Goal: Task Accomplishment & Management: Manage account settings

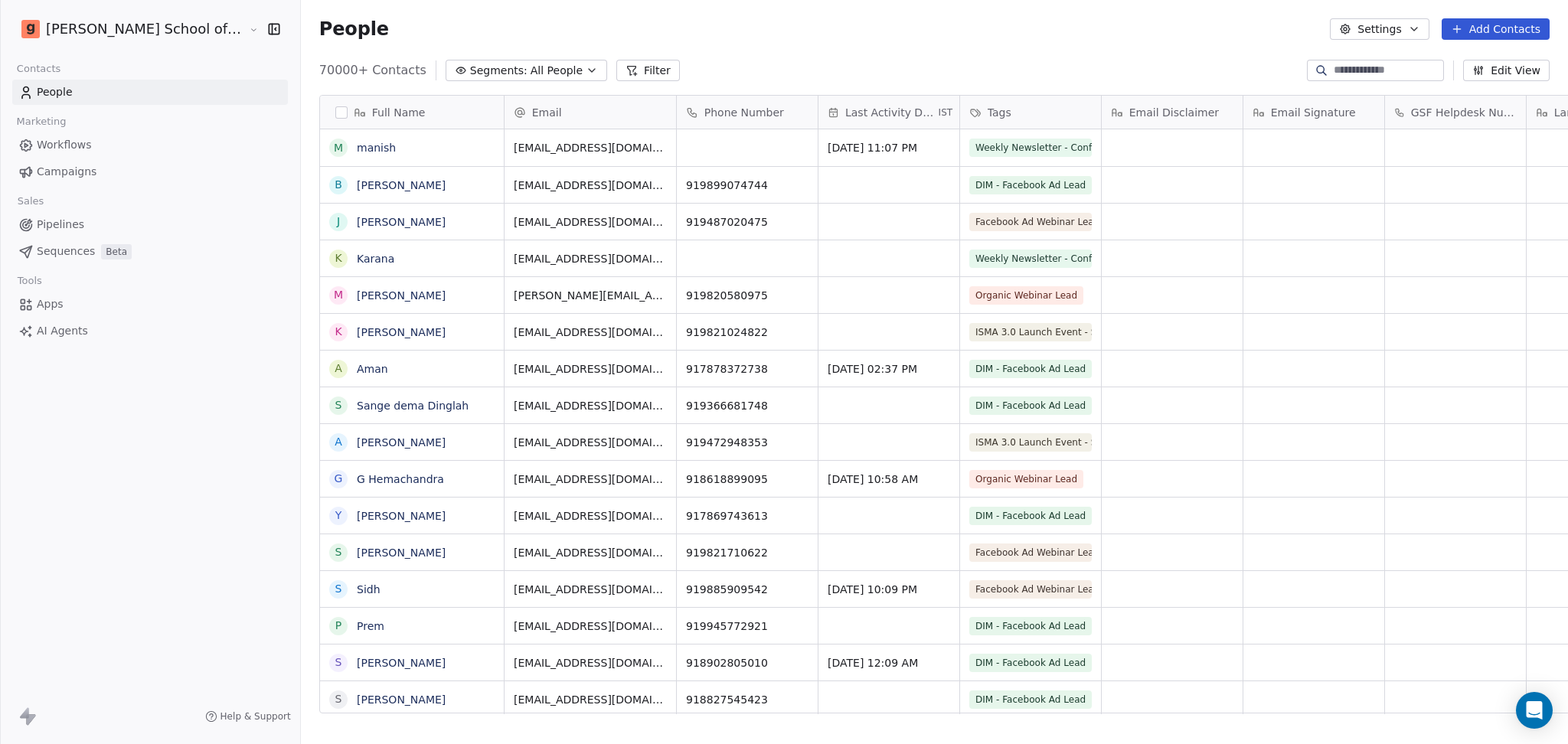
scroll to position [640, 1311]
click at [1379, 30] on button "Settings" at bounding box center [1379, 29] width 99 height 22
click at [1377, 108] on span "Import" at bounding box center [1389, 111] width 35 height 16
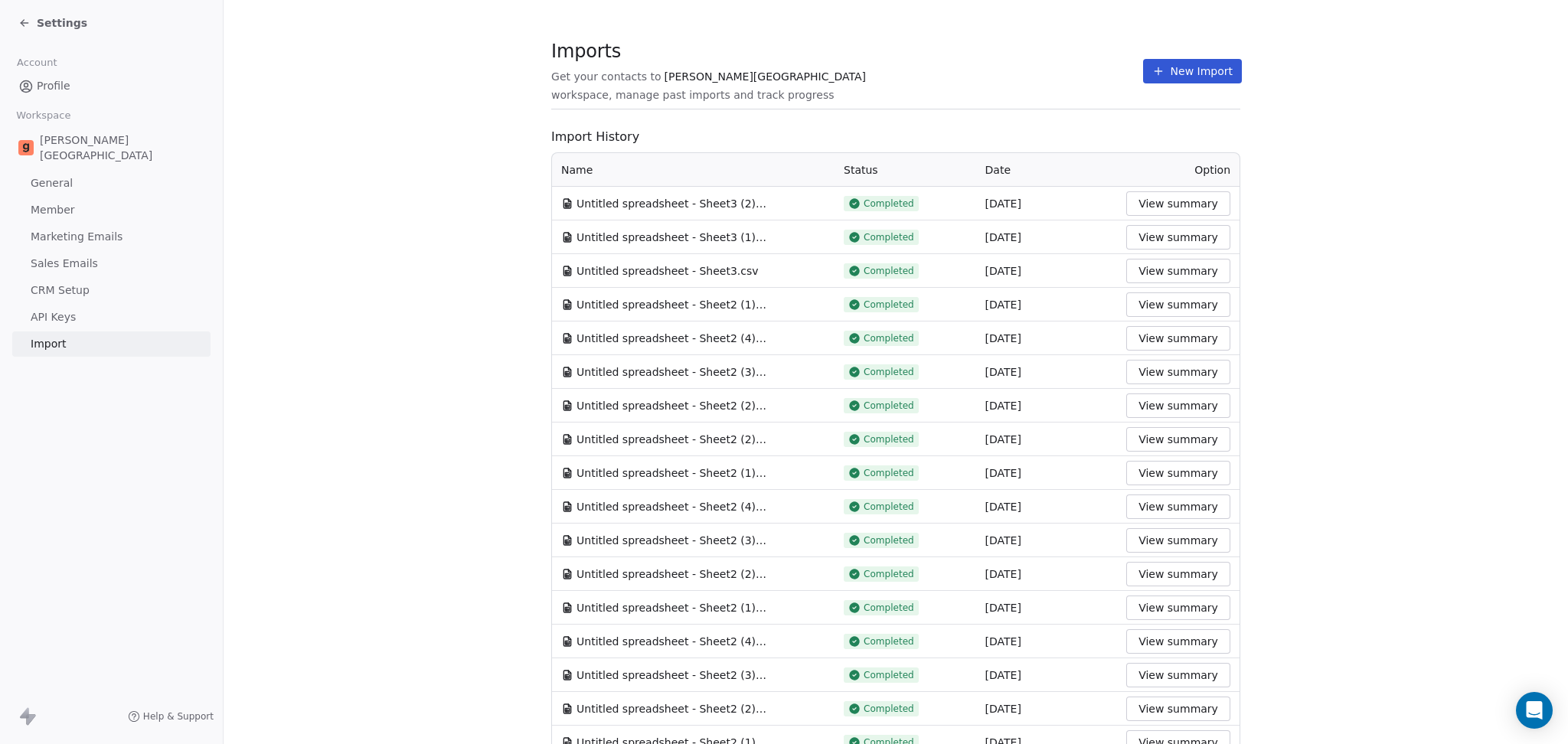
click at [1189, 77] on button "New Import" at bounding box center [1192, 71] width 99 height 24
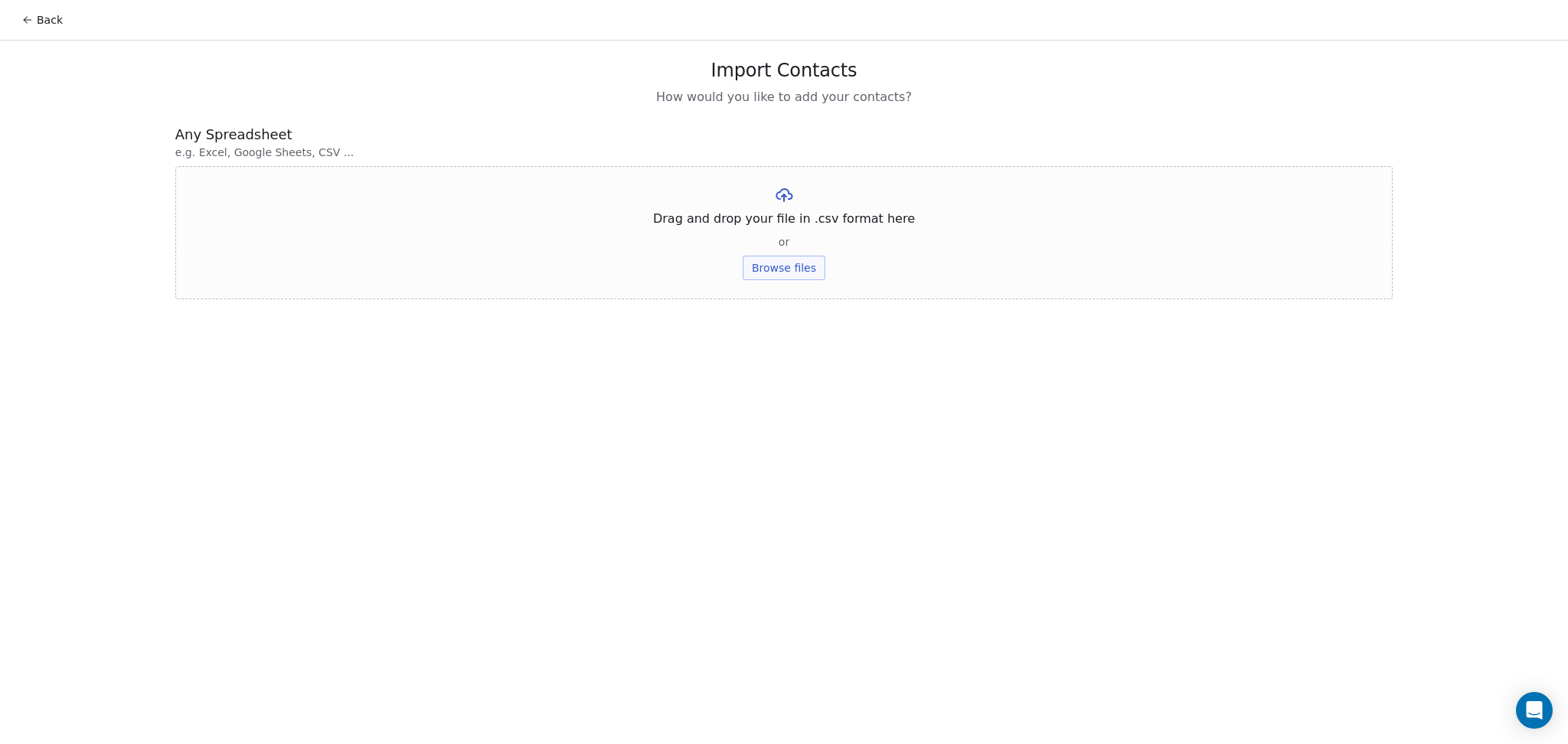
click at [776, 272] on button "Browse files" at bounding box center [784, 267] width 82 height 24
click at [793, 224] on button "Upload" at bounding box center [783, 224] width 55 height 24
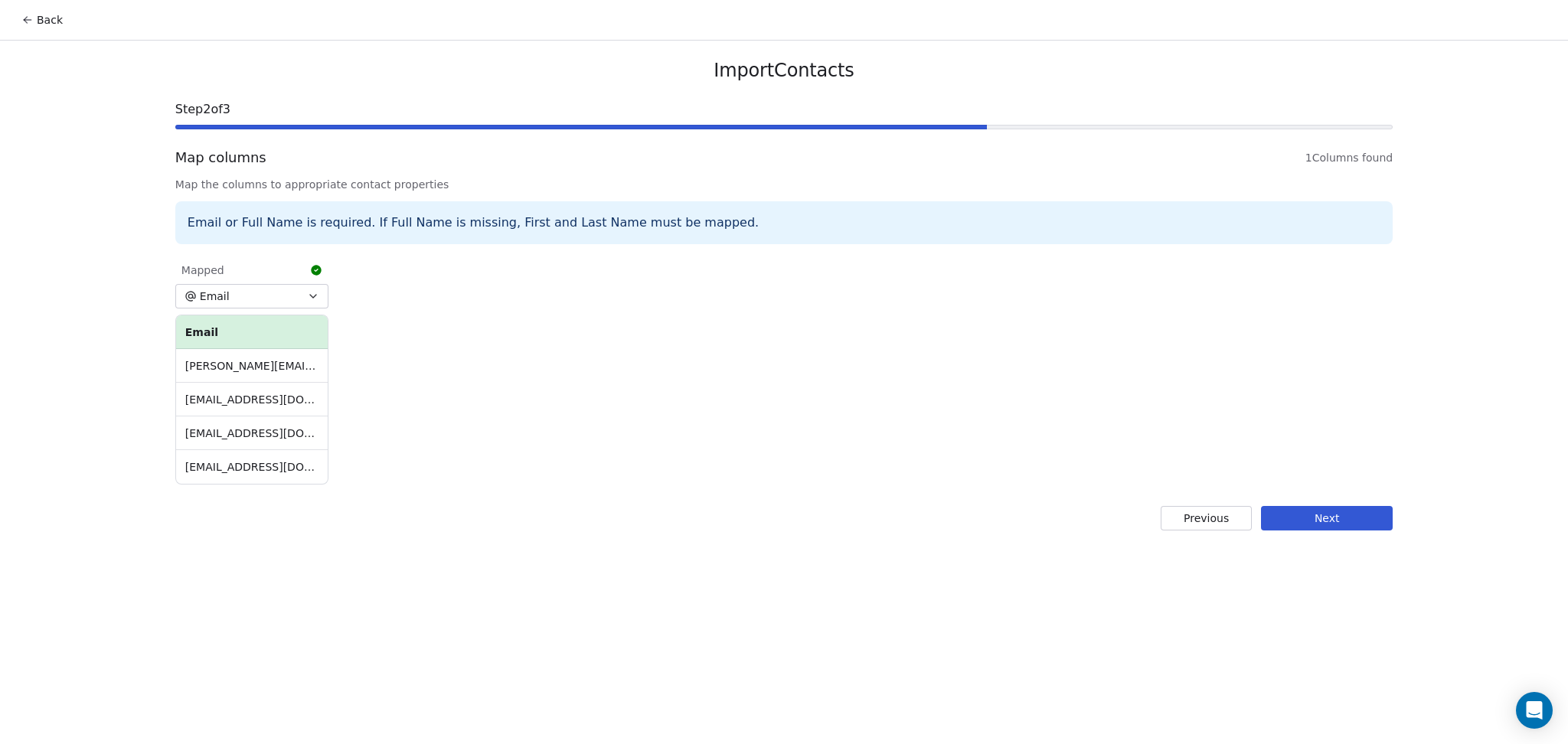
click at [1347, 526] on button "Next" at bounding box center [1326, 518] width 132 height 24
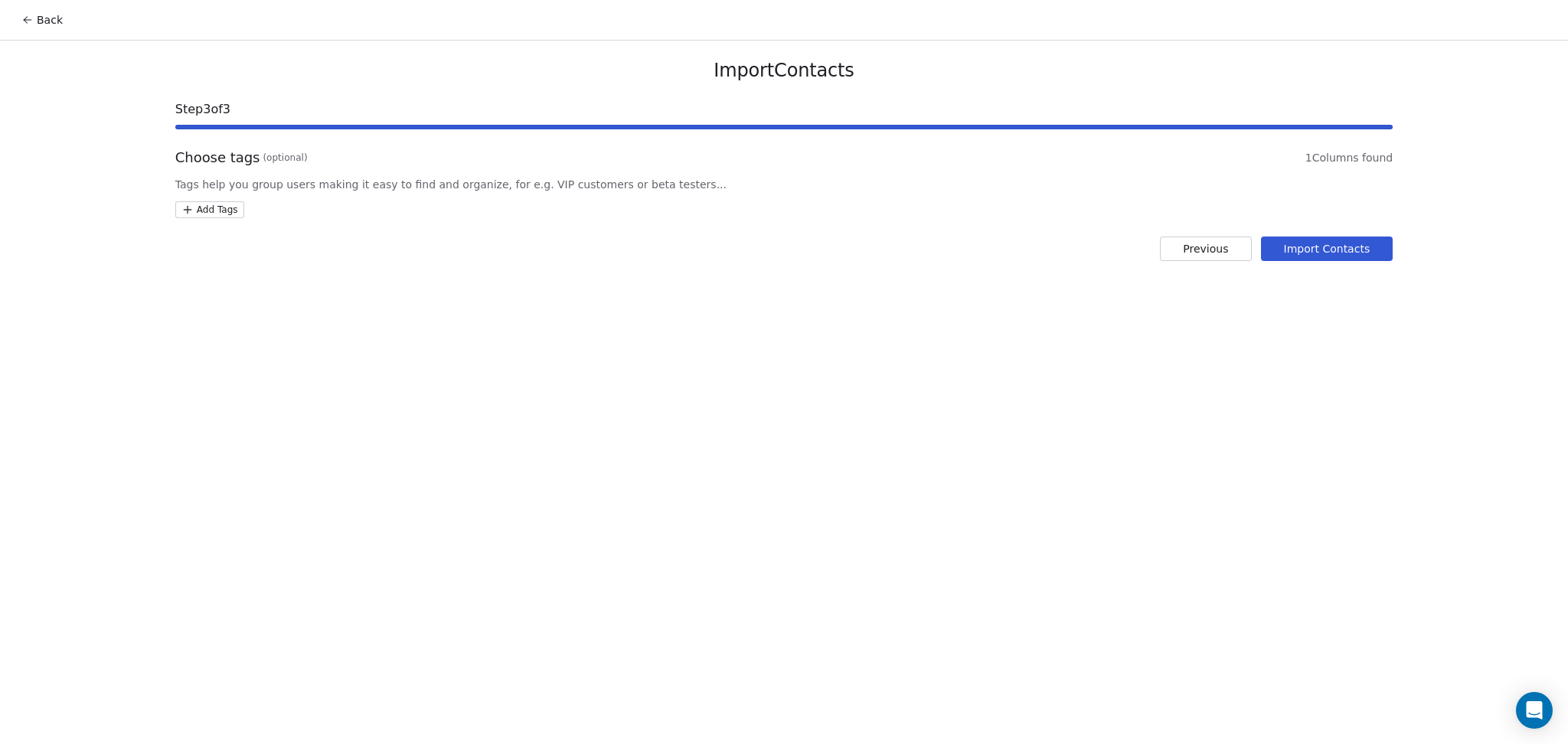
click at [228, 203] on html "Back Import Contacts Step 3 of 3 Choose tags (optional) 1 Columns found Tags he…" at bounding box center [784, 372] width 1568 height 744
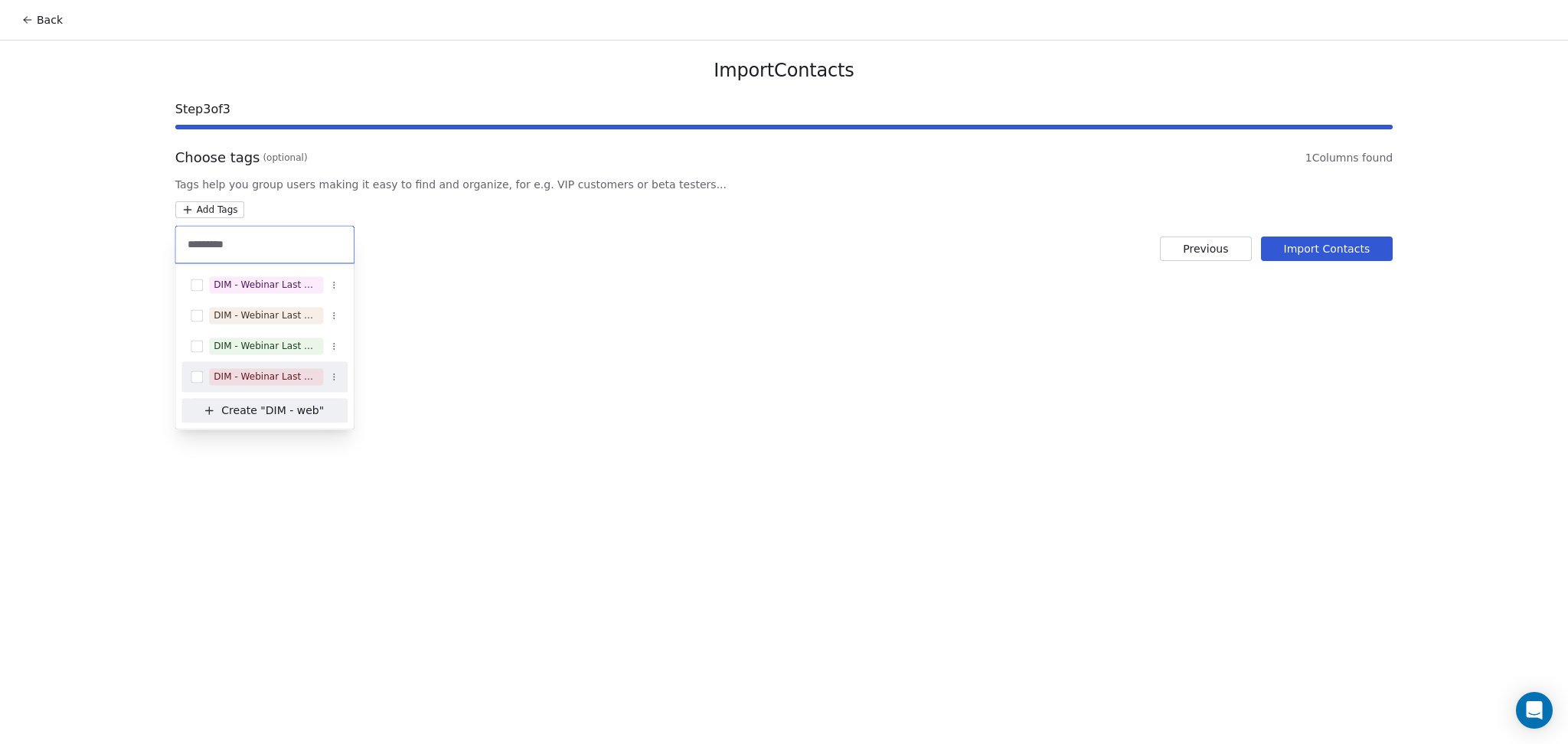
type input "*********"
click at [271, 367] on div "DIM - Webinar Last No show" at bounding box center [265, 377] width 166 height 24
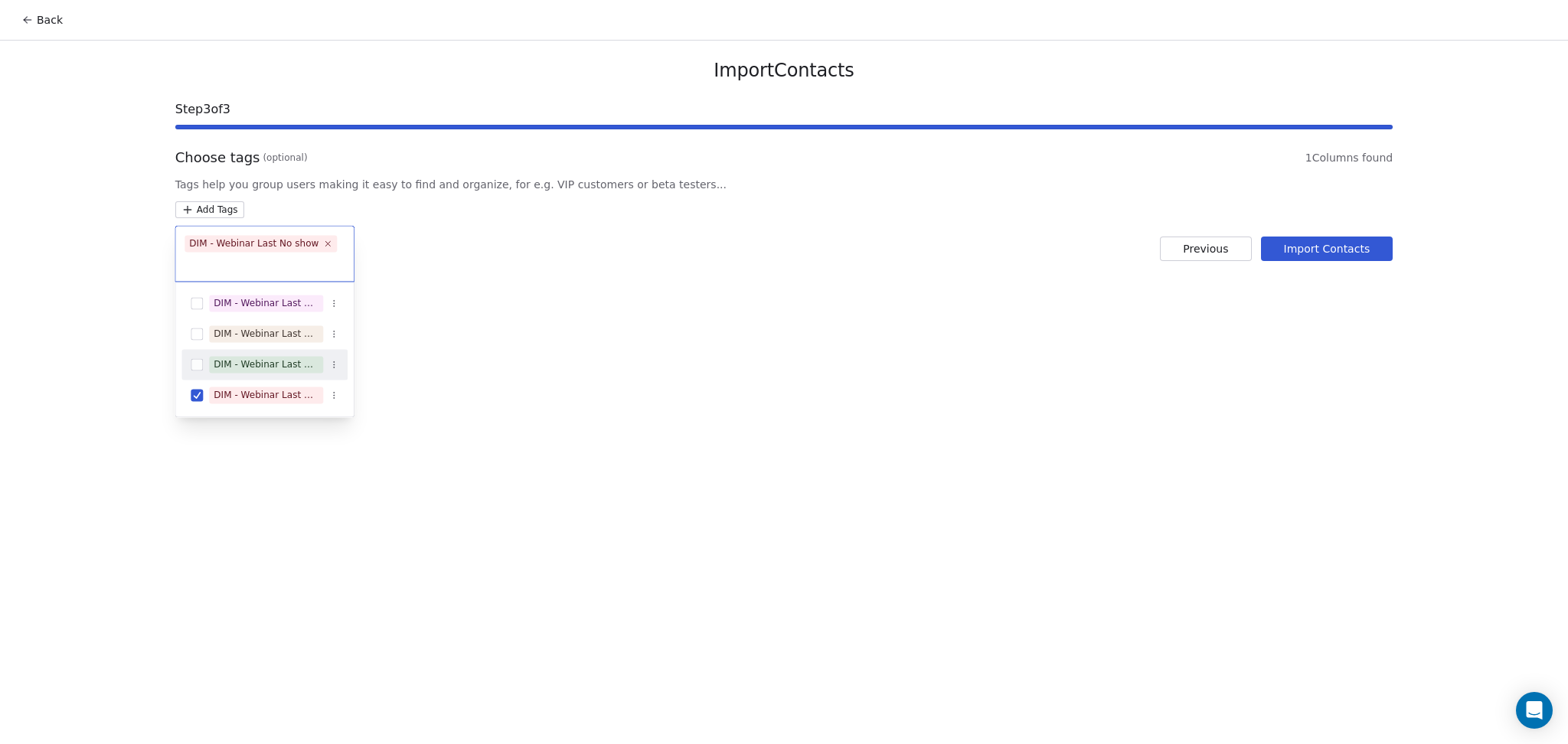
click at [463, 358] on html "Back Import Contacts Step 3 of 3 Choose tags (optional) 1 Columns found Tags he…" at bounding box center [784, 372] width 1568 height 744
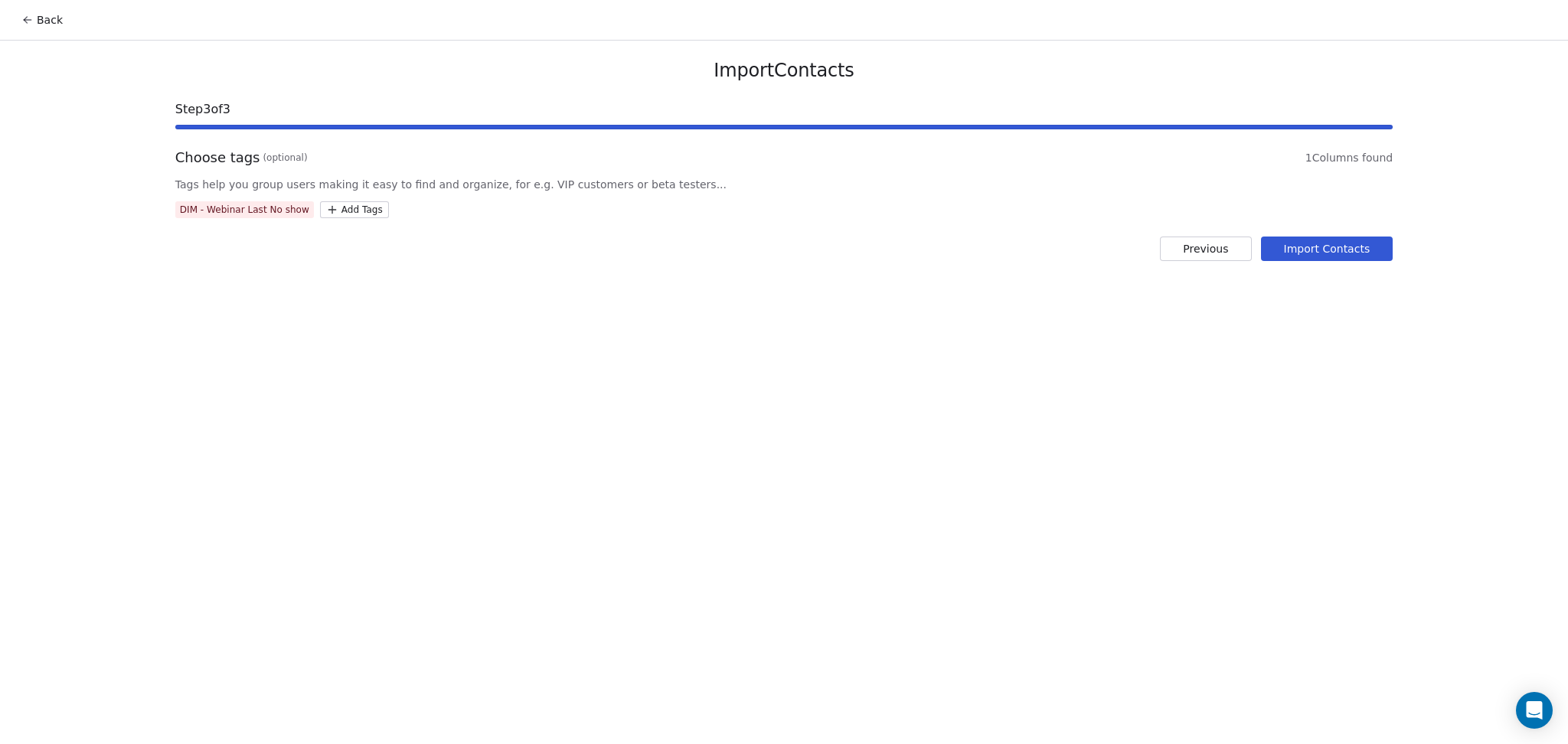
click at [1314, 246] on button "Import Contacts" at bounding box center [1327, 248] width 133 height 24
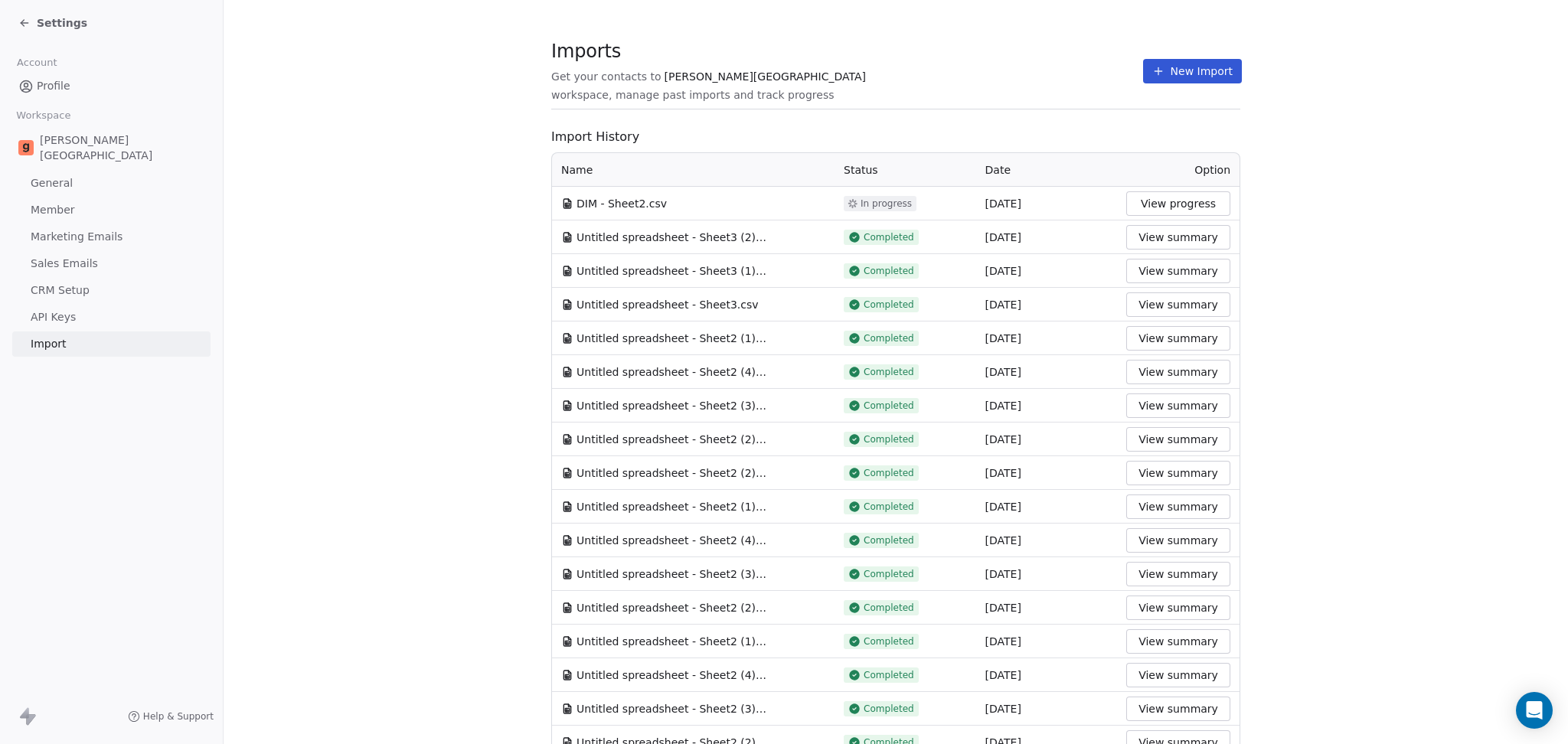
click at [1102, 77] on div "Imports Get your contacts to [PERSON_NAME] School workspace, manage past import…" at bounding box center [896, 71] width 689 height 26
click at [1155, 73] on button "New Import" at bounding box center [1192, 71] width 99 height 24
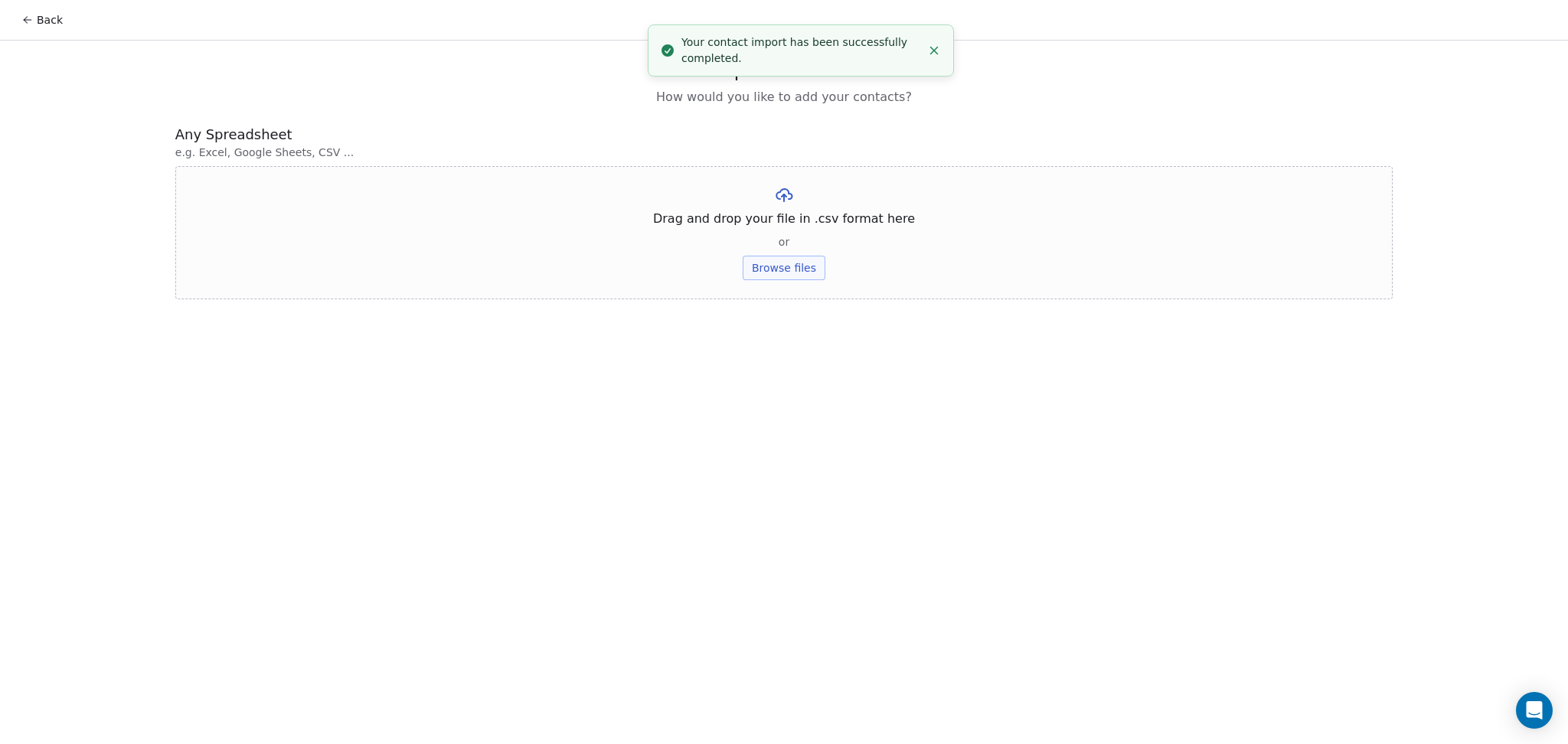
click at [792, 256] on button "Browse files" at bounding box center [784, 267] width 82 height 24
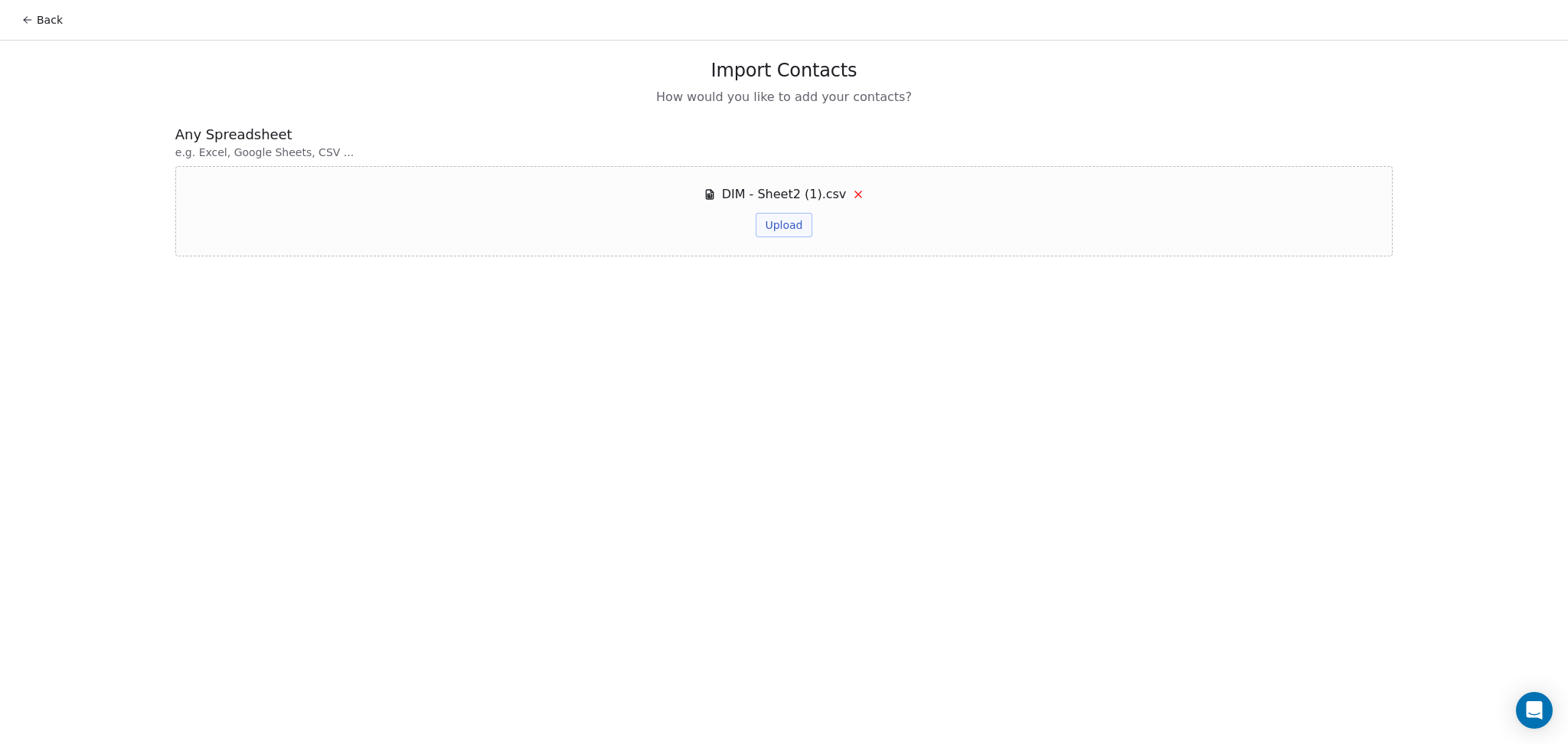
click at [802, 225] on button "Upload" at bounding box center [783, 224] width 55 height 24
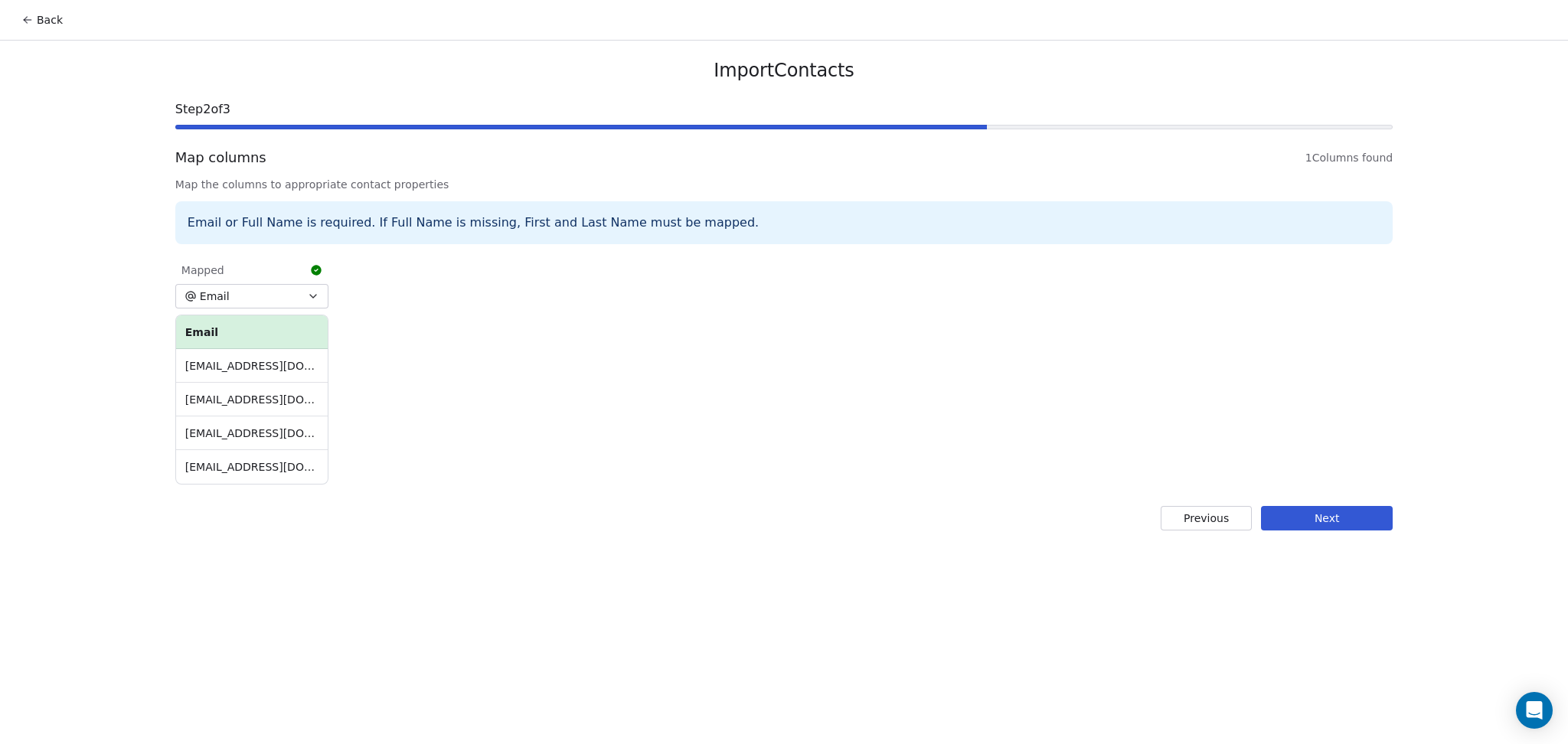
click at [1357, 528] on button "Next" at bounding box center [1326, 518] width 132 height 24
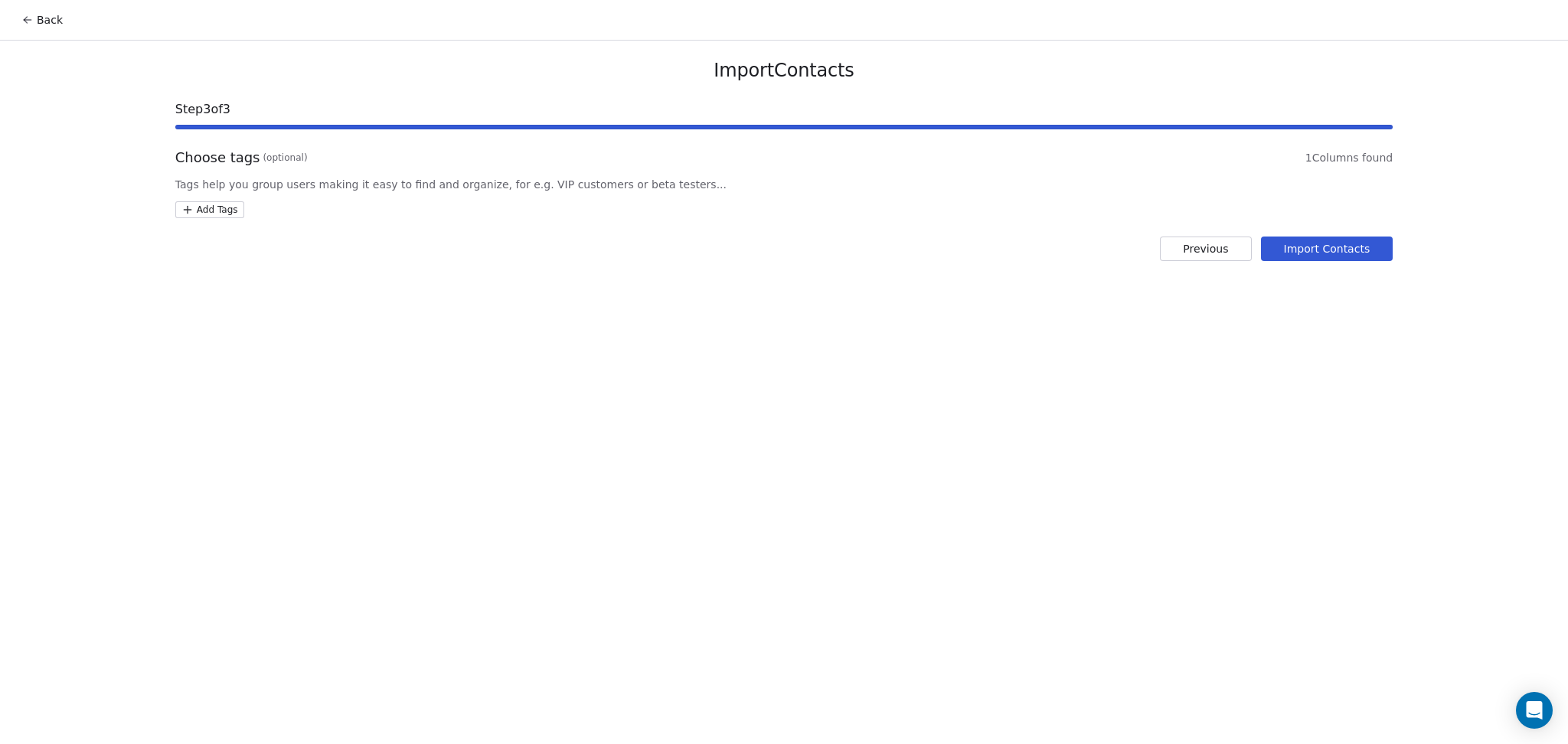
click at [225, 201] on html "Back Import Contacts Step 3 of 3 Choose tags (optional) 1 Columns found Tags he…" at bounding box center [784, 372] width 1568 height 744
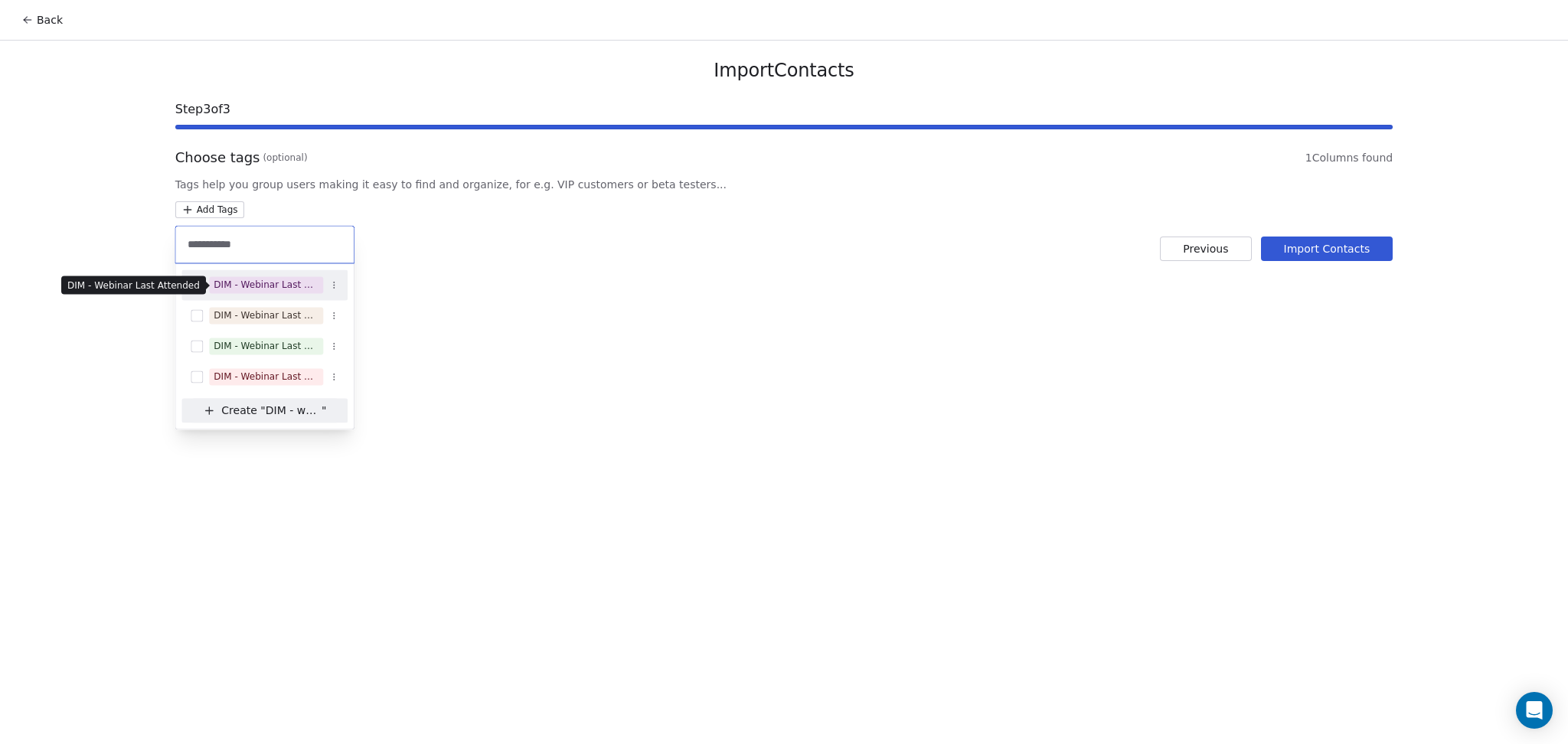
type input "**********"
click at [289, 282] on div "DIM - Webinar Last Attended" at bounding box center [266, 285] width 105 height 13
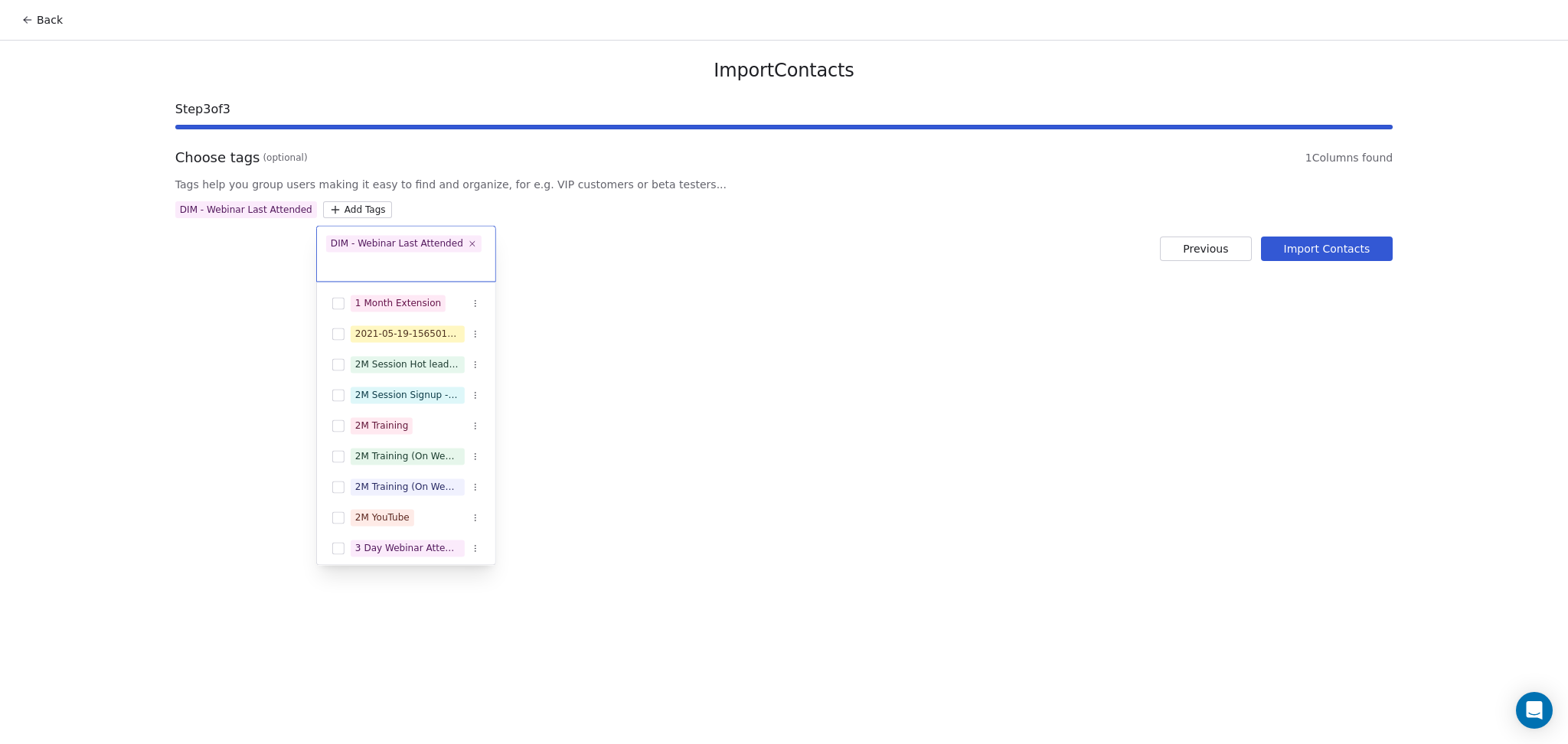
click at [751, 297] on html "Back Import Contacts Step 3 of 3 Choose tags (optional) 1 Columns found Tags he…" at bounding box center [784, 372] width 1568 height 744
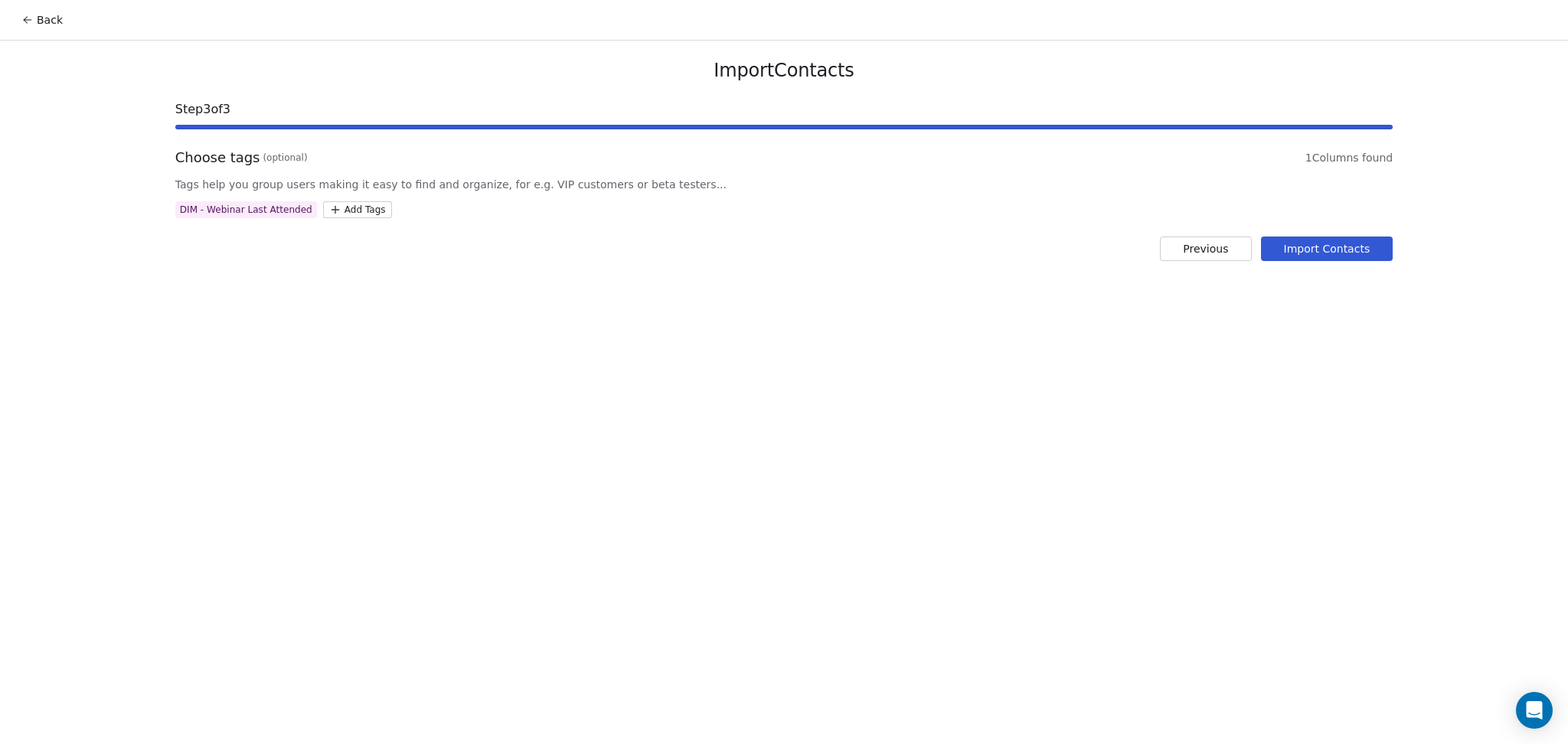
click at [1329, 251] on button "Import Contacts" at bounding box center [1327, 248] width 133 height 24
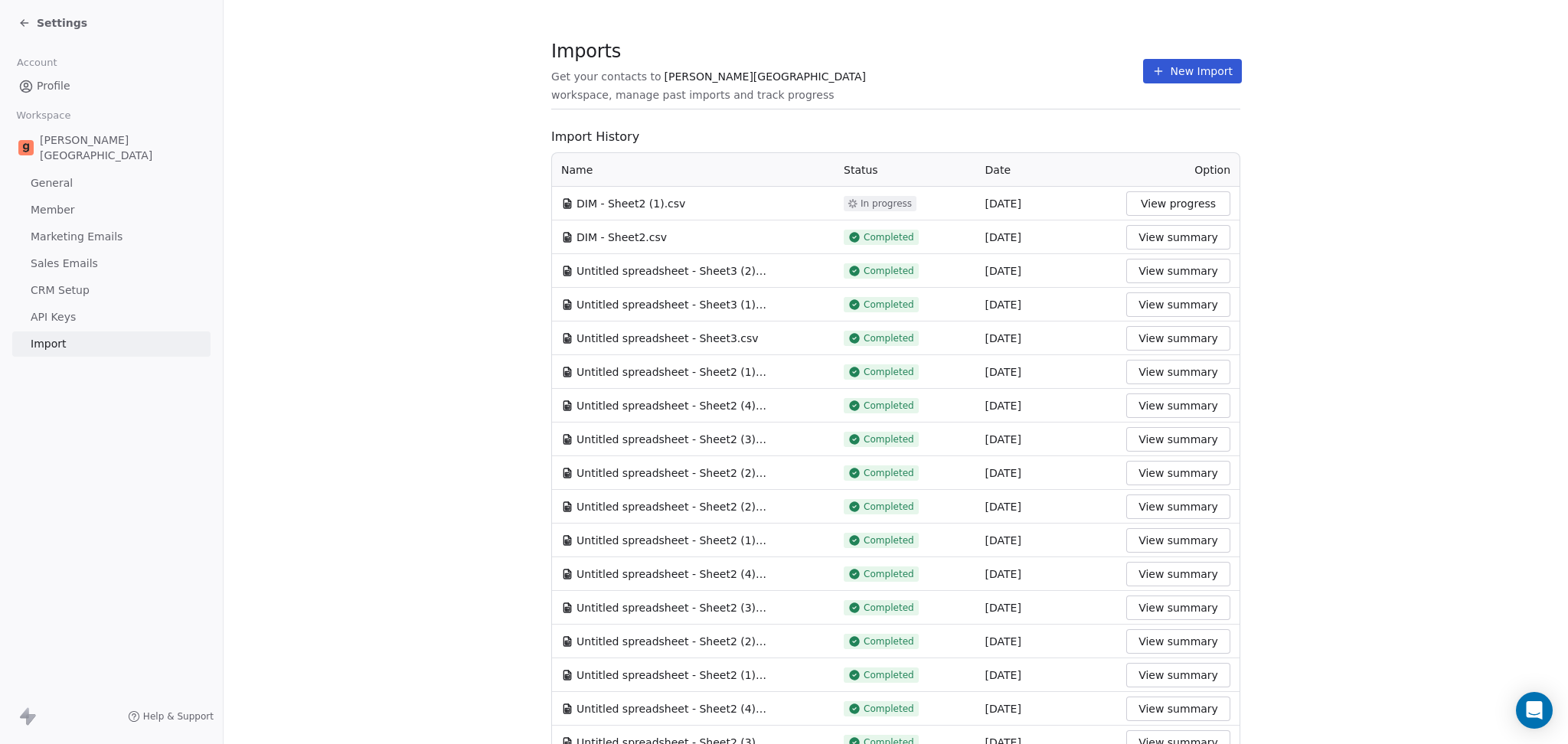
click at [957, 55] on span "Imports" at bounding box center [847, 50] width 592 height 23
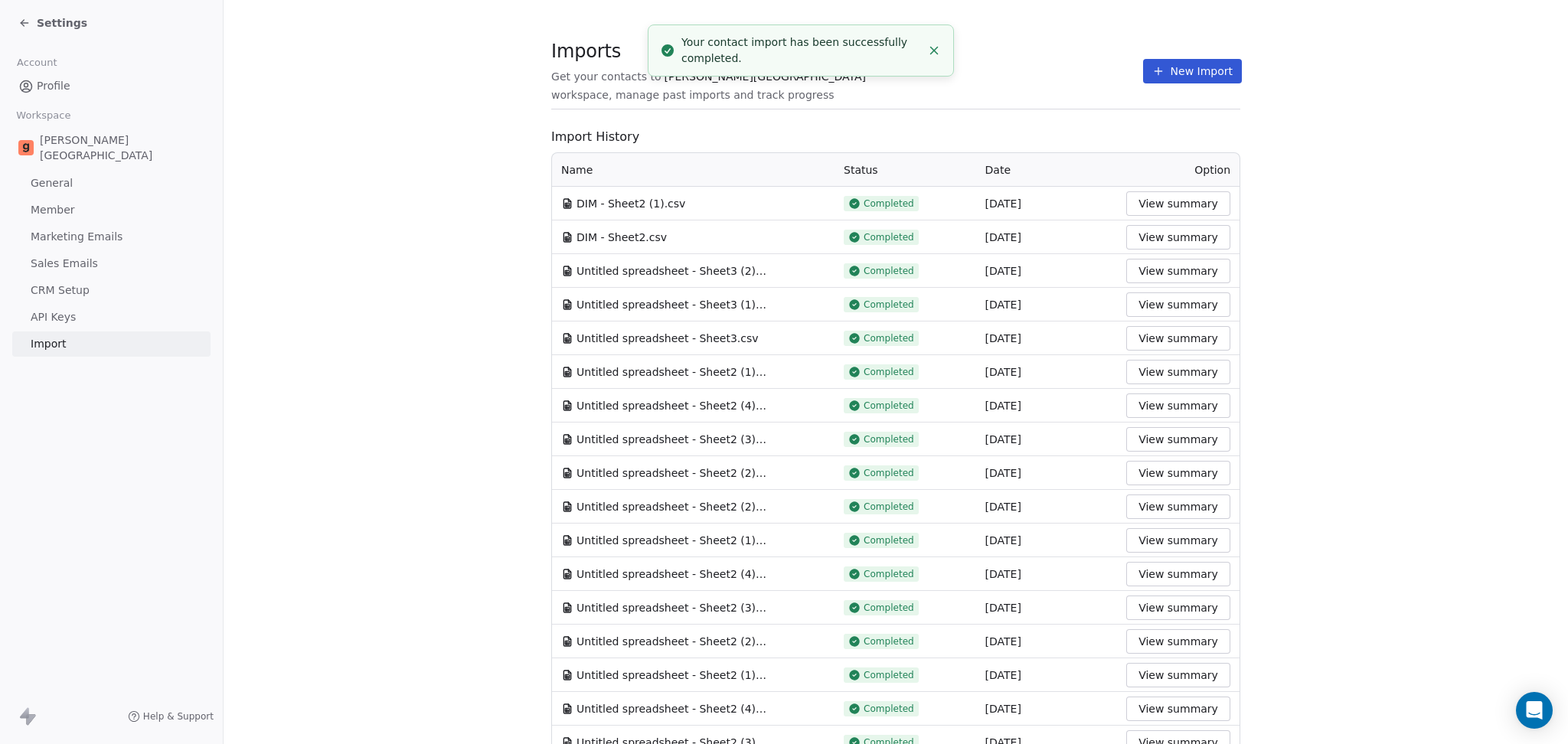
click at [1216, 76] on button "New Import" at bounding box center [1192, 71] width 99 height 24
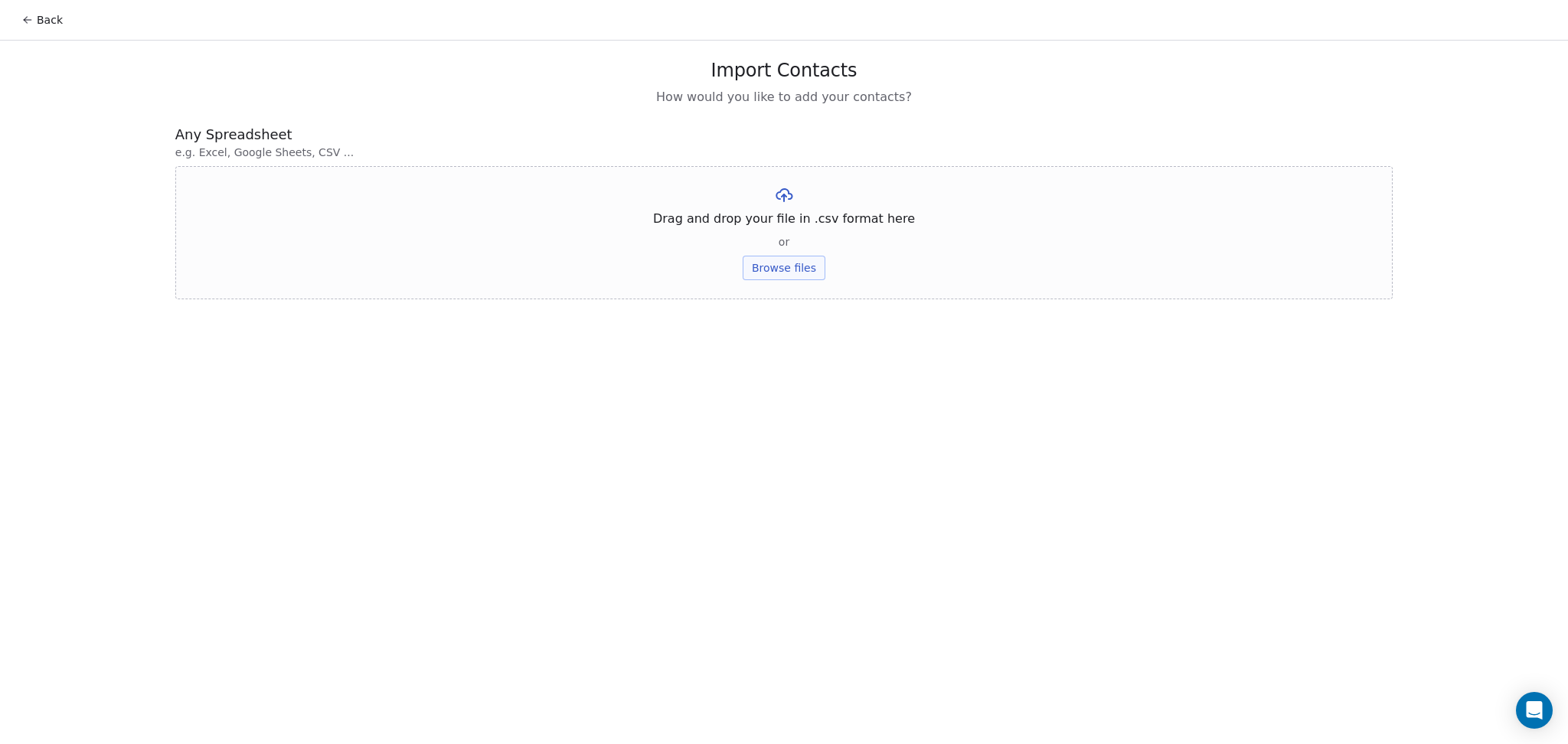
click at [788, 281] on div "Drag and drop your file in .csv format here or Browse files" at bounding box center [784, 233] width 1217 height 134
click at [788, 261] on button "Browse files" at bounding box center [784, 267] width 82 height 24
click at [787, 214] on button "Upload" at bounding box center [783, 224] width 55 height 24
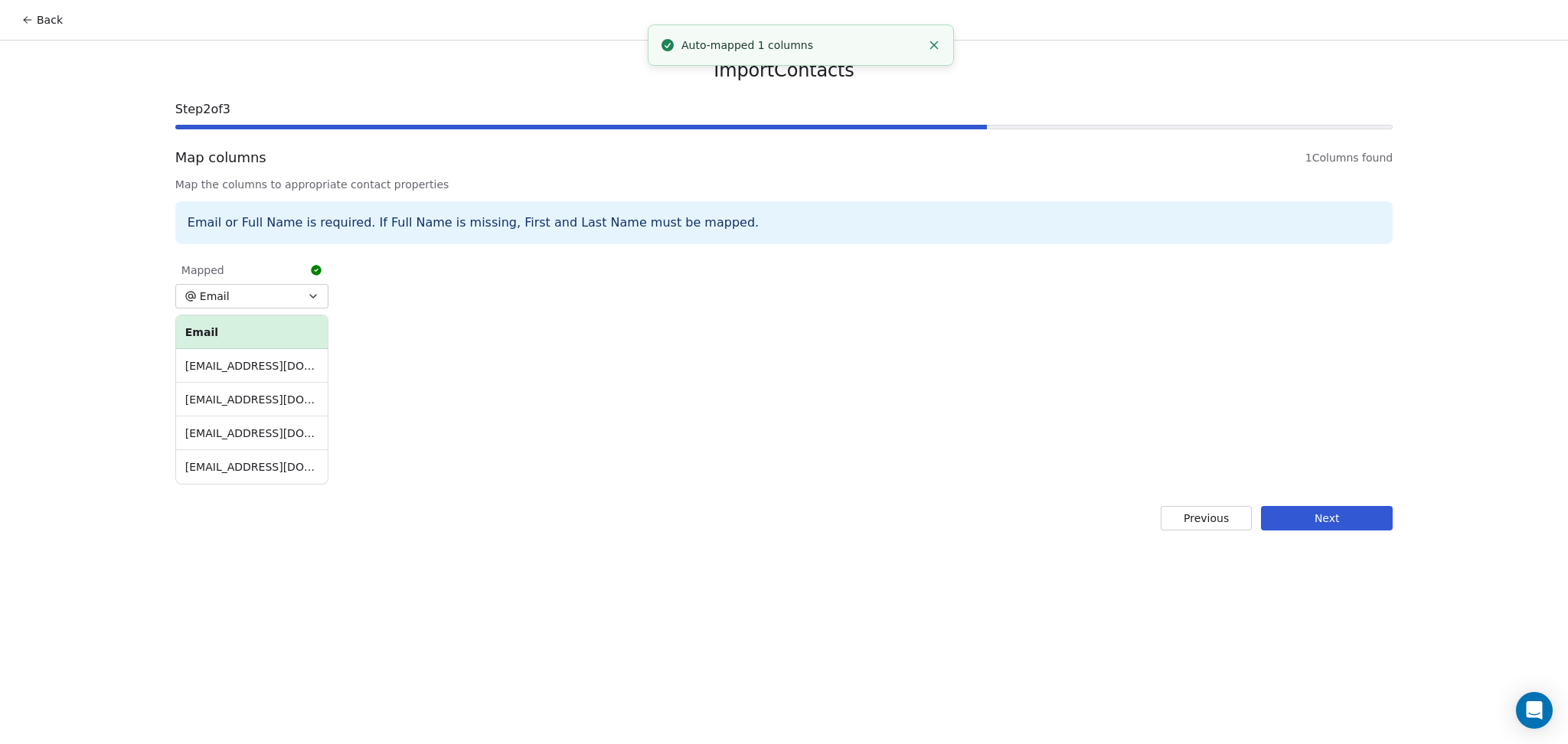
click at [1292, 520] on button "Next" at bounding box center [1326, 518] width 132 height 24
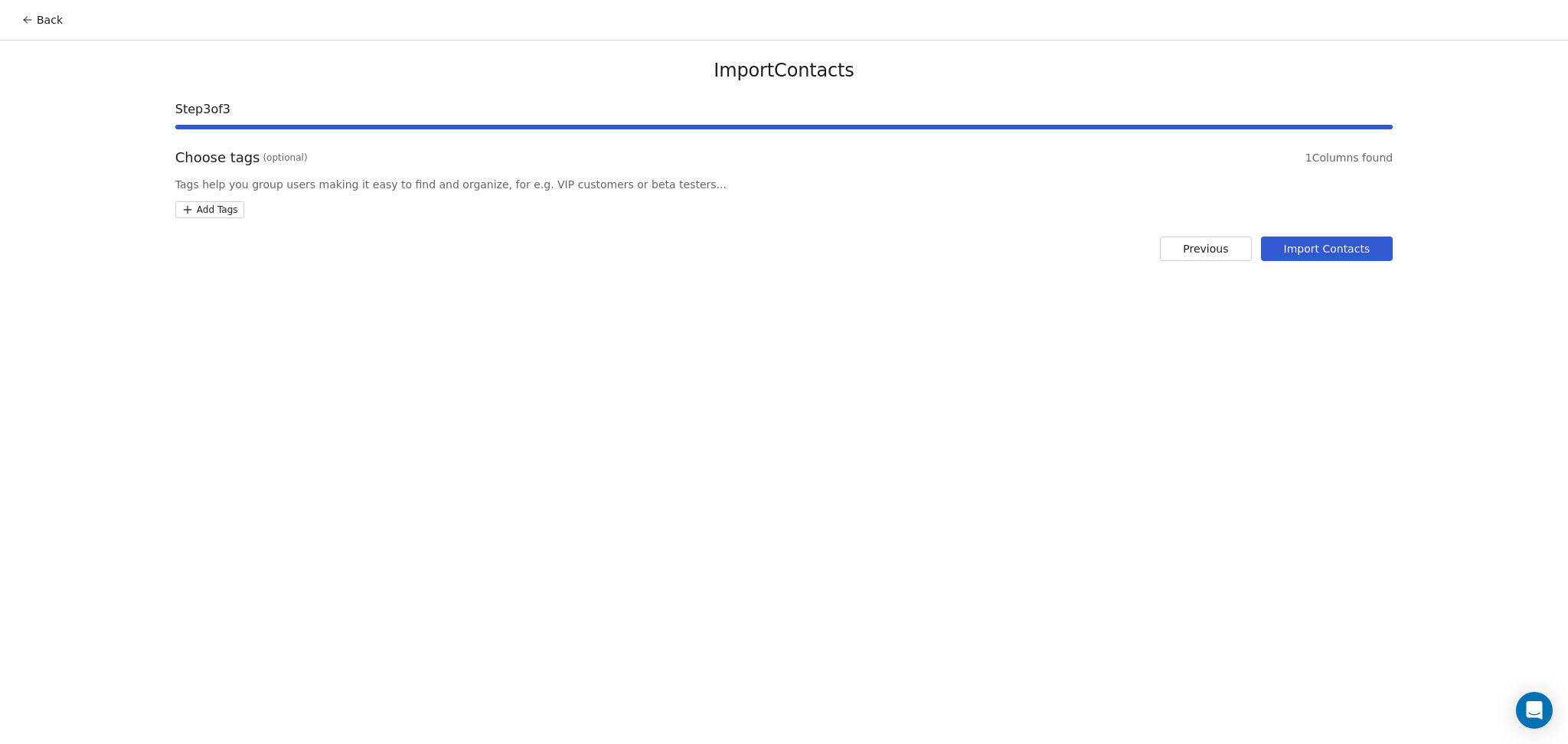
click at [209, 212] on html "Back Import Contacts Step 3 of 3 Choose tags (optional) 1 Columns found Tags he…" at bounding box center [784, 372] width 1568 height 744
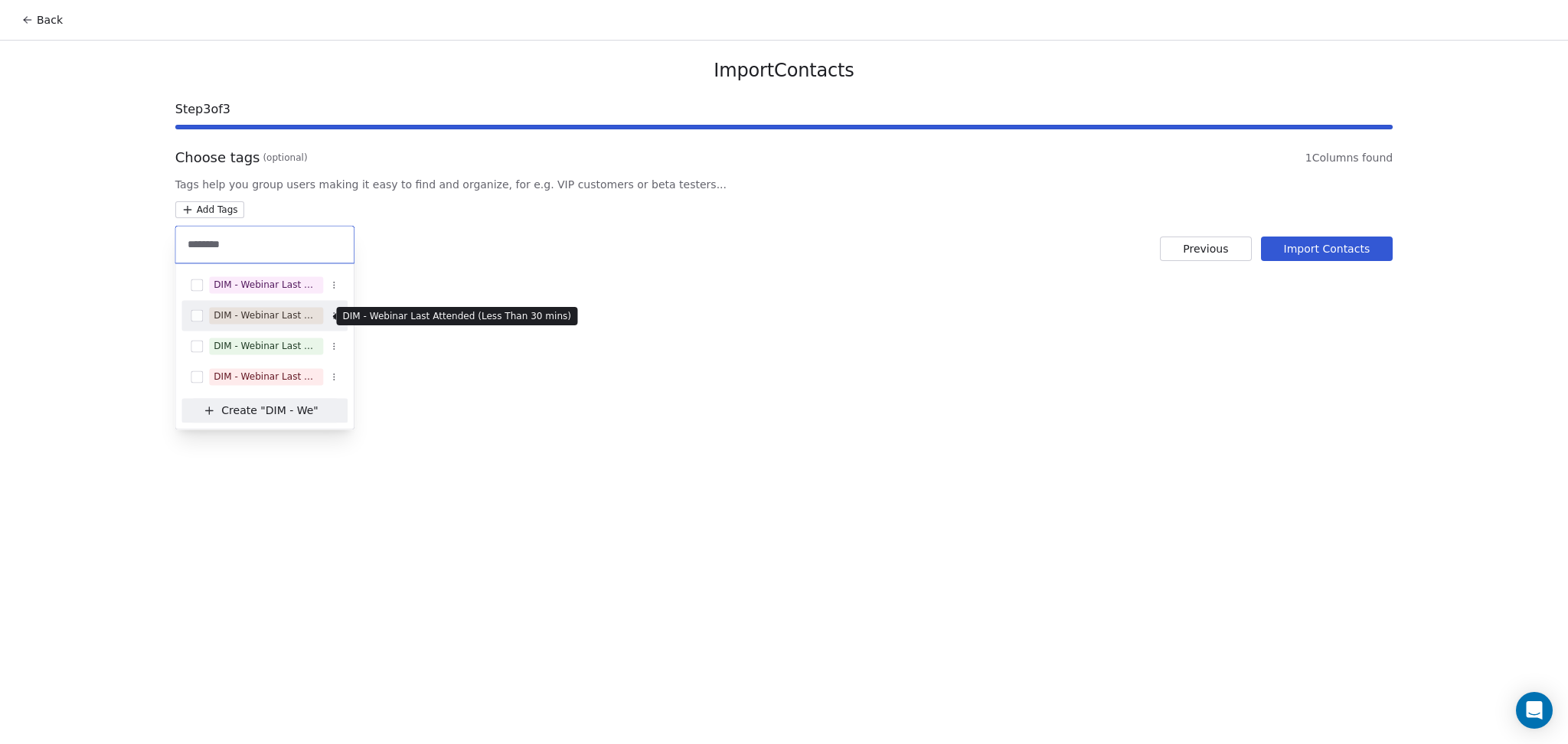
type input "********"
click at [313, 321] on div "DIM - Webinar Last Attended (Less Than 30 mins)" at bounding box center [266, 315] width 105 height 13
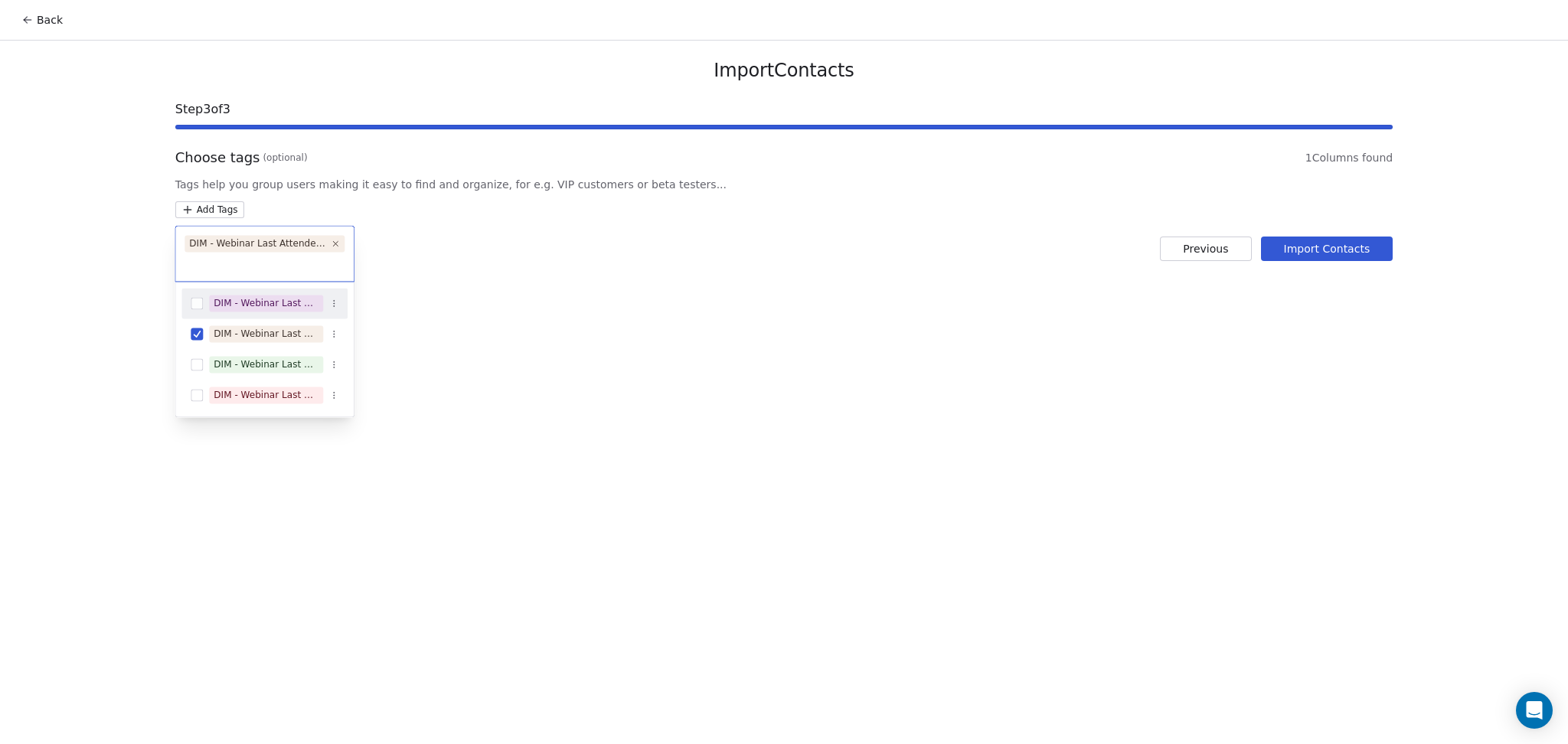
click at [588, 318] on html "Back Import Contacts Step 3 of 3 Choose tags (optional) 1 Columns found Tags he…" at bounding box center [784, 372] width 1568 height 744
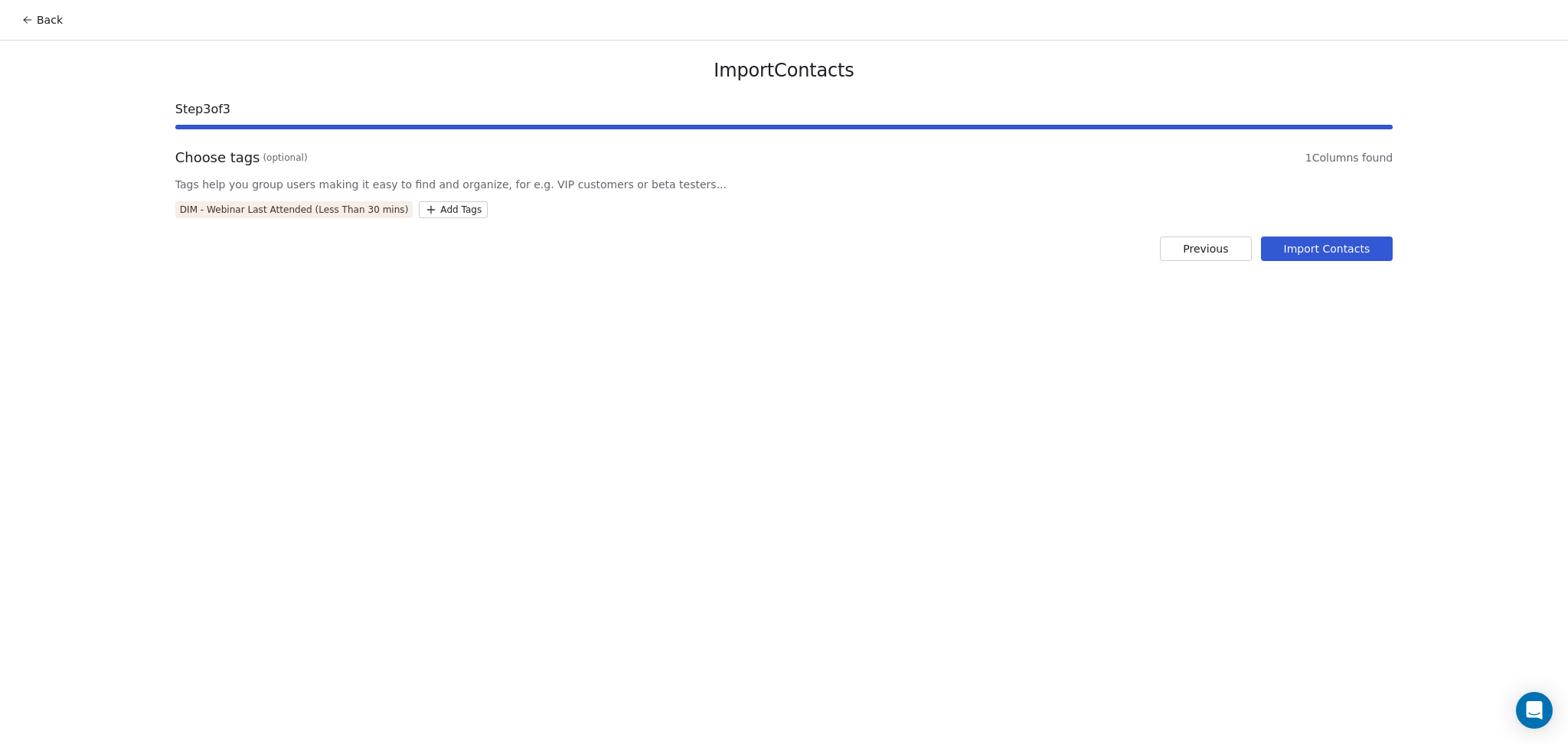
click at [1347, 256] on button "Import Contacts" at bounding box center [1327, 248] width 133 height 24
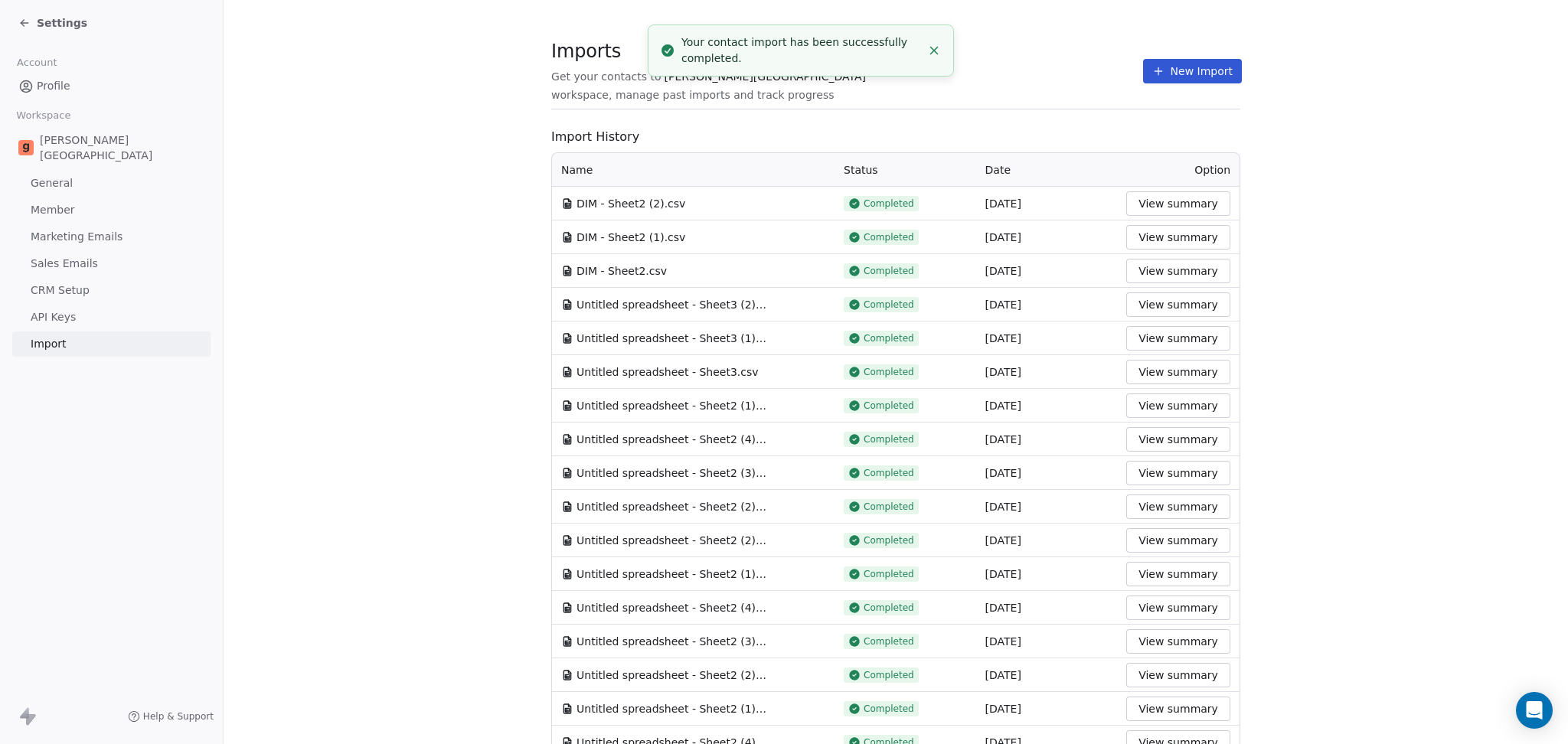
click at [952, 104] on section "Imports Get your contacts to [PERSON_NAME] School workspace, manage past import…" at bounding box center [896, 79] width 689 height 61
click at [1165, 71] on button "New Import" at bounding box center [1192, 71] width 99 height 24
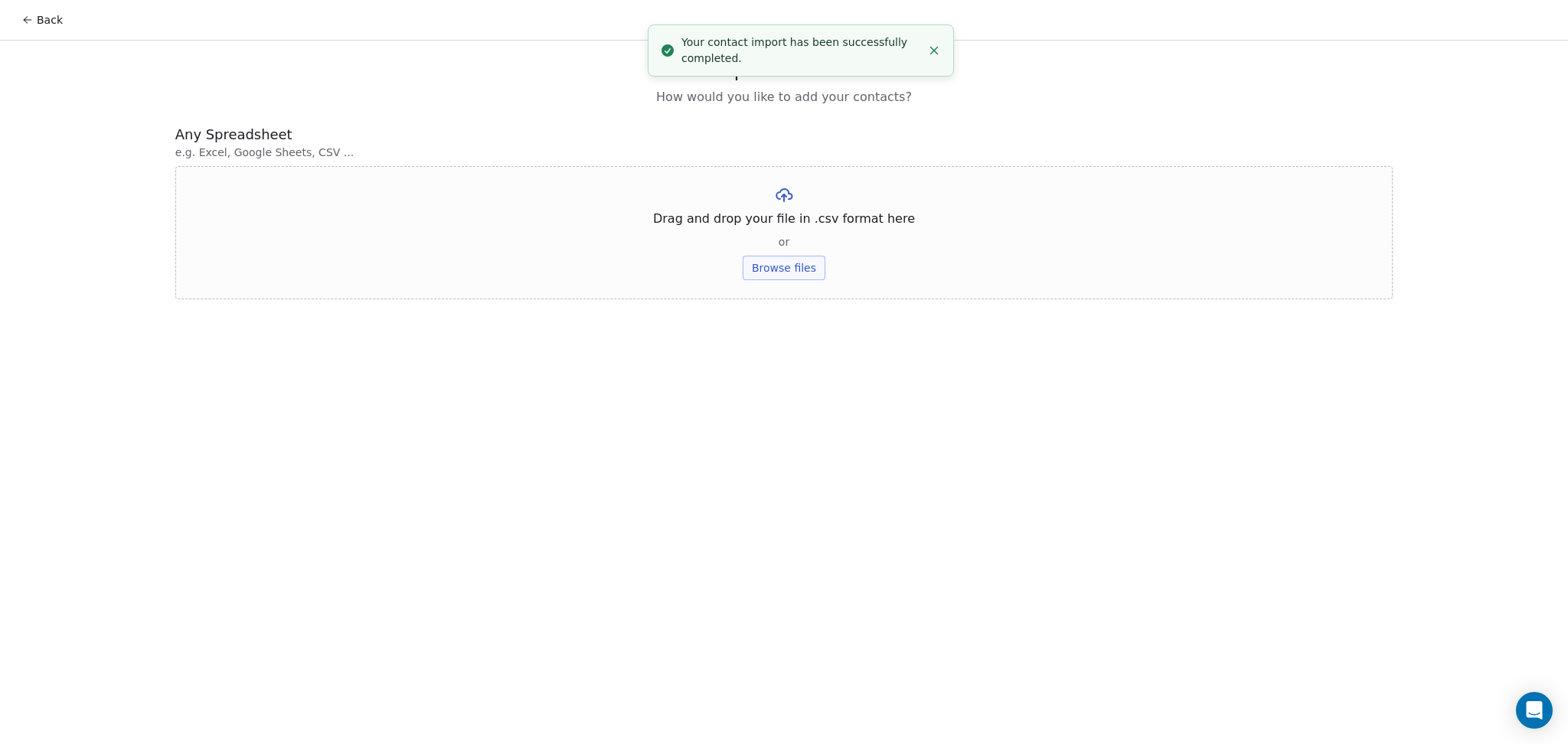
click at [764, 262] on button "Browse files" at bounding box center [784, 267] width 82 height 24
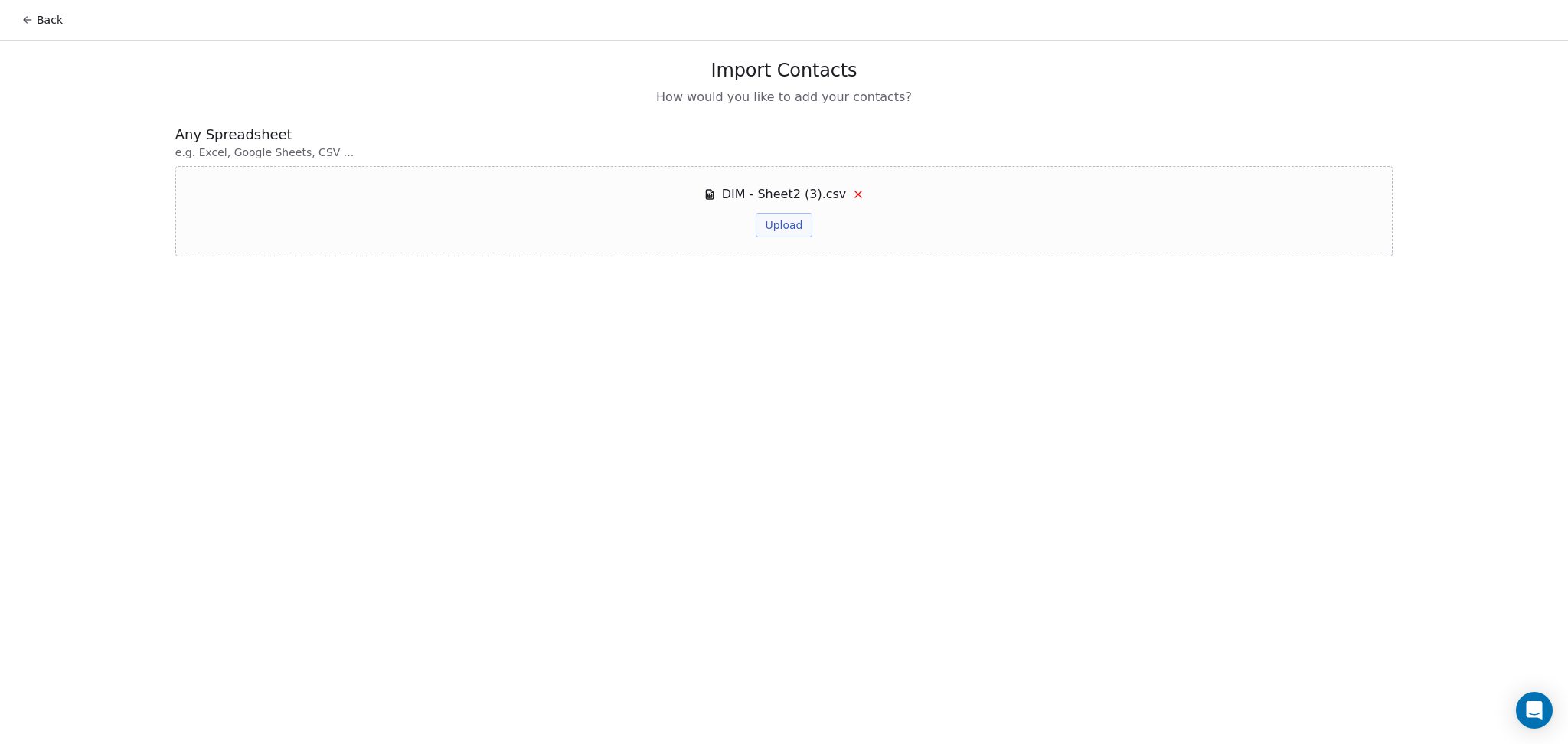
click at [802, 219] on button "Upload" at bounding box center [783, 224] width 55 height 24
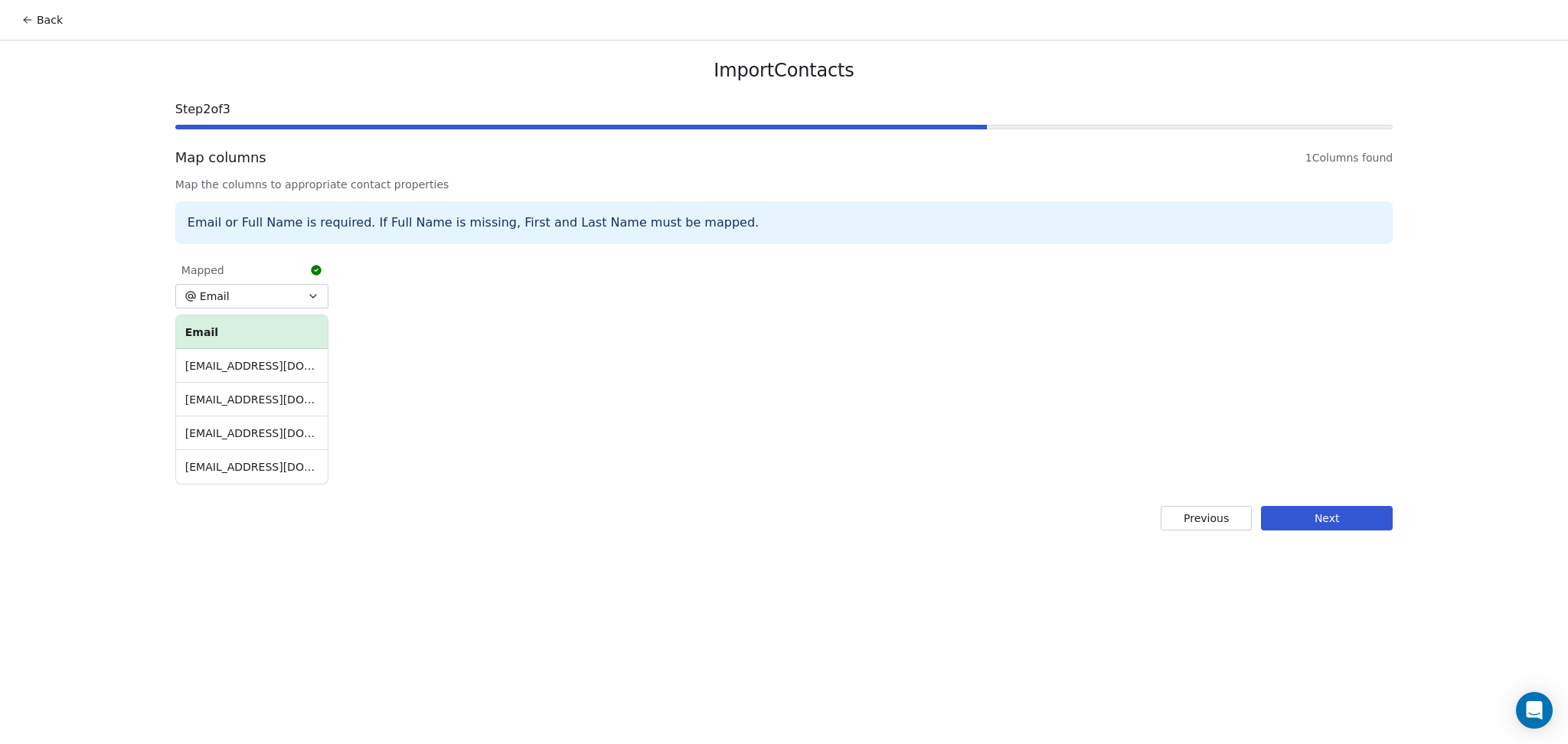
click at [1290, 513] on button "Next" at bounding box center [1326, 518] width 132 height 24
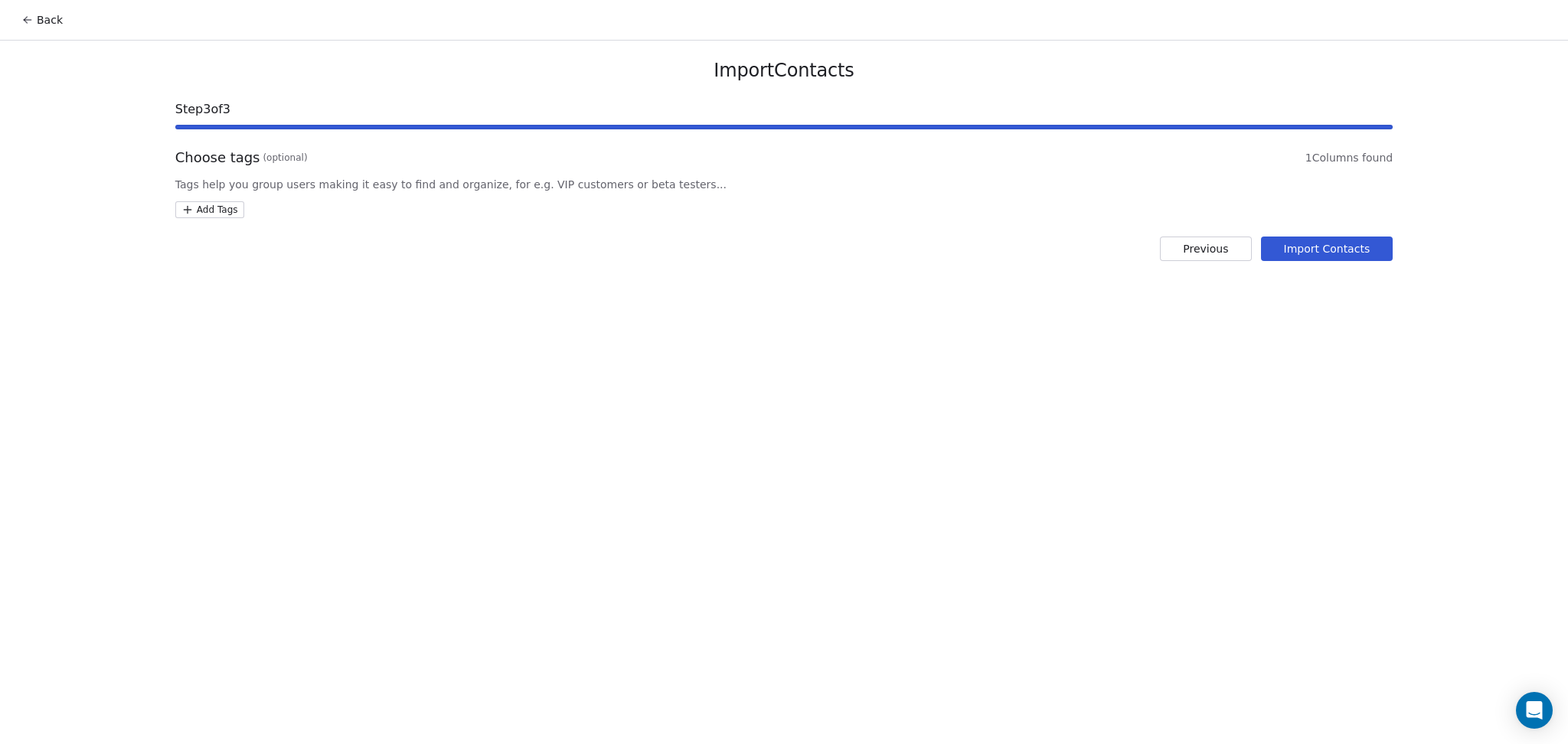
click at [218, 210] on html "Back Import Contacts Step 3 of 3 Choose tags (optional) 1 Columns found Tags he…" at bounding box center [784, 372] width 1568 height 744
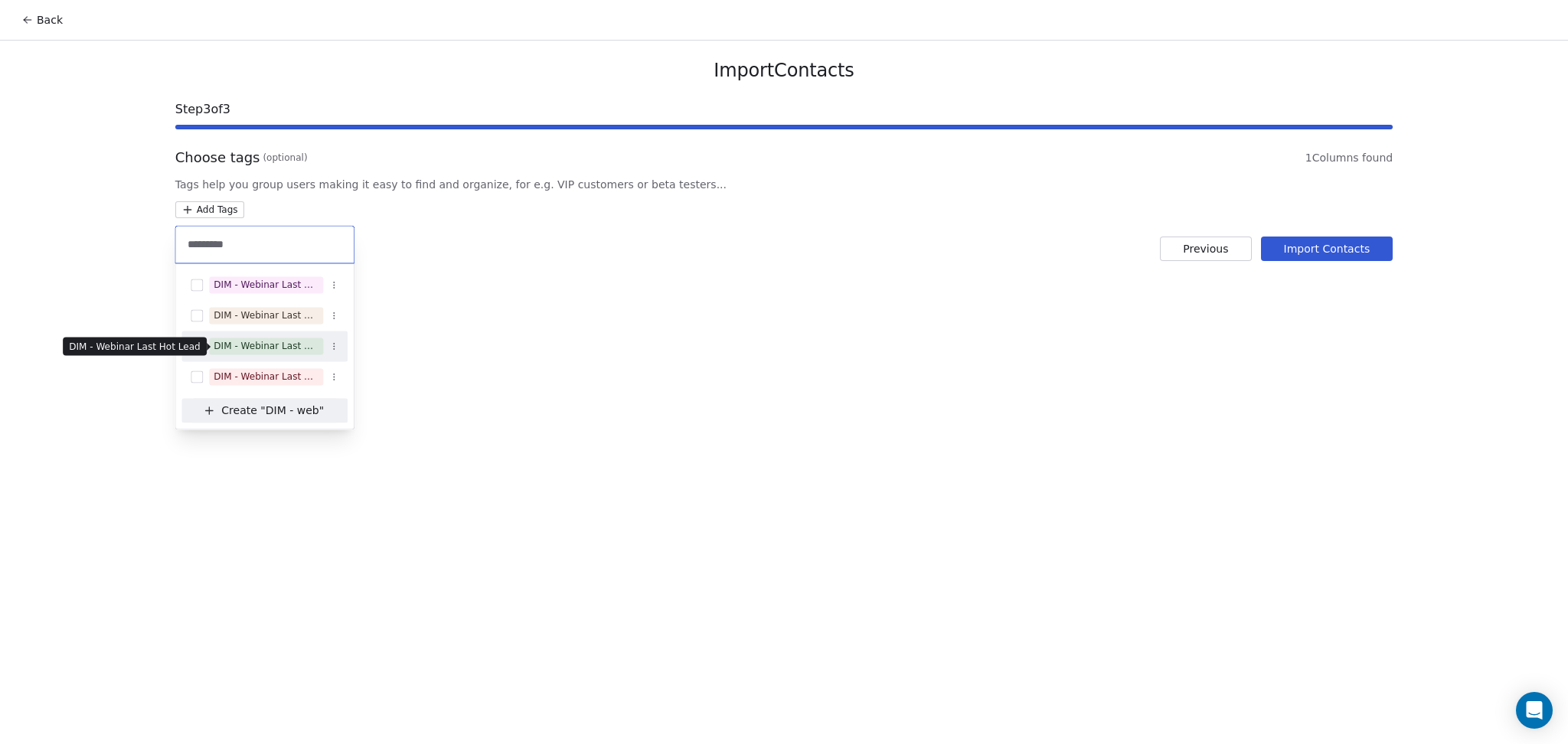
type input "*********"
click at [270, 350] on div "DIM - Webinar Last Hot Lead" at bounding box center [266, 346] width 105 height 13
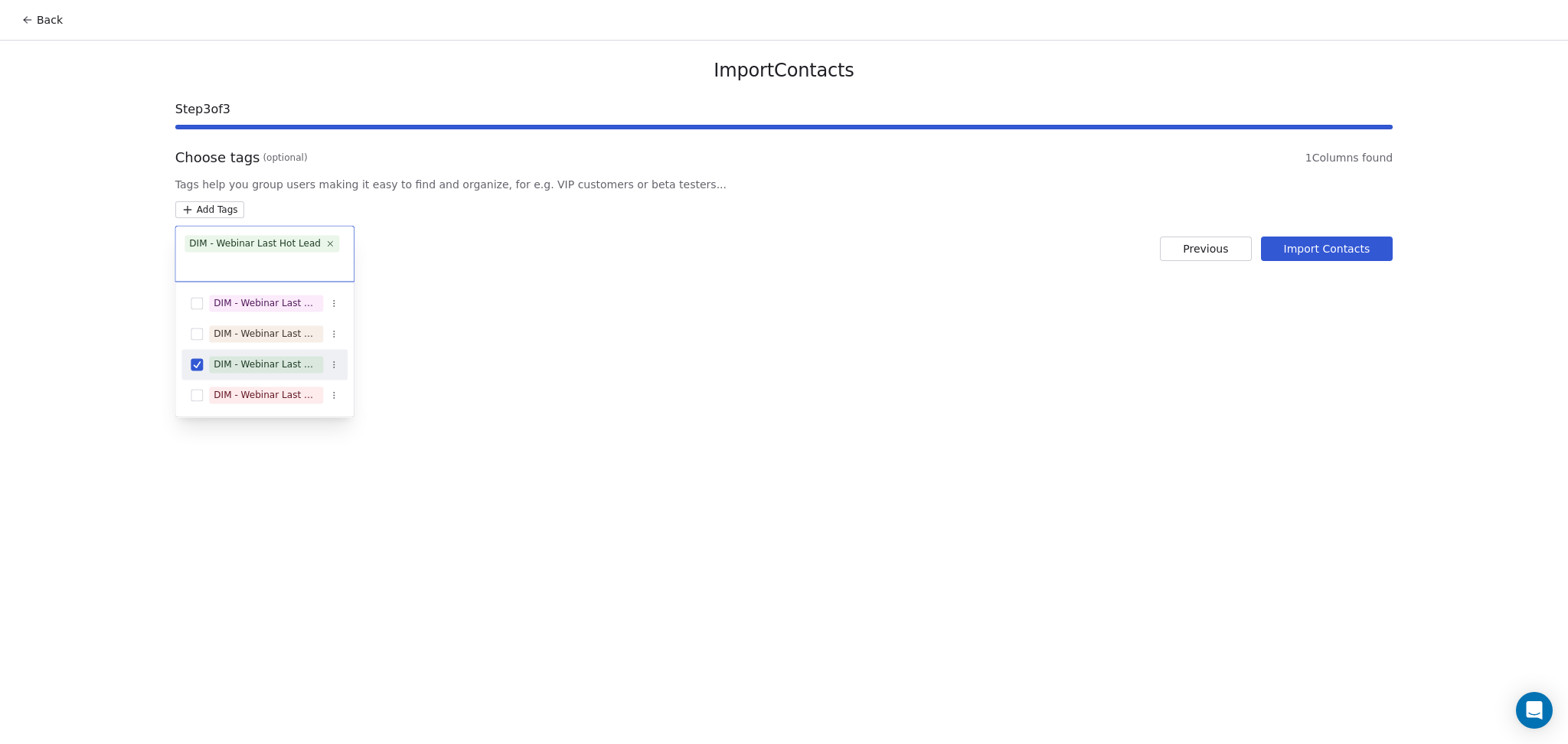
click at [537, 317] on html "Back Import Contacts Step 3 of 3 Choose tags (optional) 1 Columns found Tags he…" at bounding box center [784, 372] width 1568 height 744
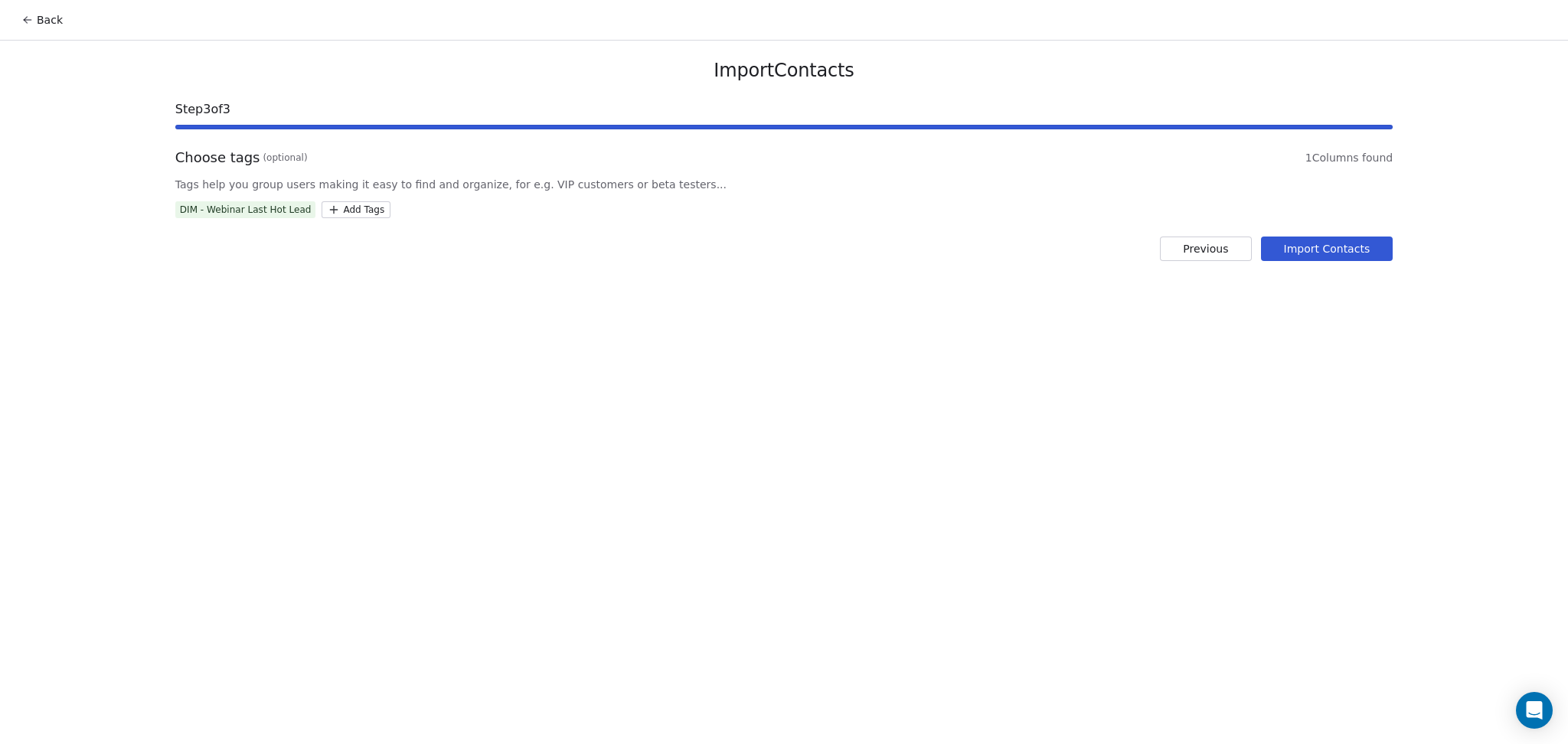
click at [1337, 240] on button "Import Contacts" at bounding box center [1327, 248] width 133 height 24
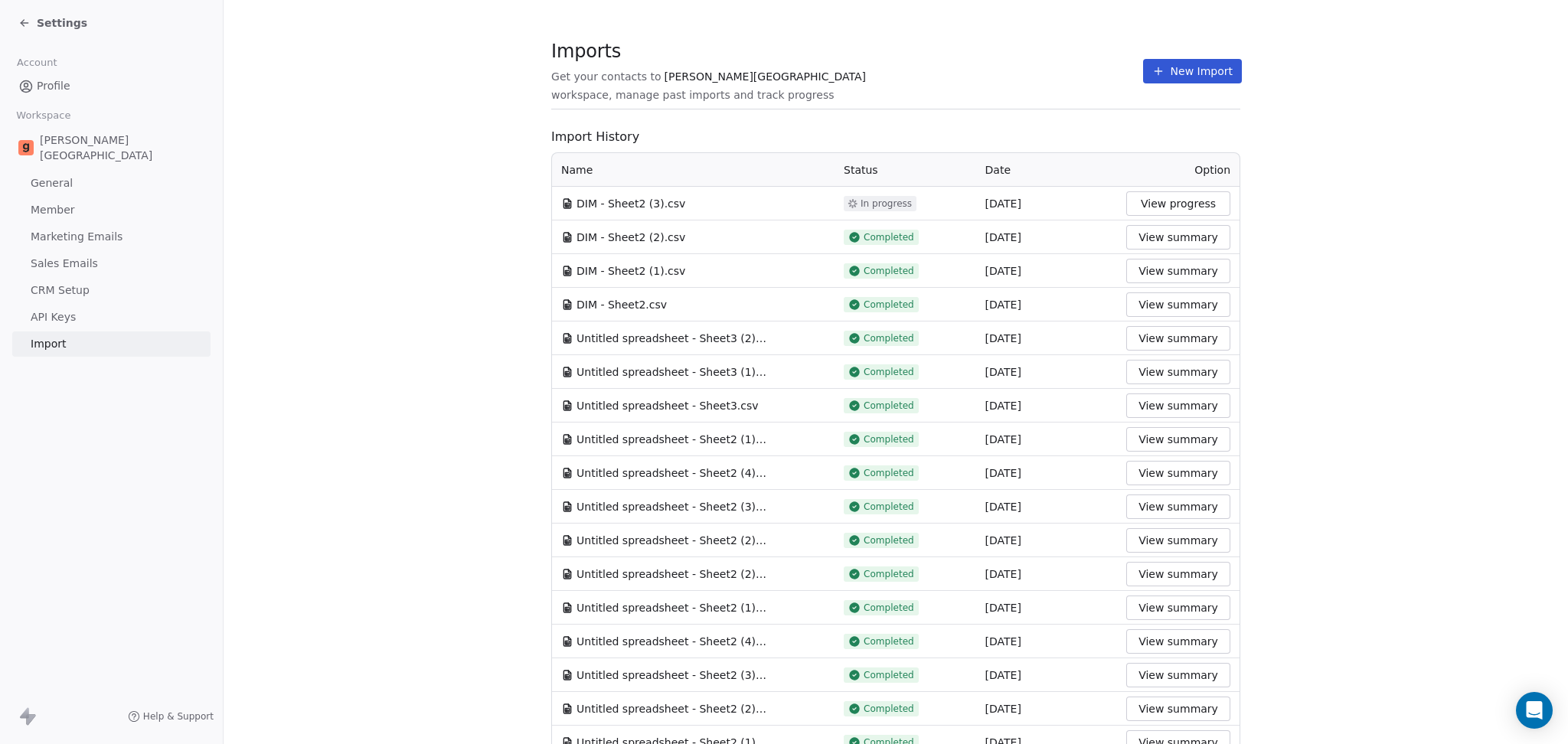
click at [1008, 80] on div "Imports Get your contacts to [PERSON_NAME] School workspace, manage past import…" at bounding box center [896, 71] width 689 height 26
click at [1166, 79] on button "New Import" at bounding box center [1192, 71] width 99 height 24
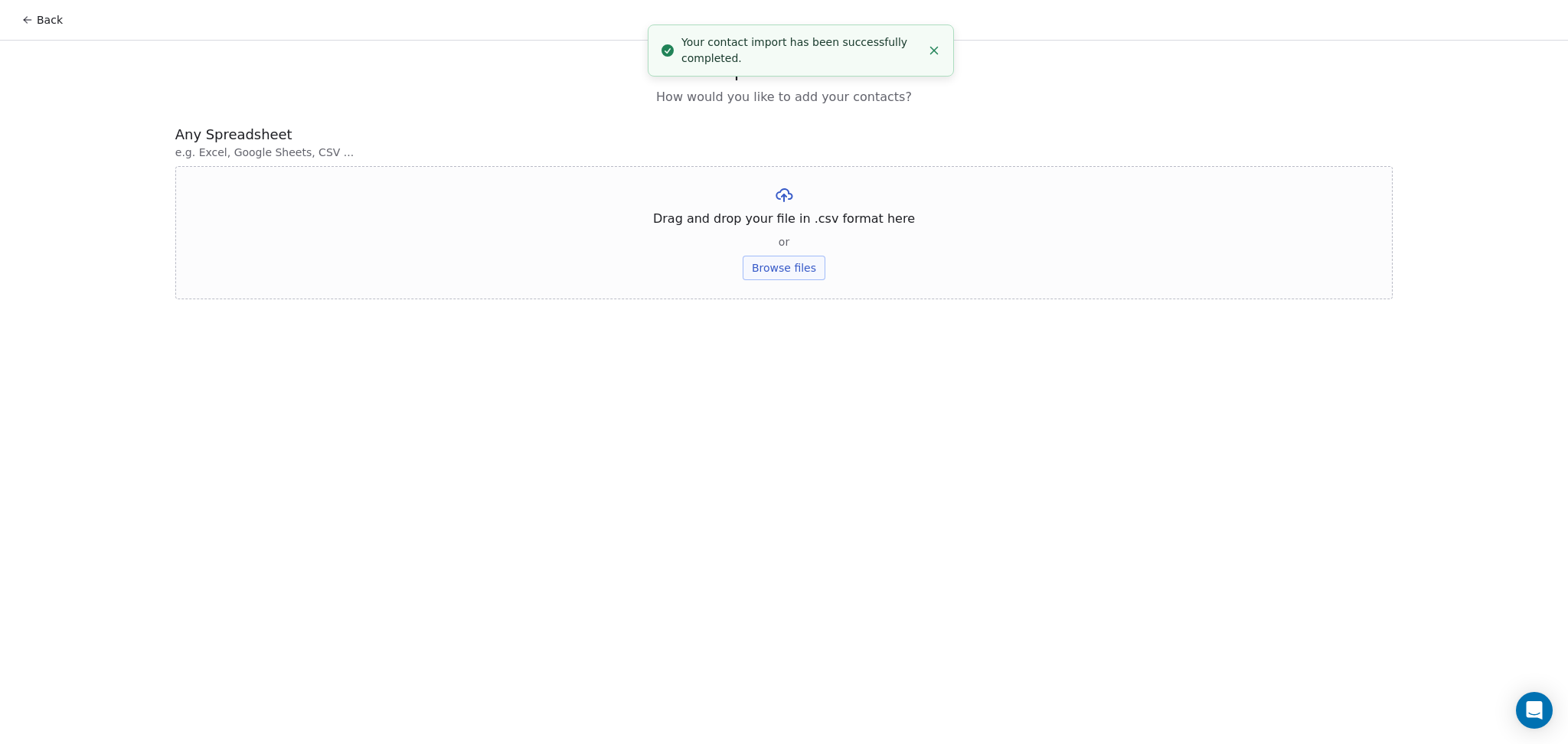
click at [781, 274] on button "Browse files" at bounding box center [784, 267] width 82 height 24
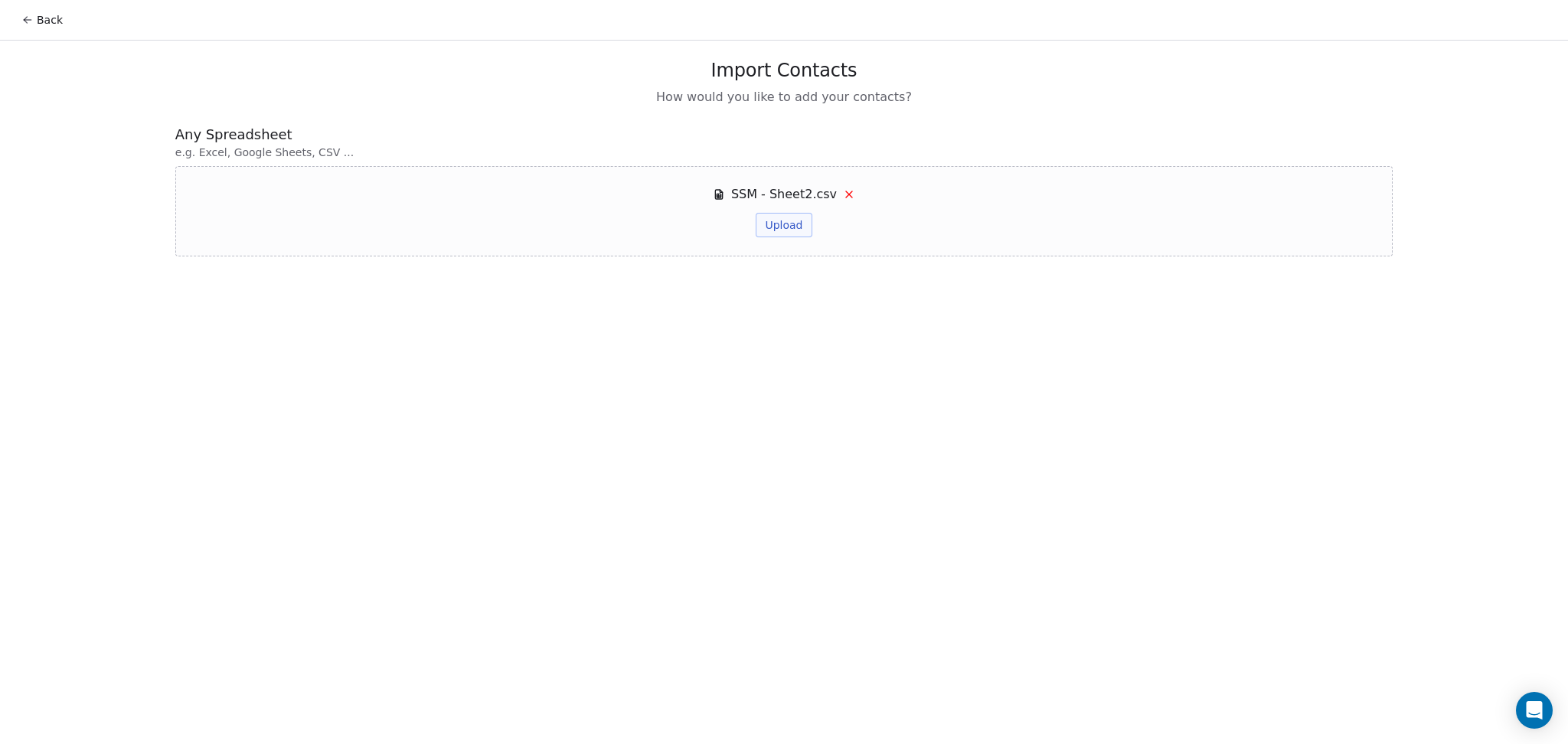
click at [795, 228] on button "Upload" at bounding box center [783, 224] width 55 height 24
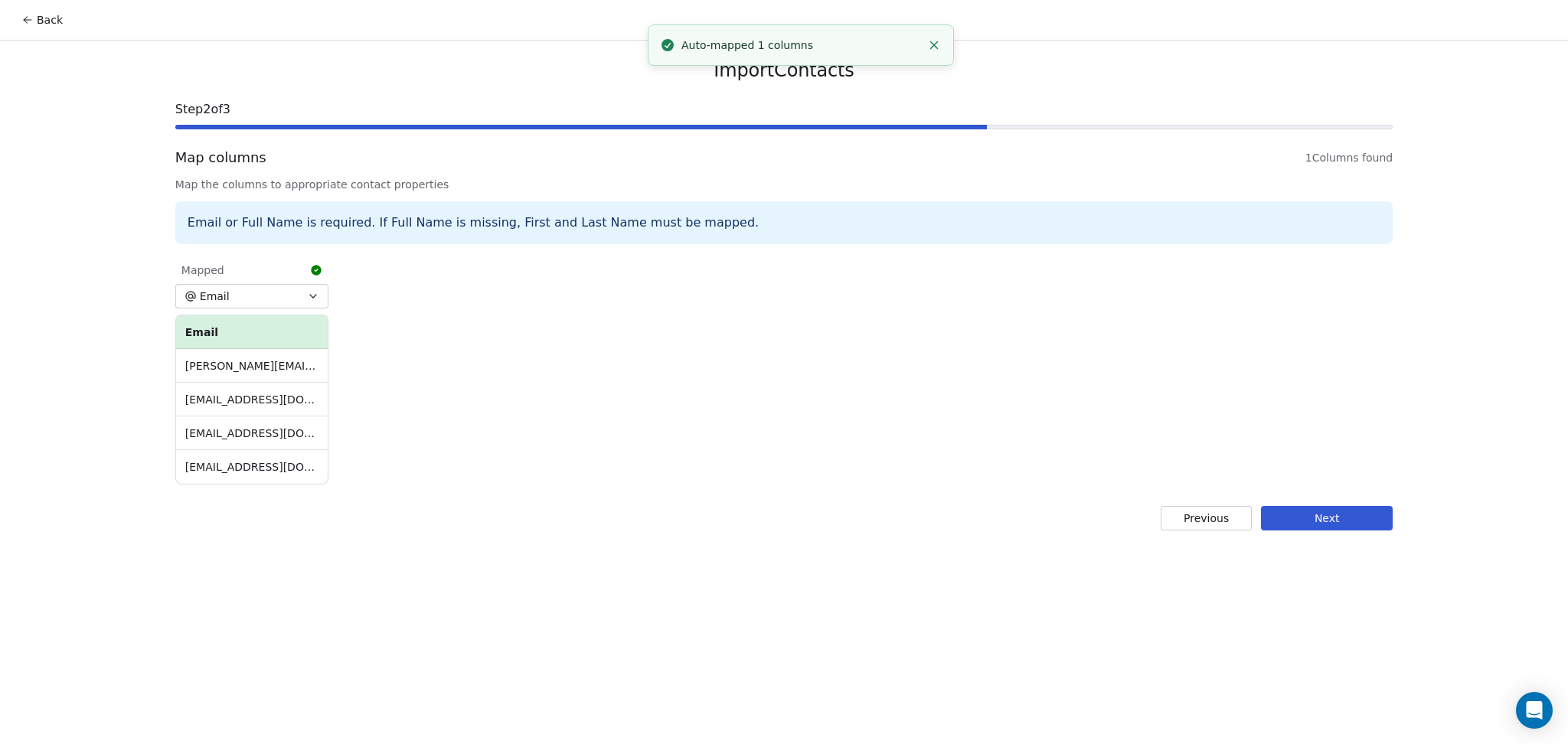
click at [1328, 506] on button "Next" at bounding box center [1326, 518] width 132 height 24
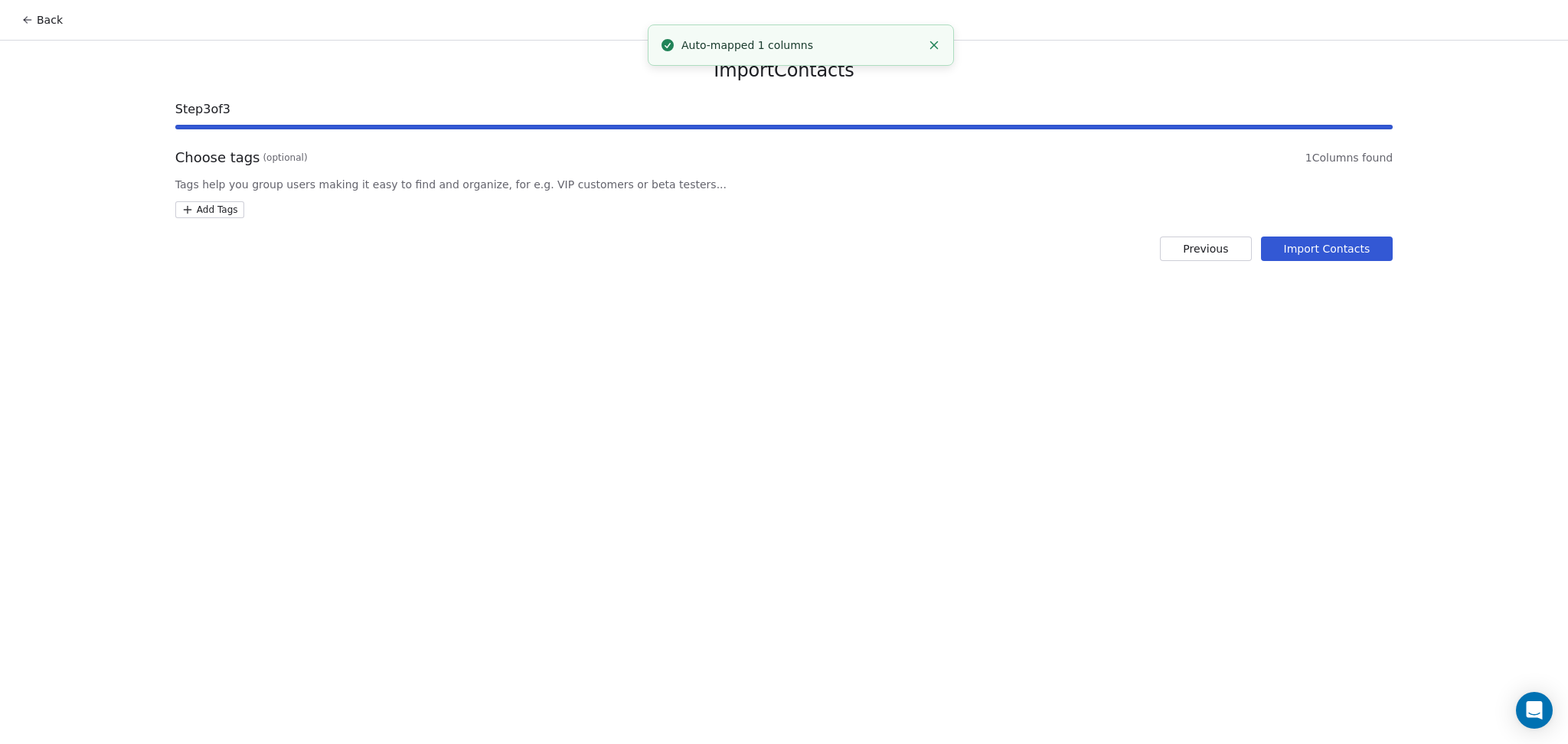
click at [233, 198] on div "Choose tags (optional) 1 Columns found Tags help you group users making it easy…" at bounding box center [784, 183] width 1217 height 71
click at [233, 203] on html "Back Import Contacts Step 3 of 3 Choose tags (optional) 1 Columns found Tags he…" at bounding box center [784, 372] width 1568 height 744
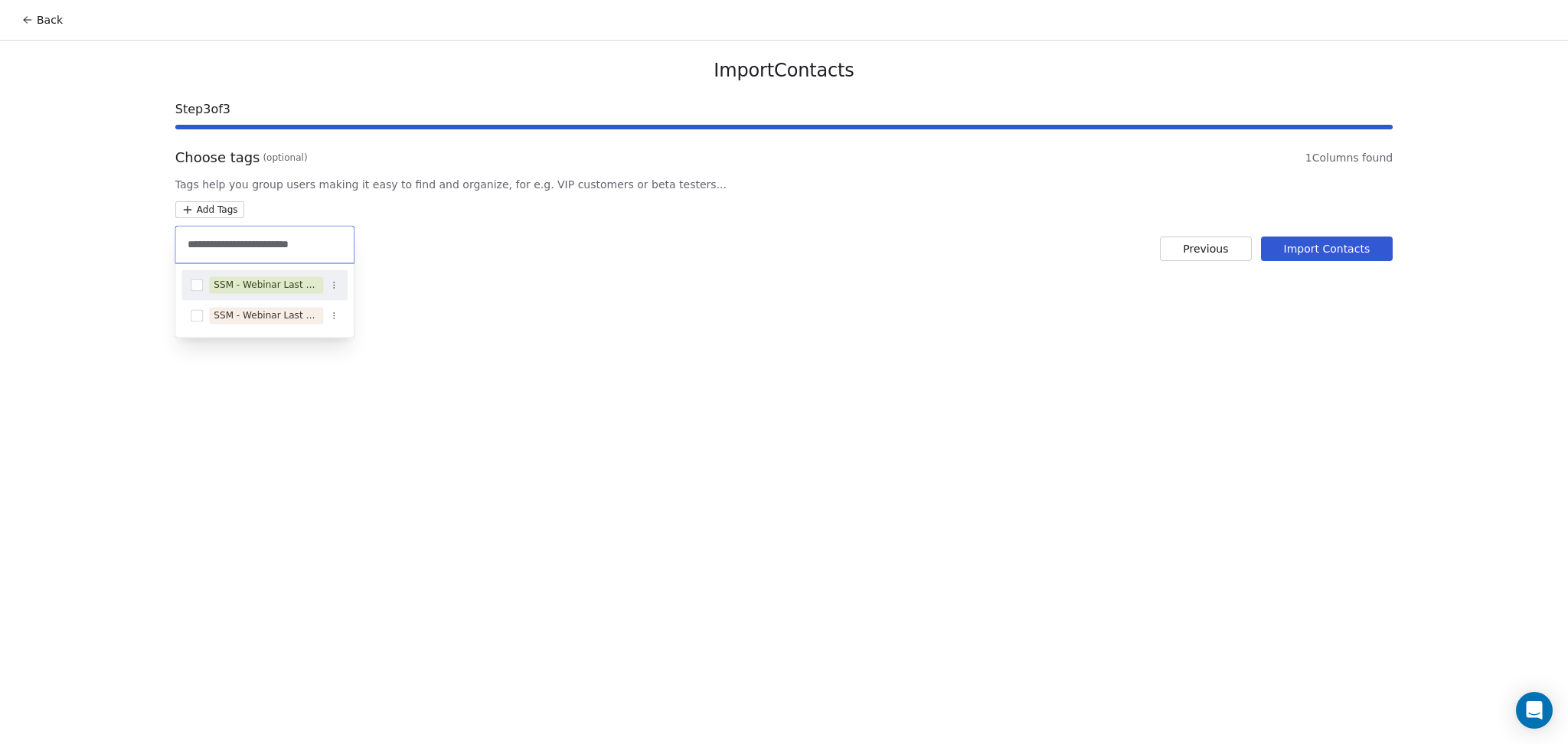
type input "**********"
click at [262, 288] on div "SSM - Webinar Last No Show" at bounding box center [266, 285] width 105 height 13
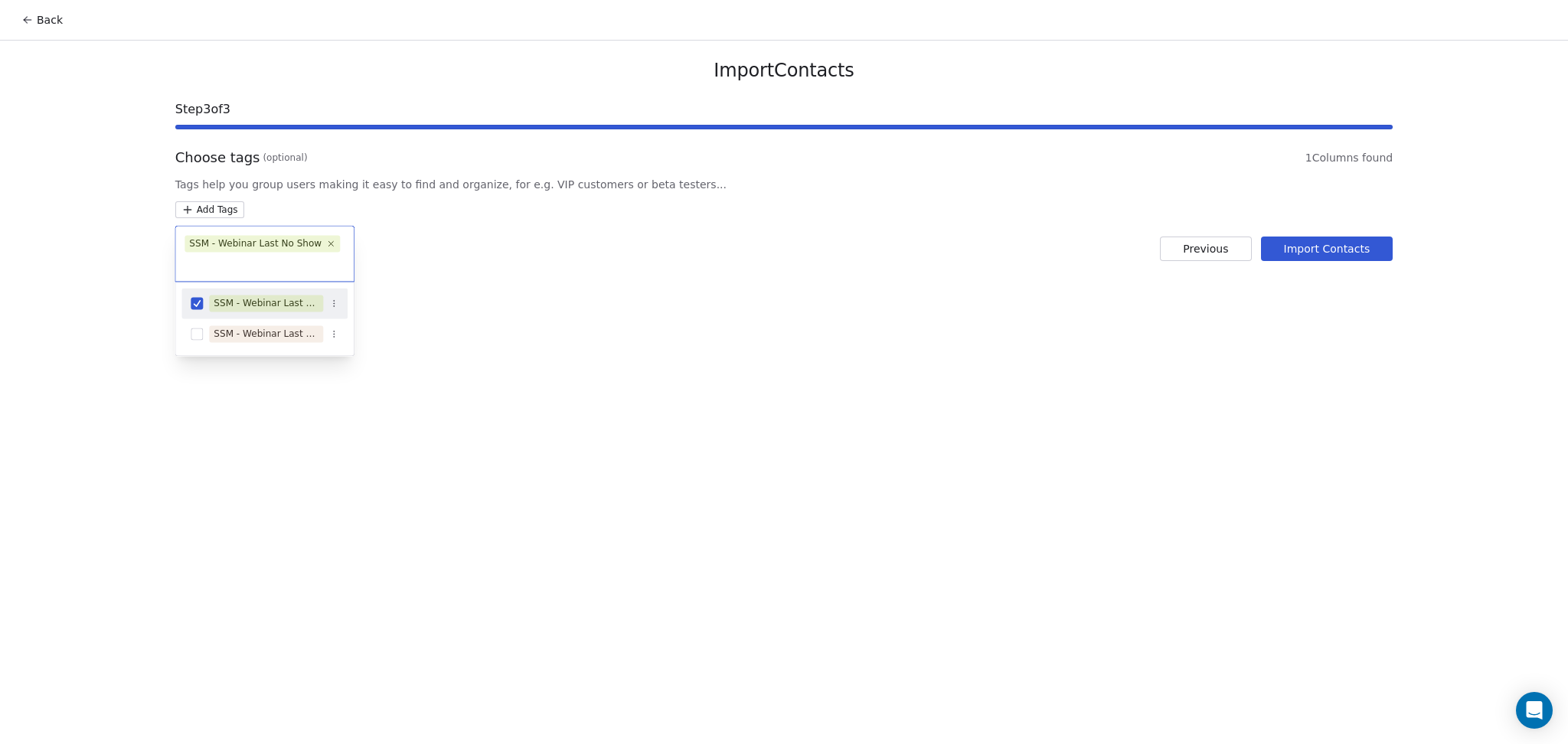
click at [694, 272] on html "Back Import Contacts Step 3 of 3 Choose tags (optional) 1 Columns found Tags he…" at bounding box center [784, 372] width 1568 height 744
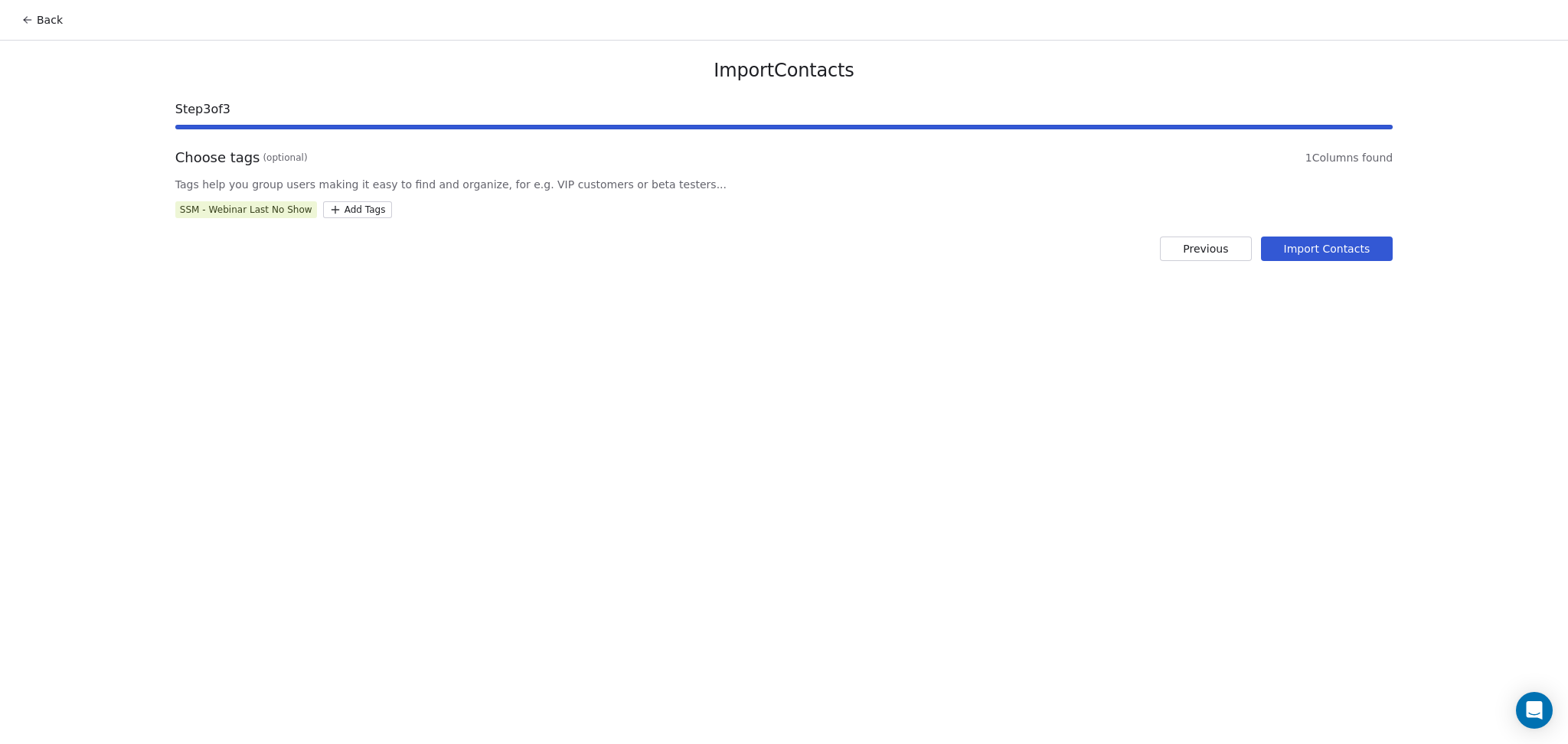
click at [1378, 253] on button "Import Contacts" at bounding box center [1327, 248] width 133 height 24
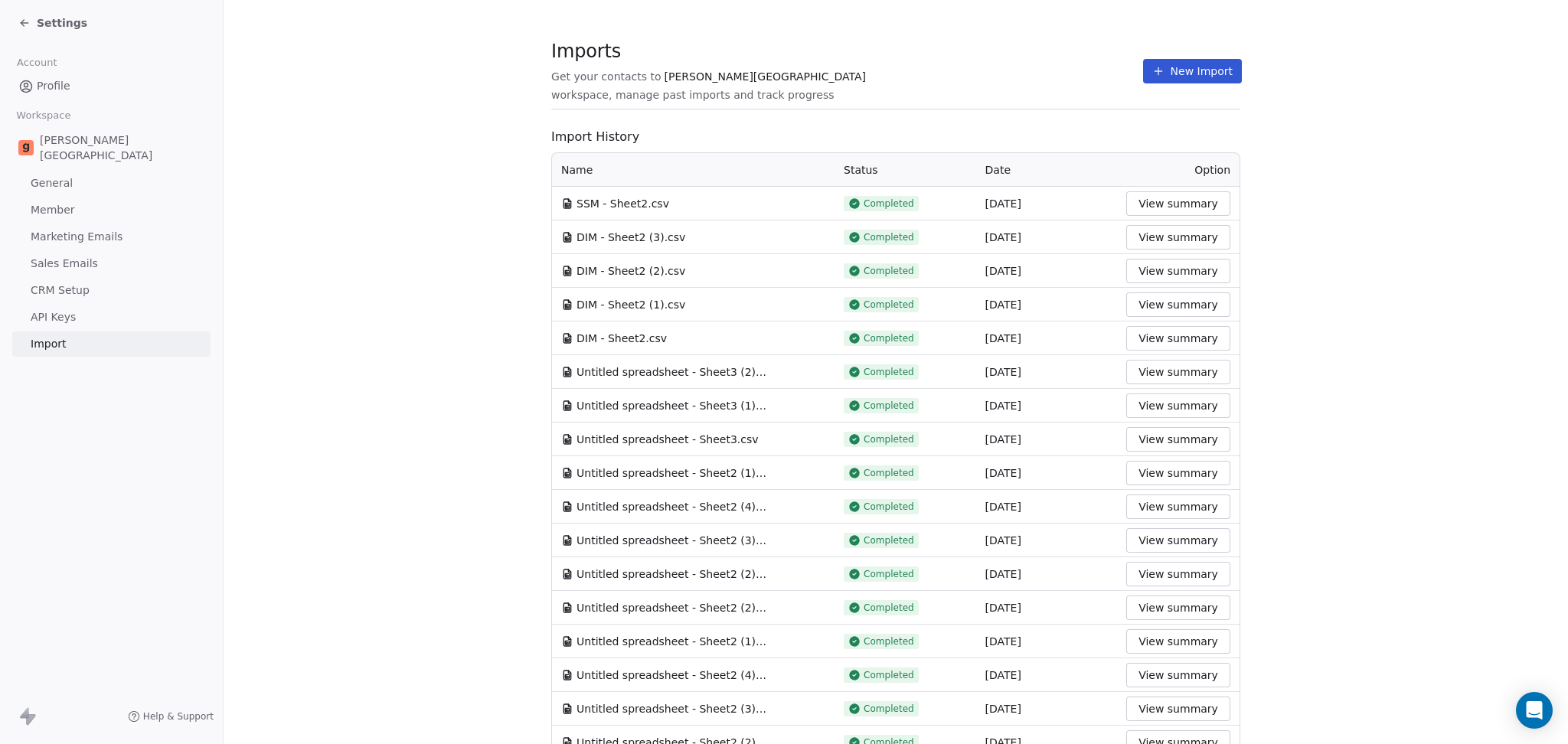
click at [1032, 97] on section "Imports Get your contacts to [PERSON_NAME] School workspace, manage past import…" at bounding box center [896, 79] width 689 height 61
click at [23, 29] on icon at bounding box center [24, 23] width 13 height 13
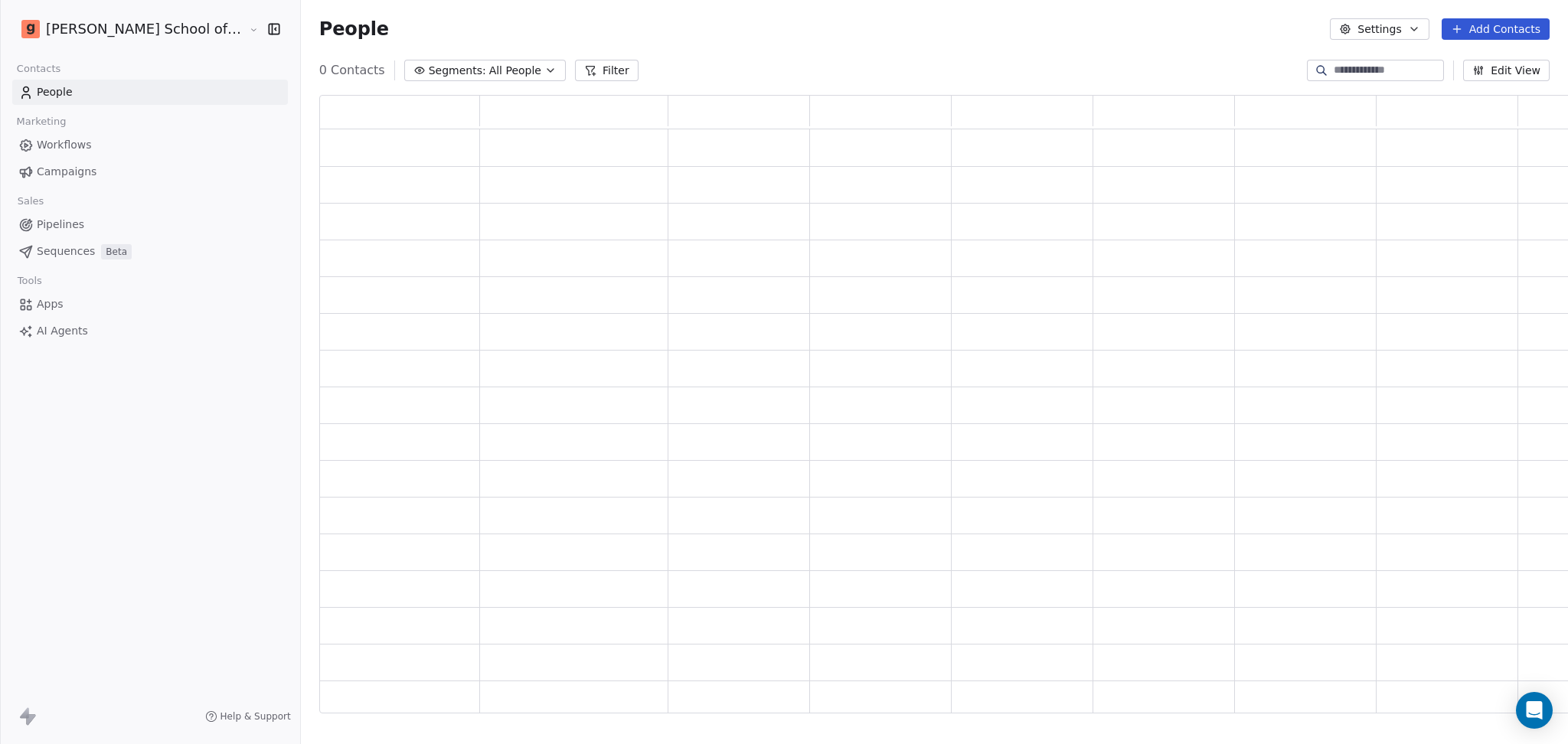
scroll to position [603, 1274]
click at [1344, 66] on input at bounding box center [1387, 71] width 108 height 15
type input "*"
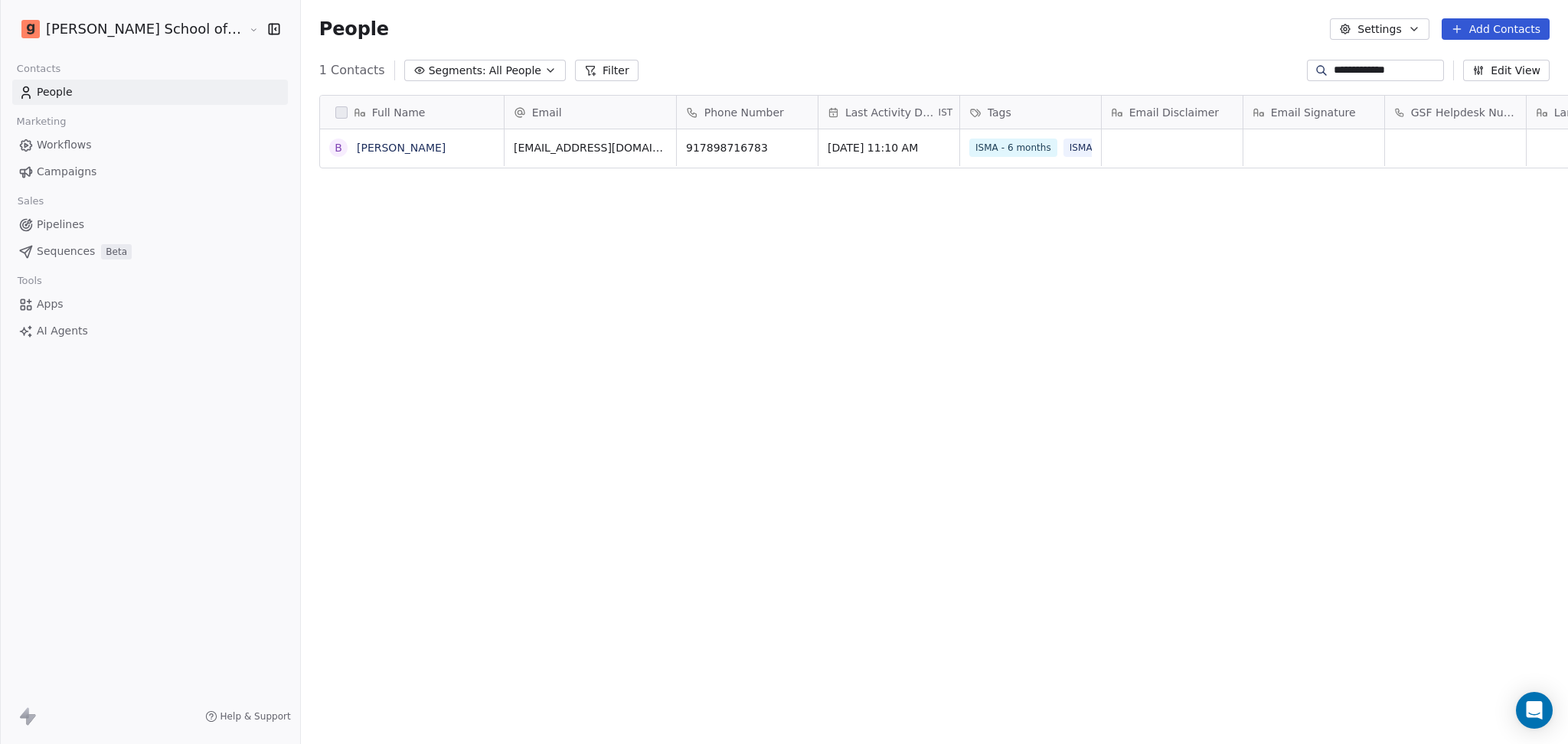
scroll to position [640, 1311]
type input "**********"
click at [357, 149] on link "[PERSON_NAME]" at bounding box center [402, 148] width 89 height 13
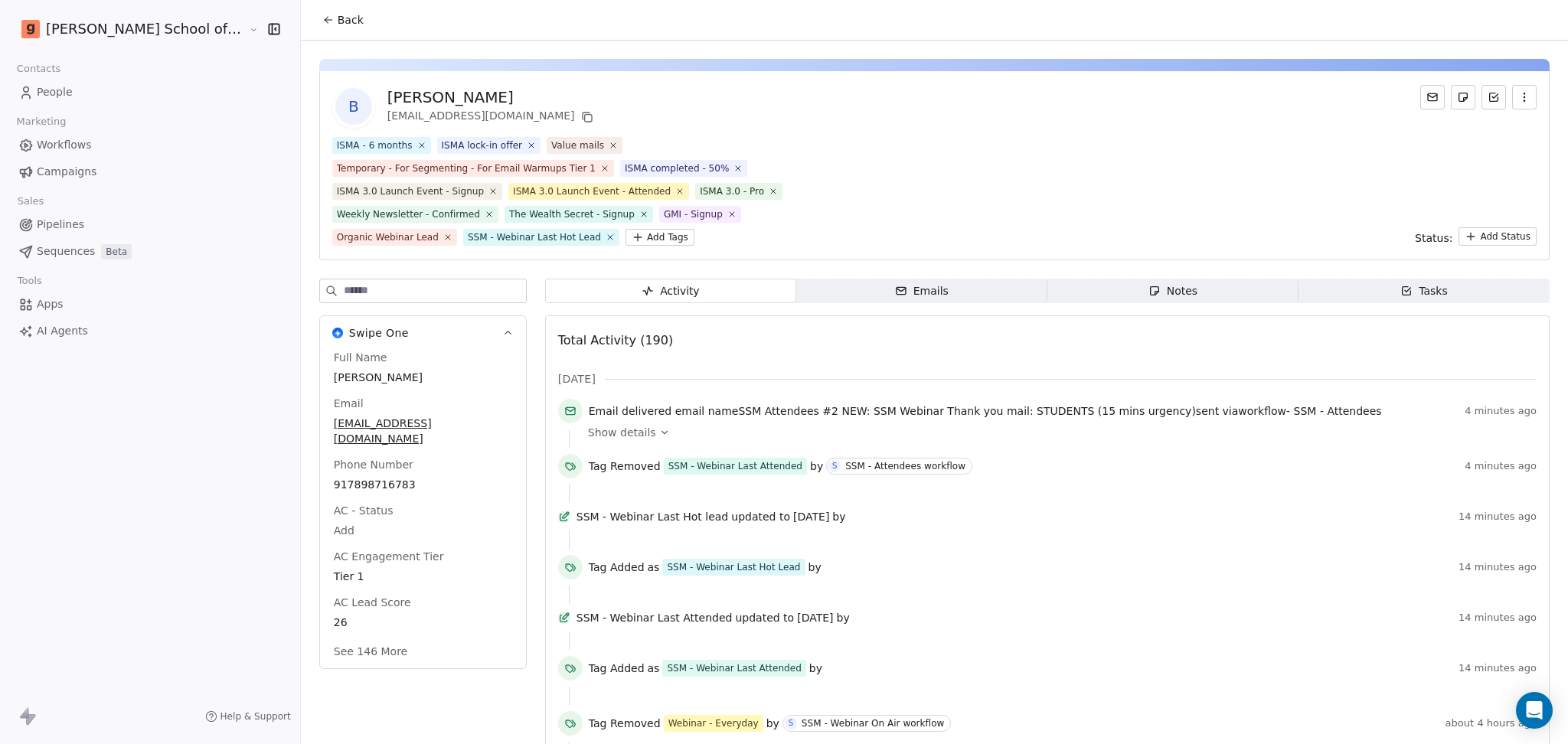
click at [338, 24] on span "Back" at bounding box center [350, 20] width 26 height 15
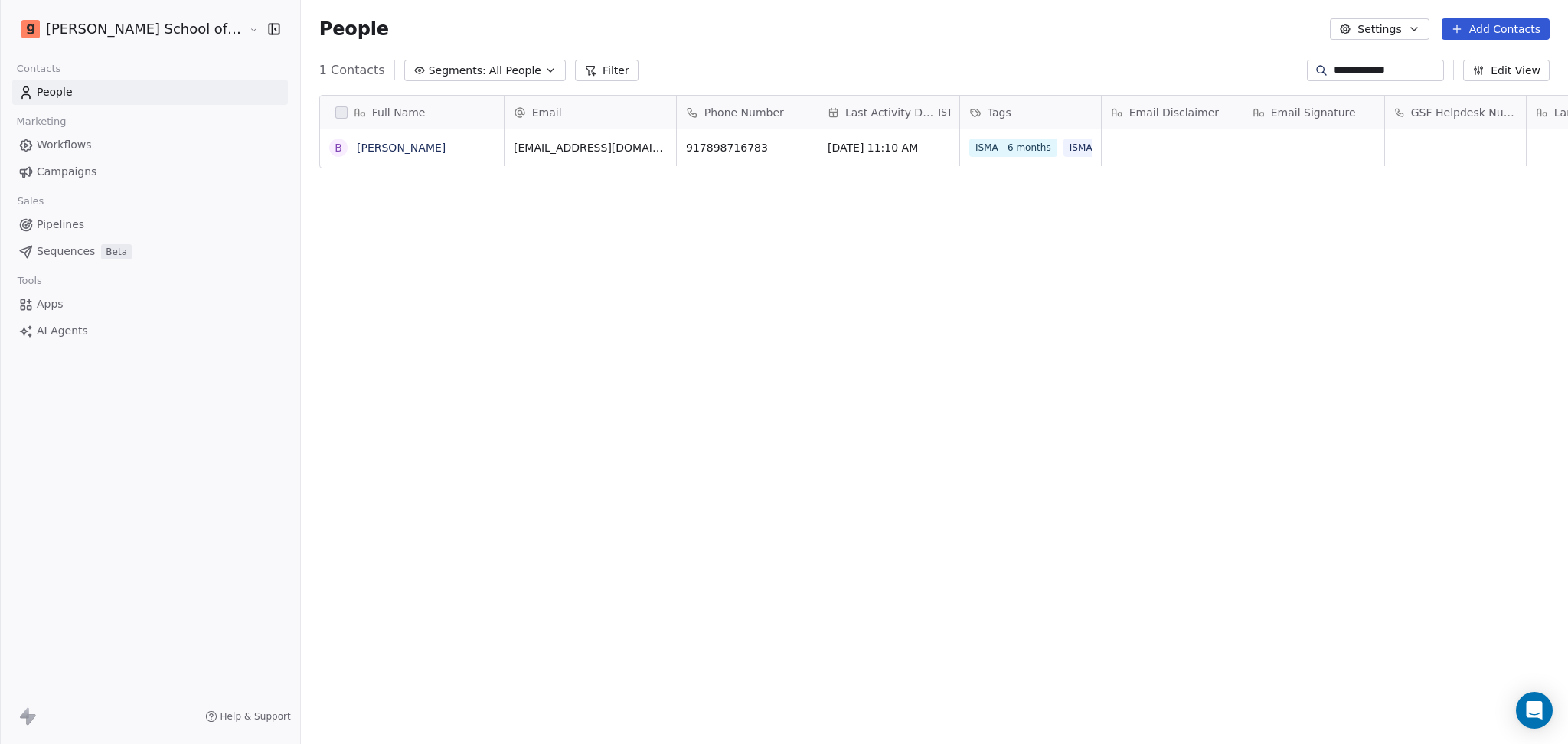
drag, startPoint x: 1392, startPoint y: 68, endPoint x: 1252, endPoint y: 68, distance: 140.0
click at [1252, 68] on div "**********" at bounding box center [934, 70] width 1267 height 24
click at [1411, 39] on button "Settings" at bounding box center [1379, 29] width 99 height 22
click at [1366, 108] on div "Import" at bounding box center [1381, 111] width 72 height 24
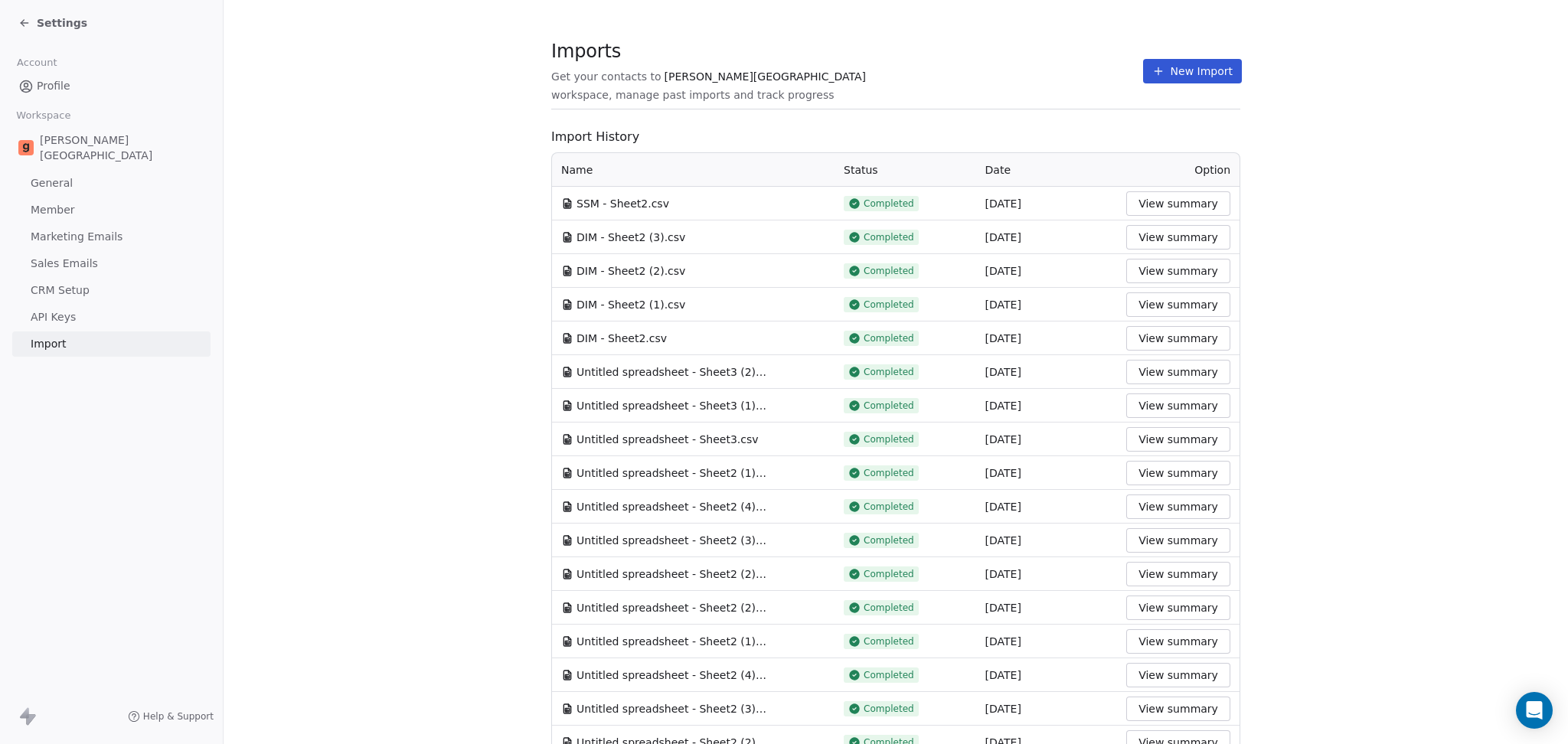
click at [1181, 67] on button "New Import" at bounding box center [1192, 71] width 99 height 24
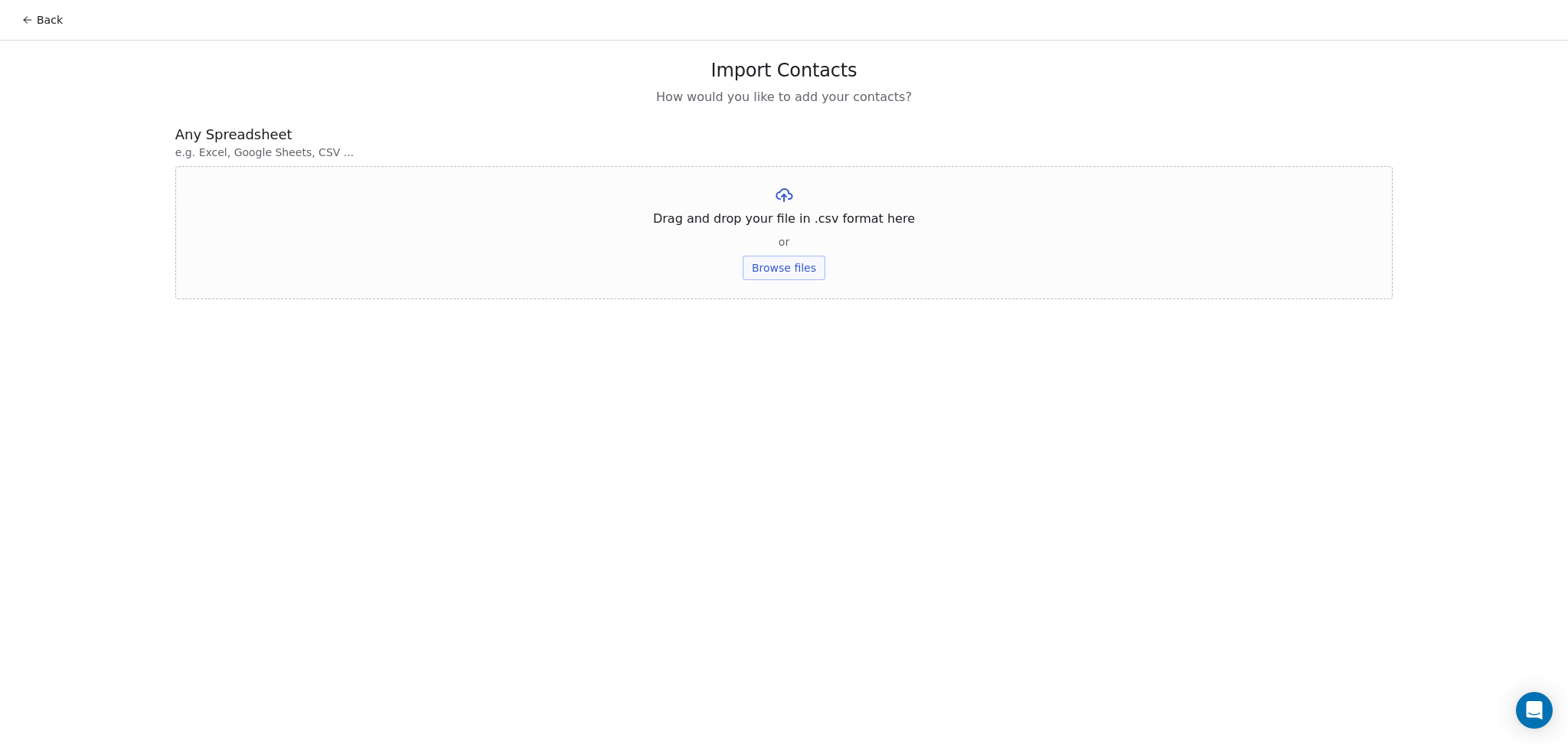
click at [777, 258] on button "Browse files" at bounding box center [784, 267] width 82 height 24
click at [798, 231] on button "Upload" at bounding box center [783, 224] width 55 height 24
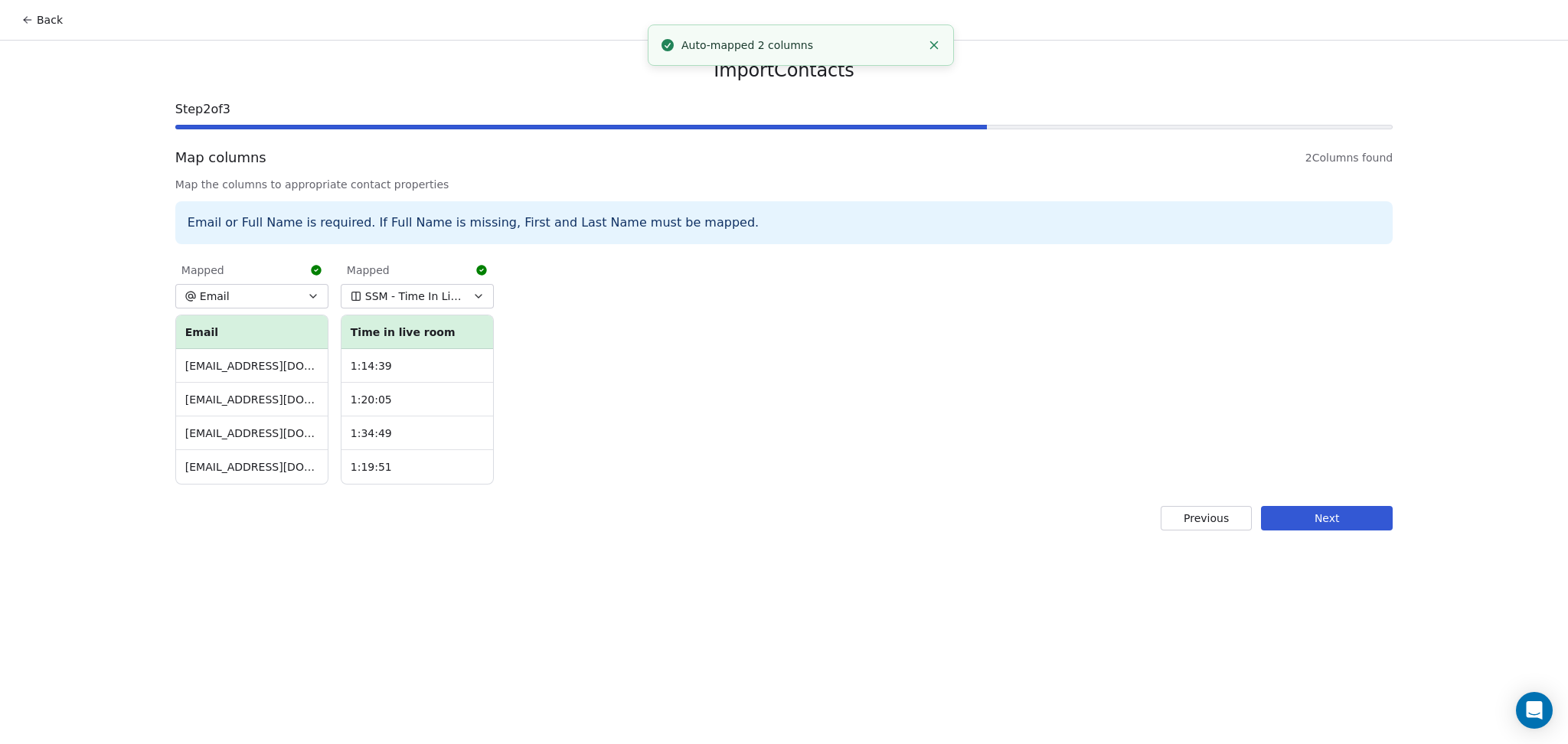
click at [1308, 529] on button "Next" at bounding box center [1326, 518] width 132 height 24
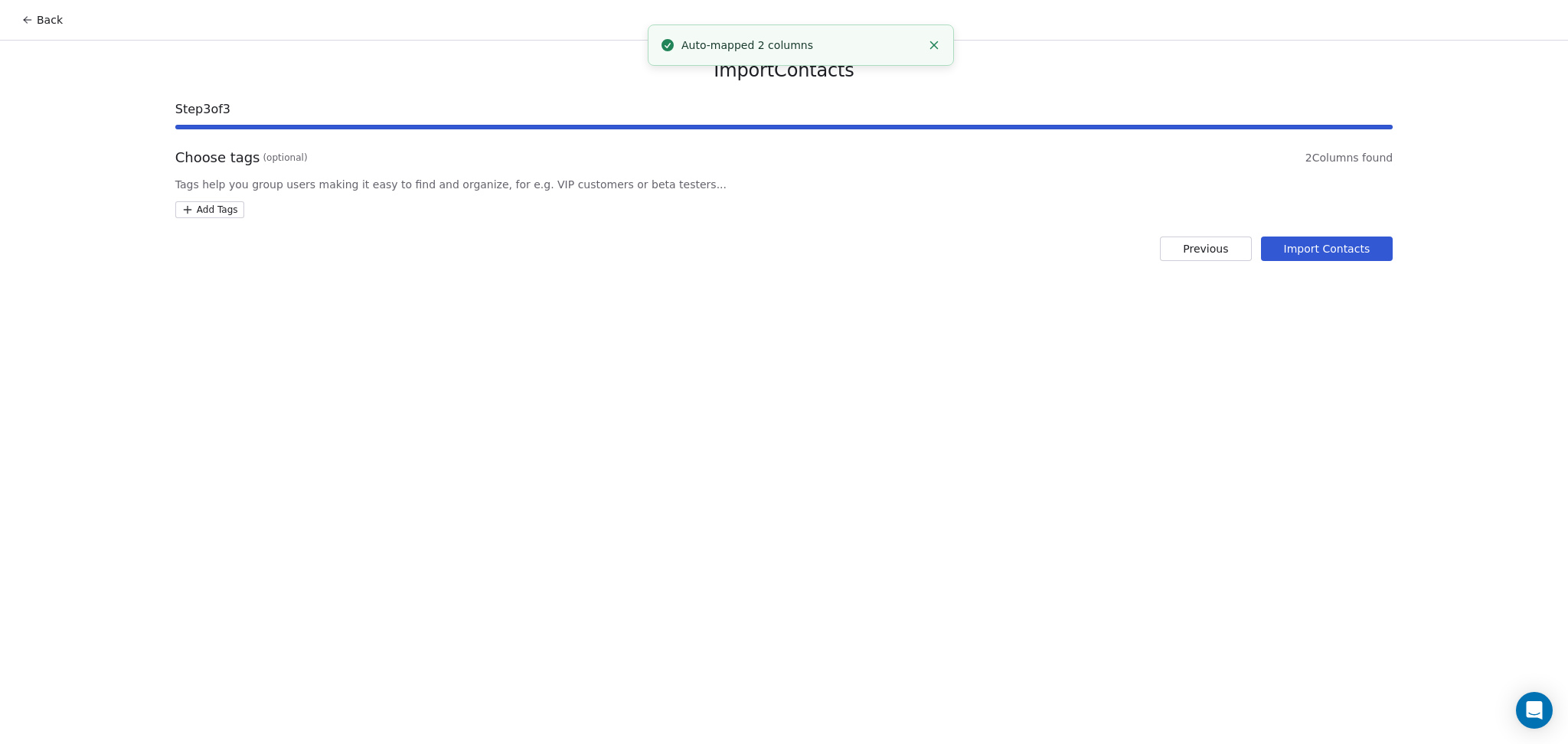
click at [222, 208] on html "Back Import Contacts Step 3 of 3 Choose tags (optional) 2 Columns found Tags he…" at bounding box center [784, 372] width 1568 height 744
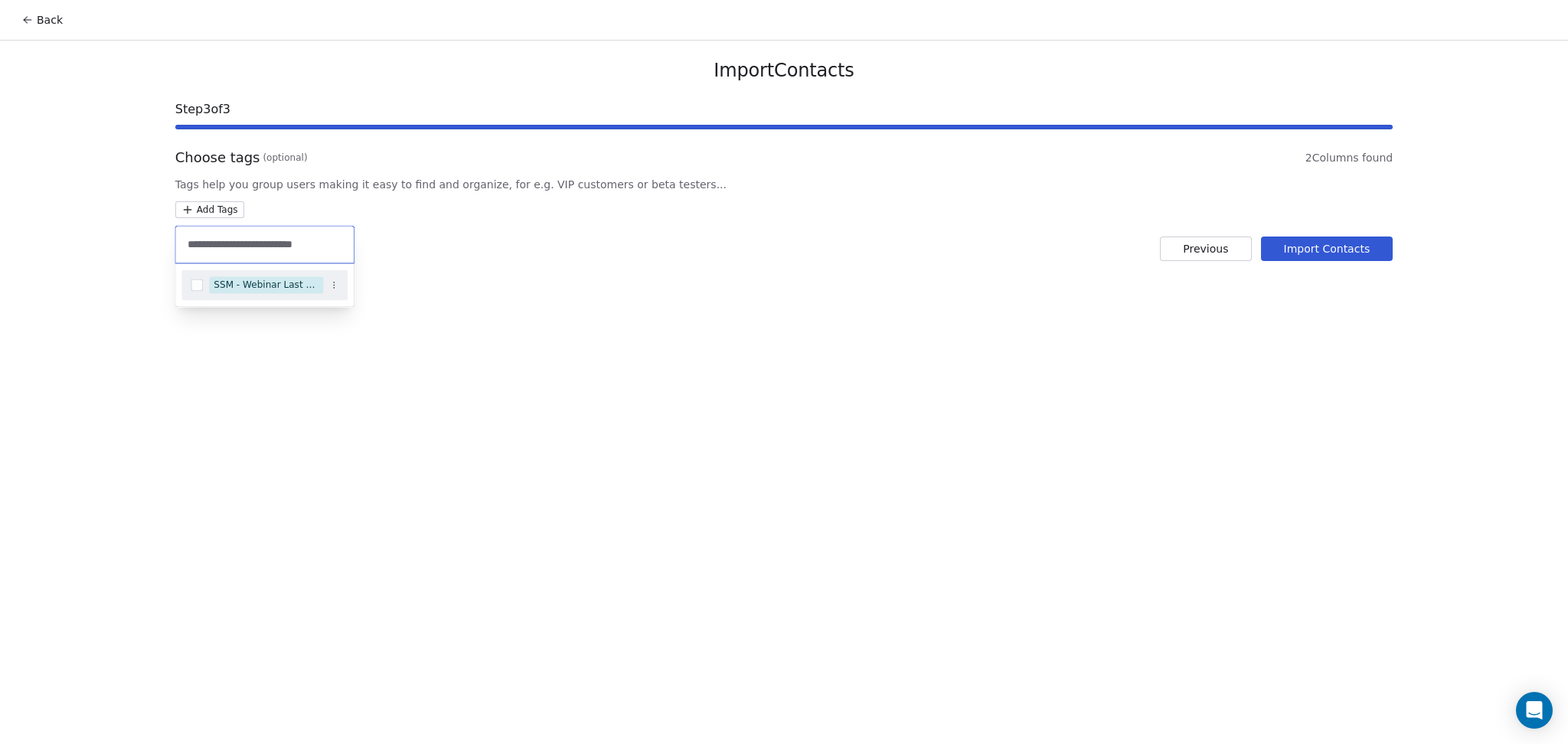
type input "**********"
click at [254, 289] on div "SSM - Webinar Last Hot Lead" at bounding box center [266, 285] width 105 height 13
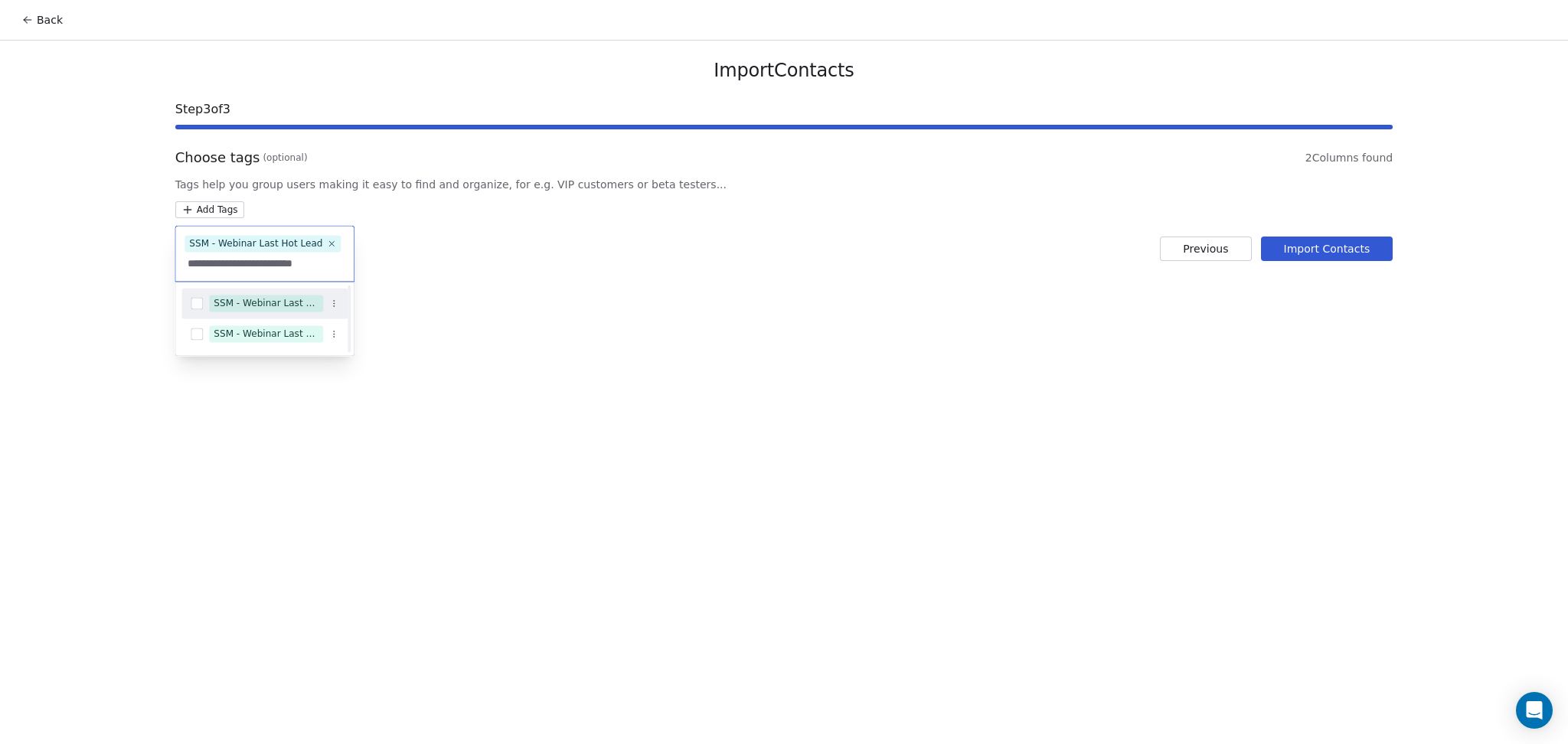
type input "**********"
click at [254, 289] on div "SSM - Webinar Last Attended" at bounding box center [265, 303] width 166 height 30
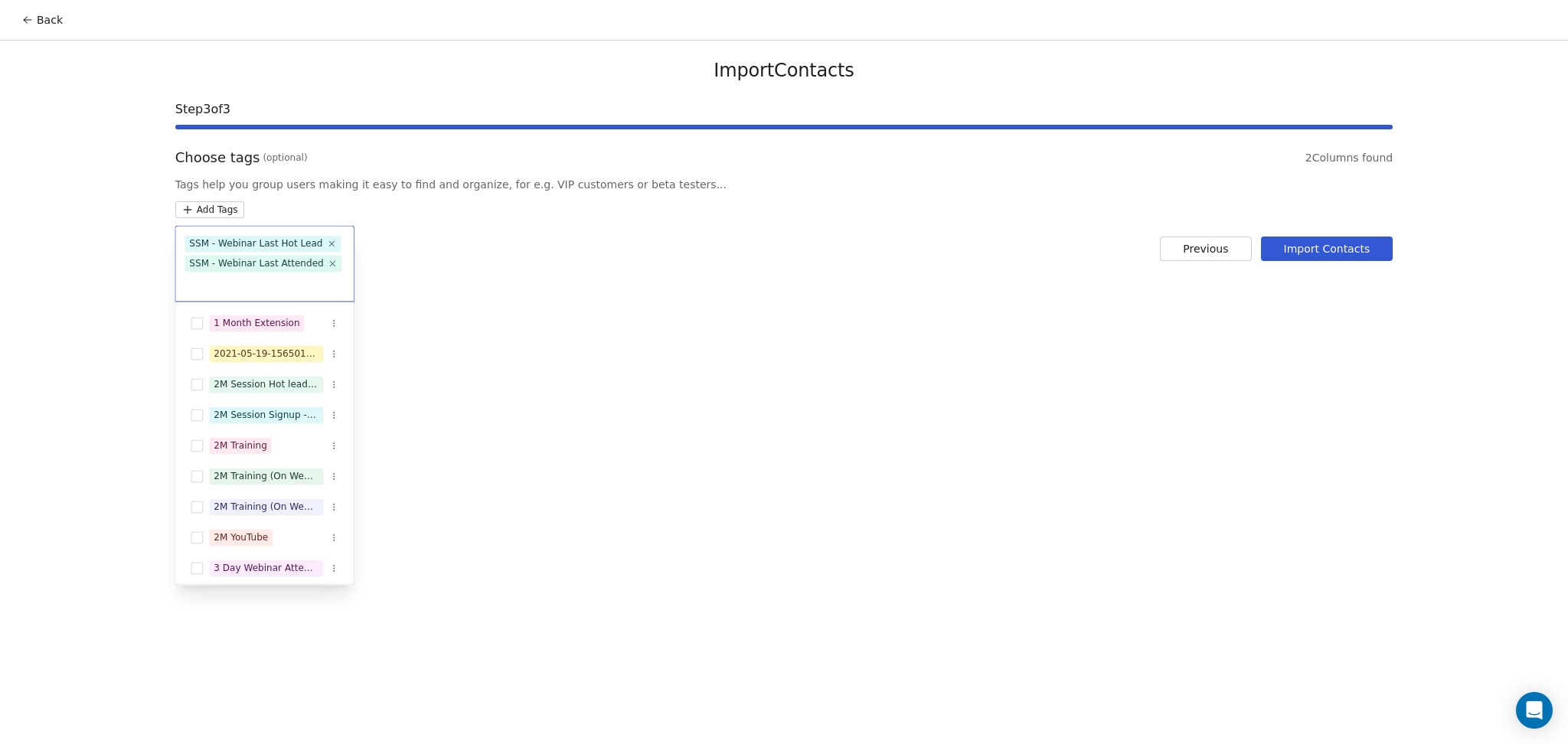
click at [602, 285] on html "Back Import Contacts Step 3 of 3 Choose tags (optional) 2 Columns found Tags he…" at bounding box center [784, 372] width 1568 height 744
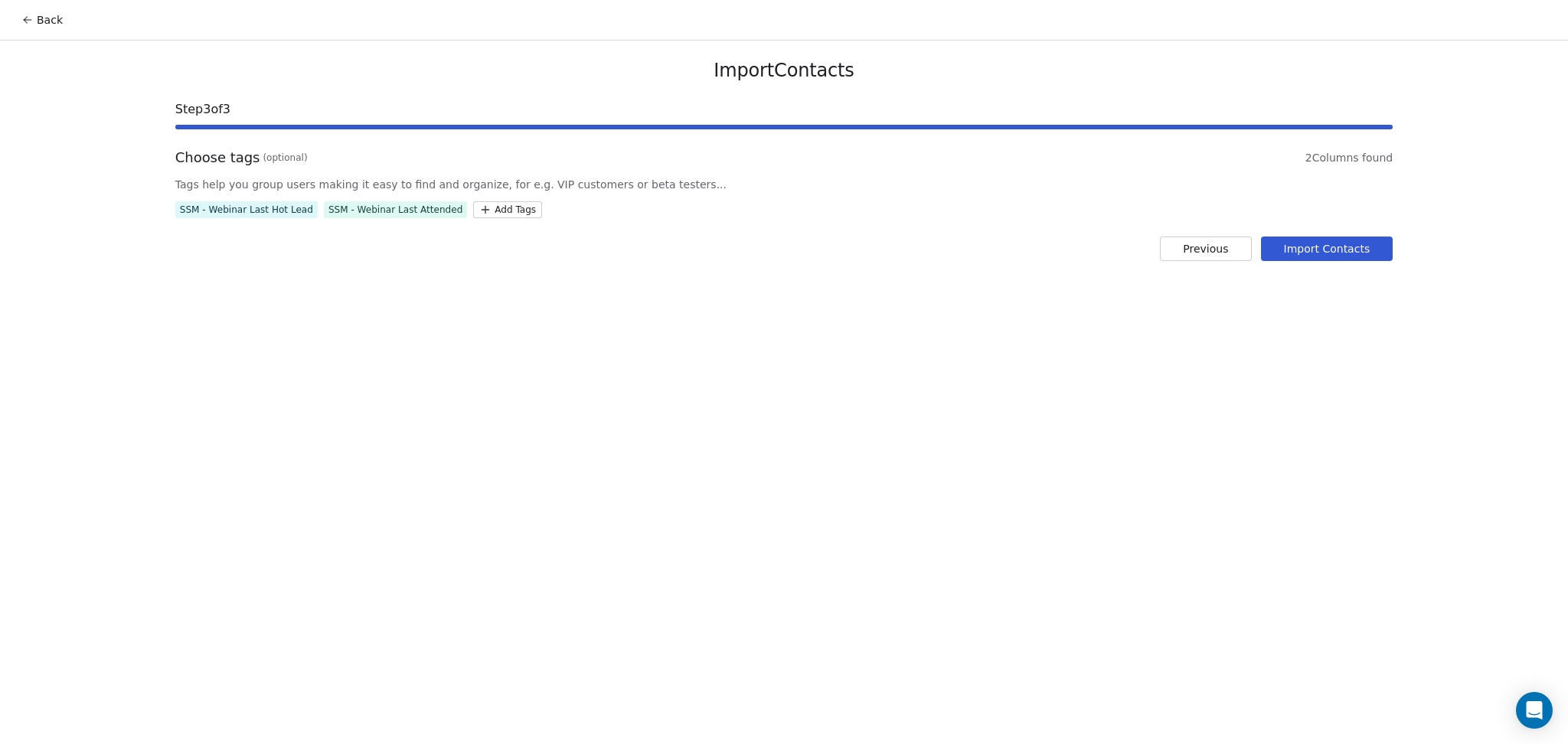
click at [1325, 256] on button "Import Contacts" at bounding box center [1327, 248] width 133 height 24
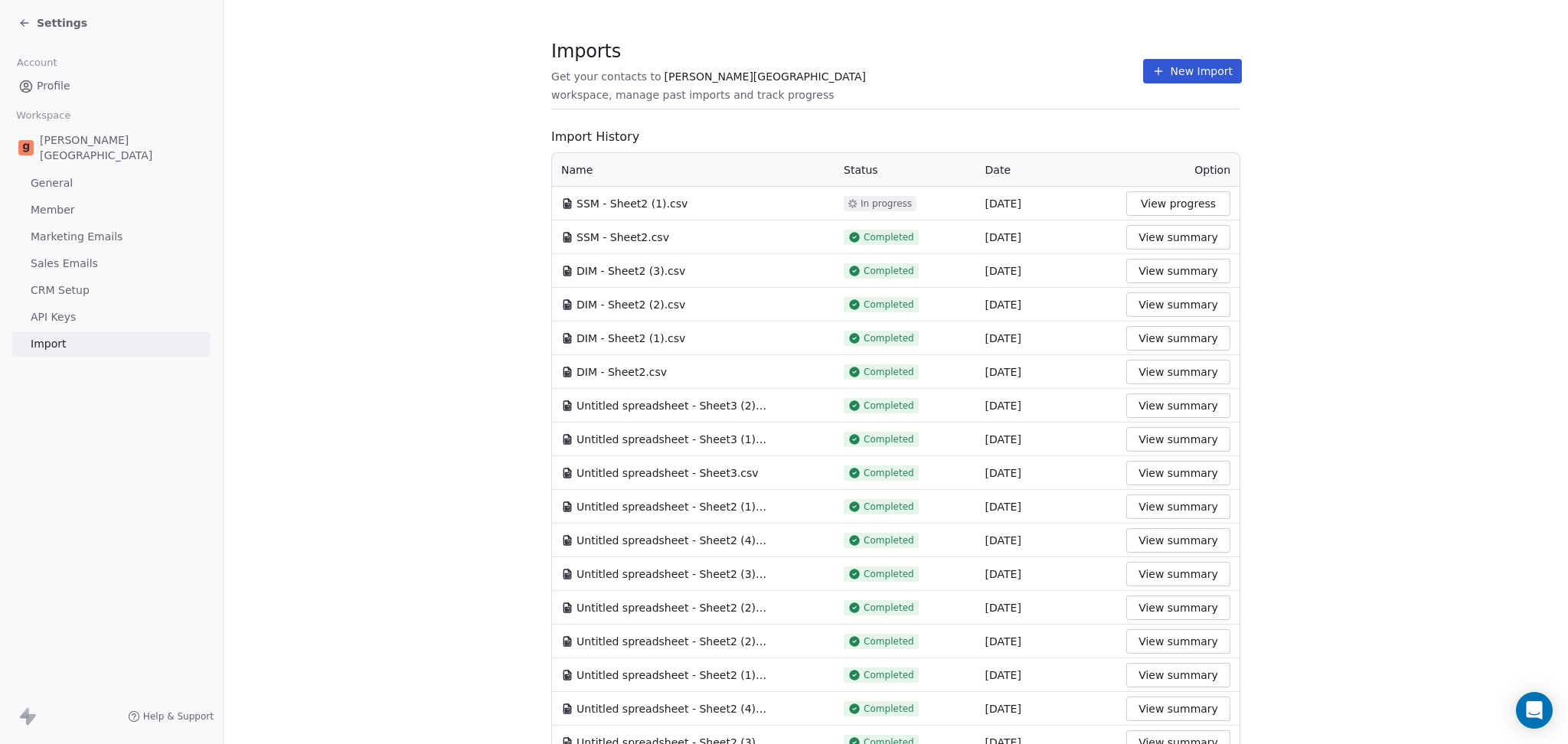
click at [1062, 51] on section "Imports Get your contacts to [PERSON_NAME] School workspace, manage past import…" at bounding box center [896, 79] width 689 height 61
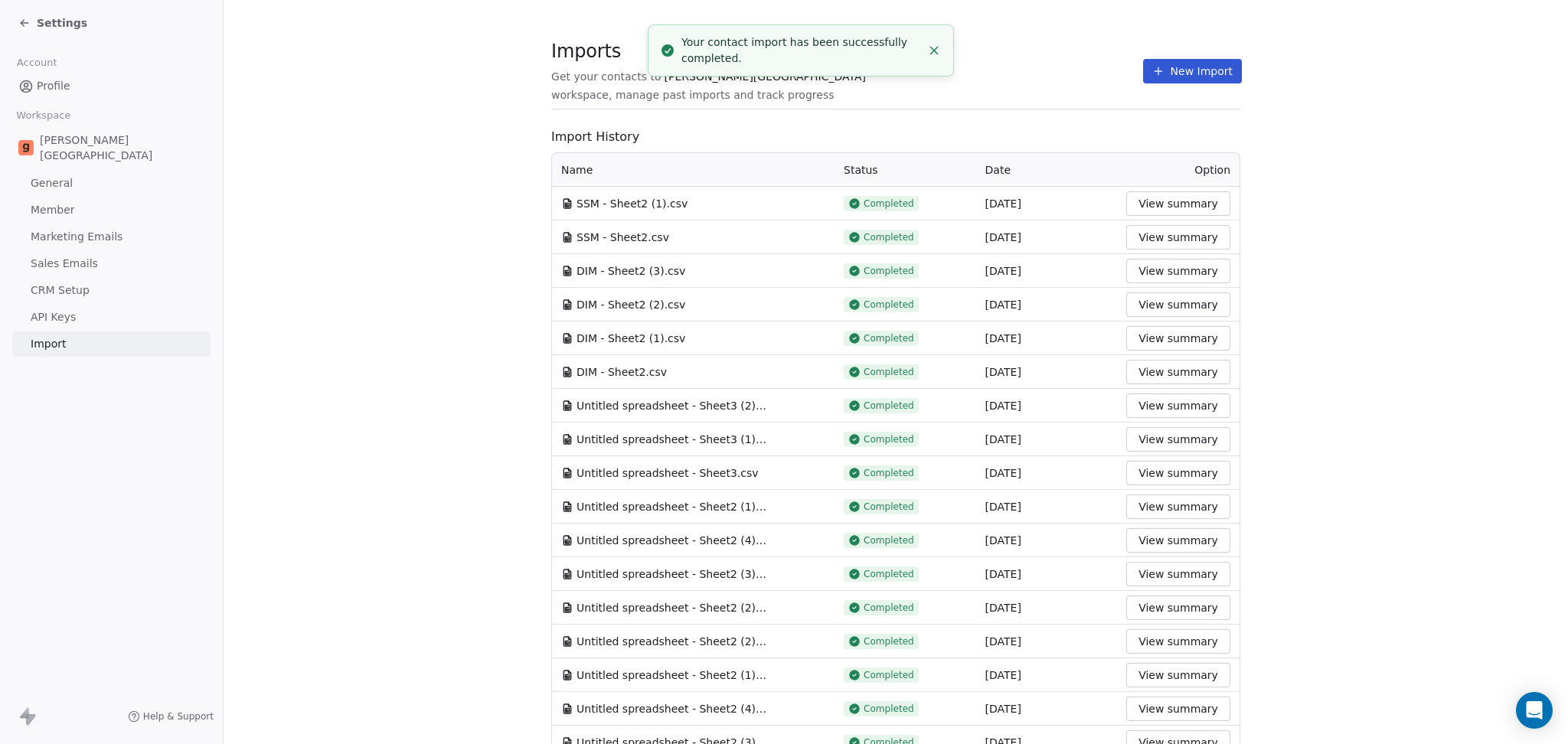
click at [1148, 65] on button "New Import" at bounding box center [1192, 71] width 99 height 24
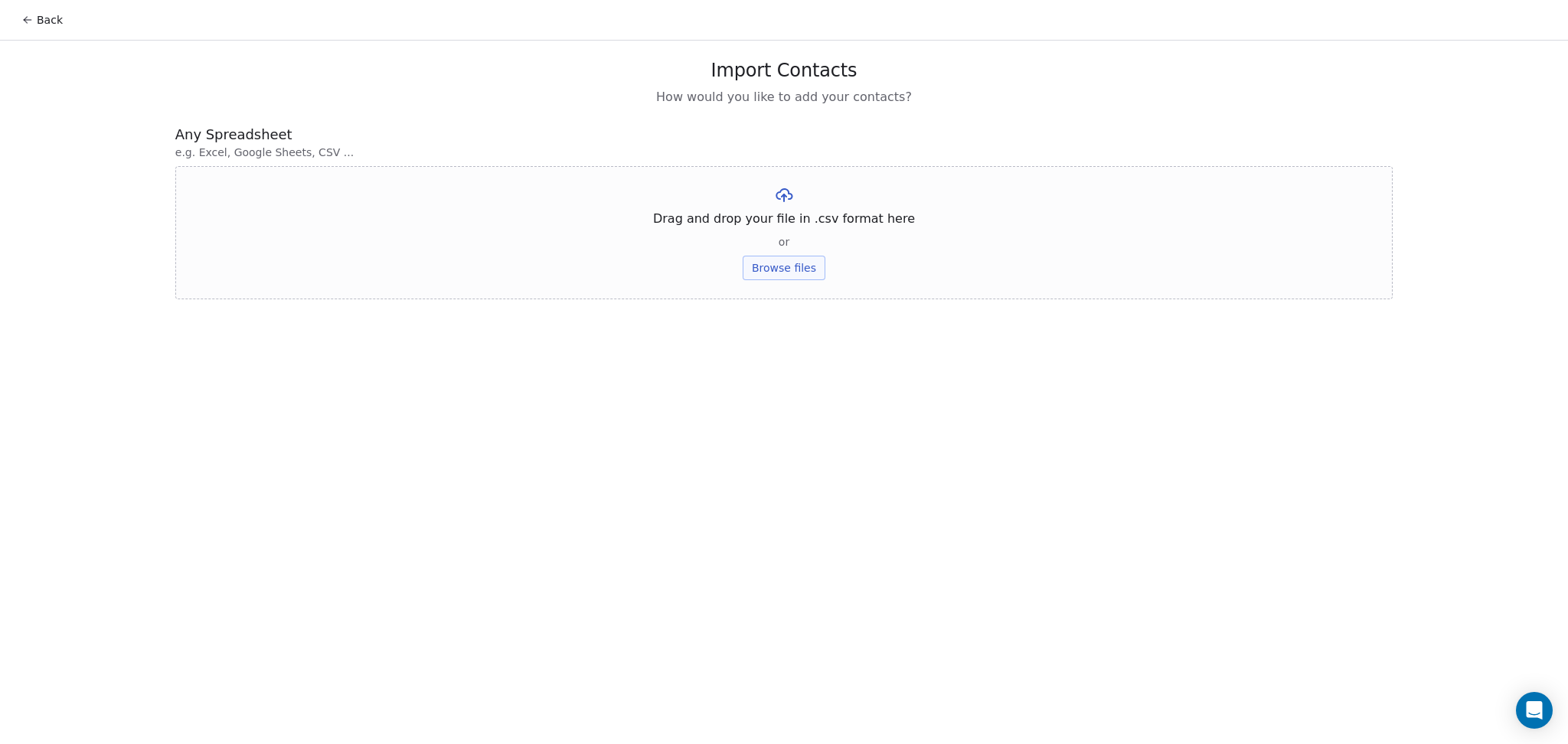
click at [779, 258] on button "Browse files" at bounding box center [784, 267] width 82 height 24
click at [786, 227] on button "Upload" at bounding box center [783, 224] width 55 height 24
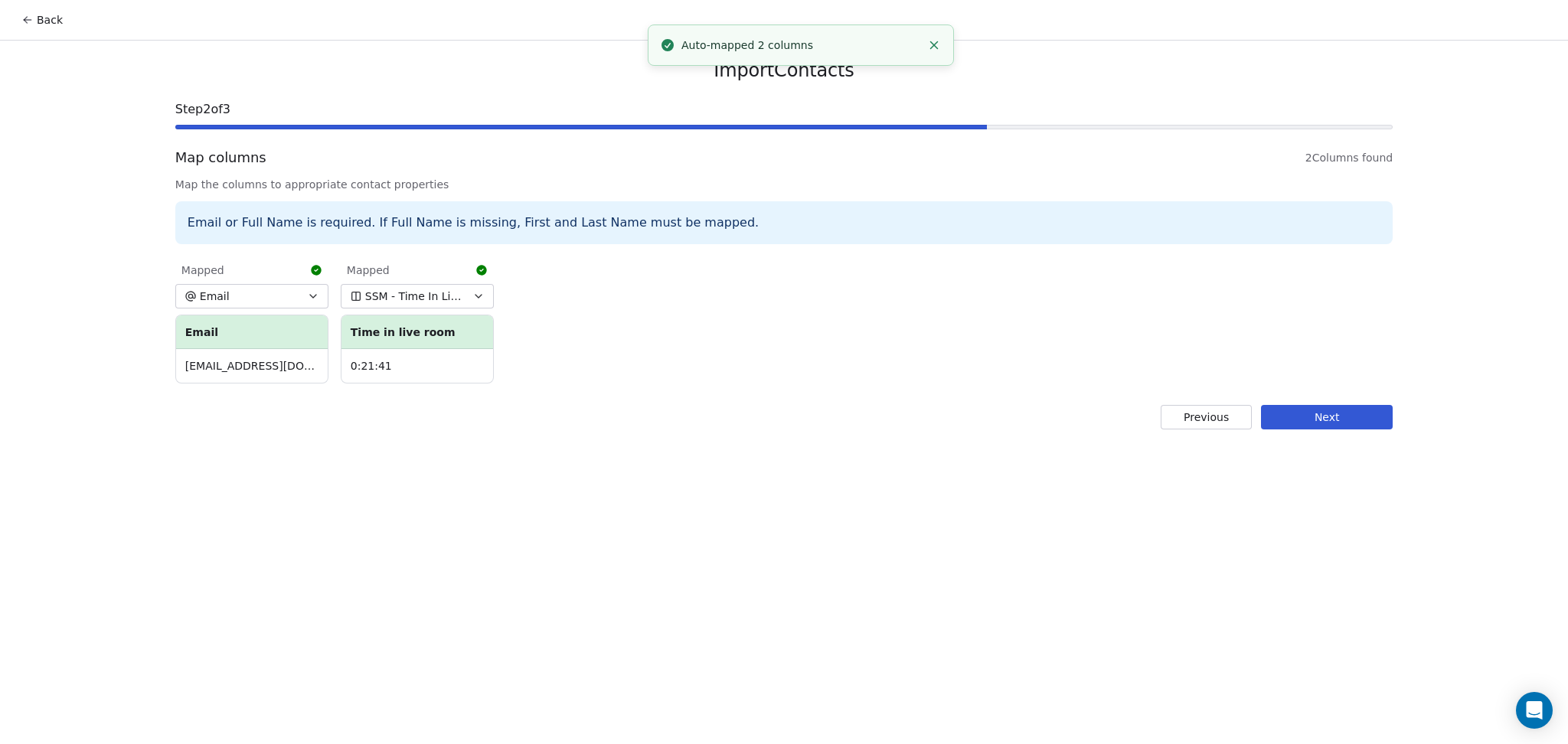
click at [1274, 411] on button "Next" at bounding box center [1326, 417] width 132 height 24
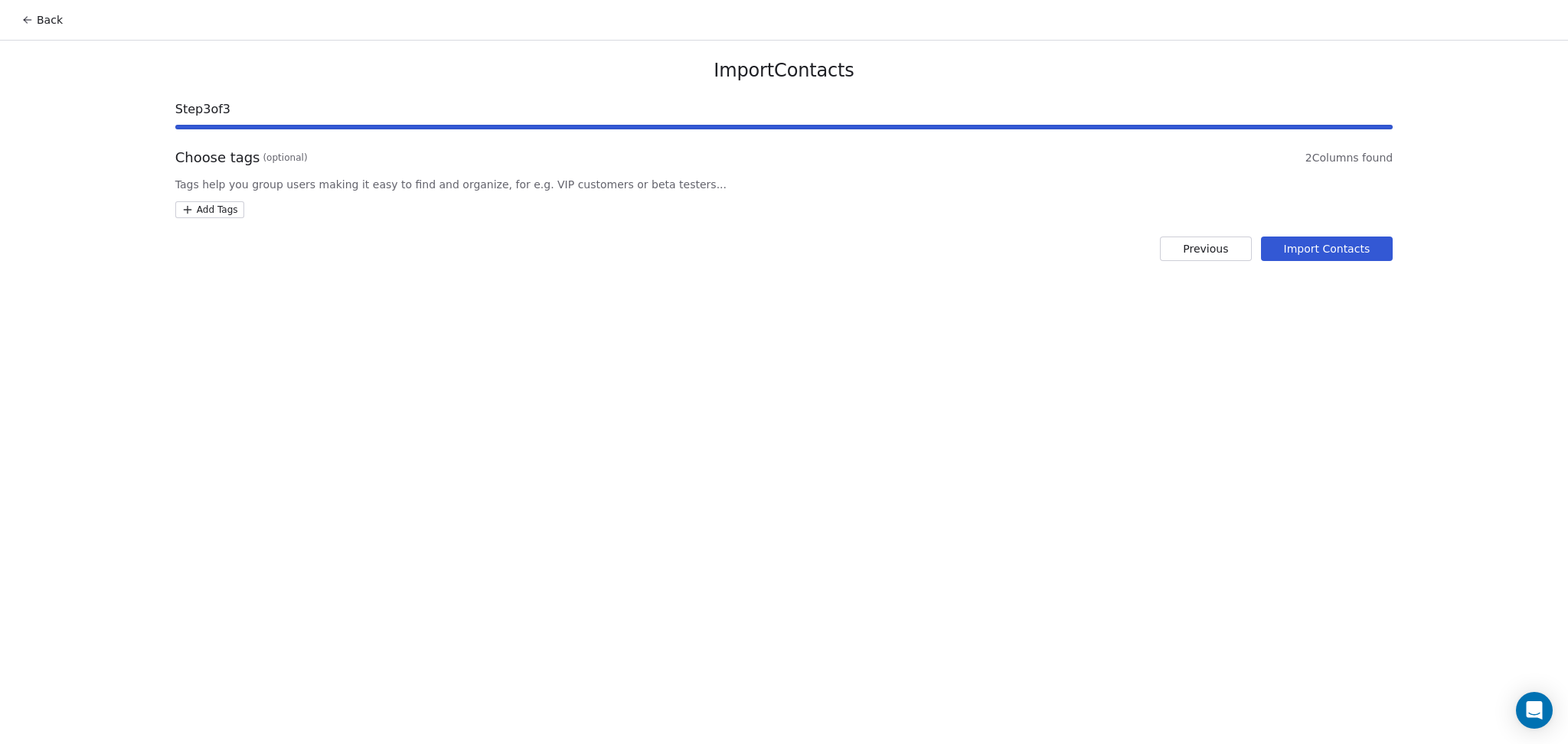
click at [200, 203] on html "Back Import Contacts Step 3 of 3 Choose tags (optional) 2 Columns found Tags he…" at bounding box center [784, 372] width 1568 height 744
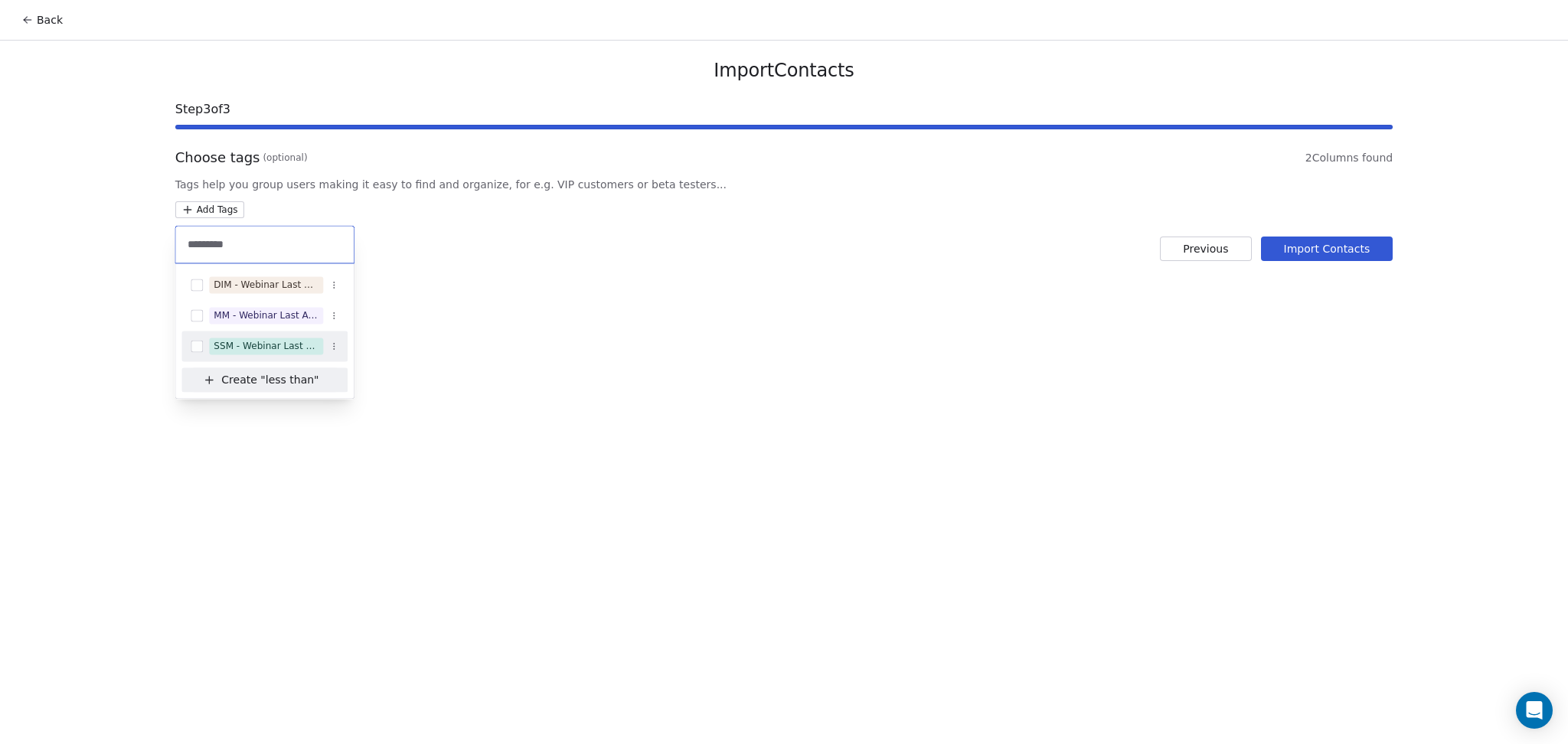
type input "*********"
click at [292, 336] on div "SSM - Webinar Last Attended (Less Than 30 mins)" at bounding box center [265, 346] width 166 height 24
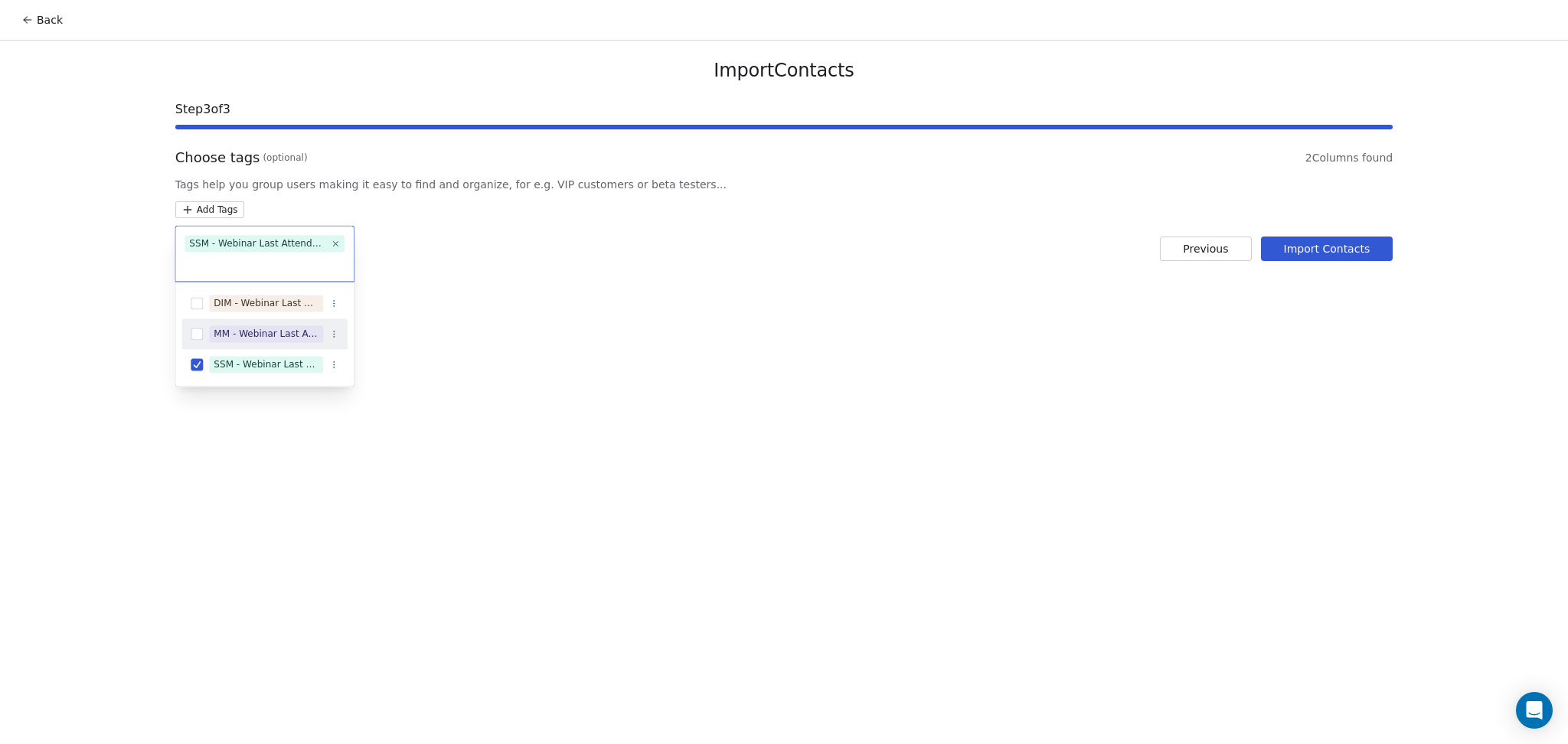
click at [606, 284] on html "Back Import Contacts Step 3 of 3 Choose tags (optional) 2 Columns found Tags he…" at bounding box center [784, 372] width 1568 height 744
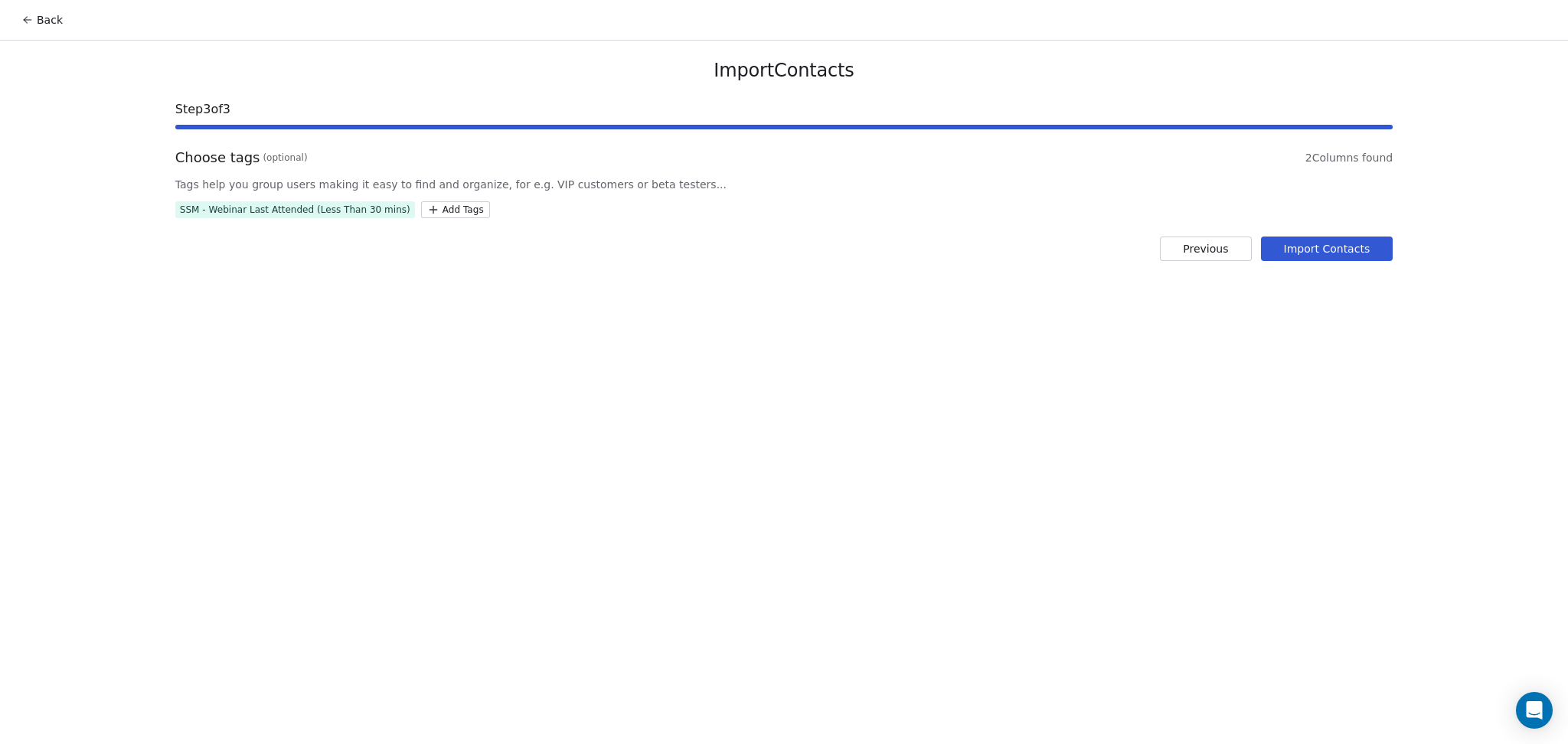
click at [1301, 250] on button "Import Contacts" at bounding box center [1327, 248] width 133 height 24
